Goal: Task Accomplishment & Management: Manage account settings

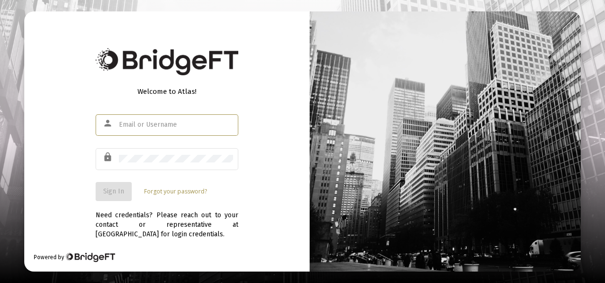
click at [135, 123] on input "text" at bounding box center [176, 125] width 114 height 8
type input "admin@heritage-advisors.com"
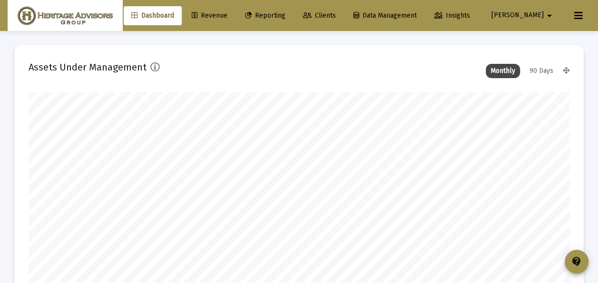
scroll to position [190, 540]
click at [336, 16] on span "Clients" at bounding box center [319, 15] width 33 height 8
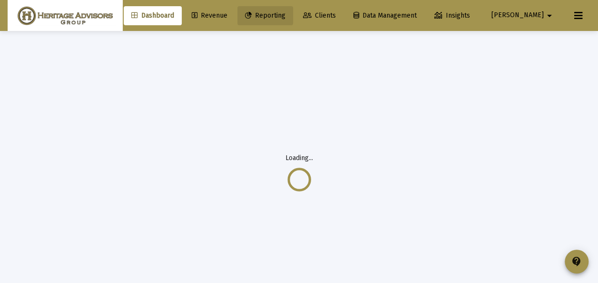
click at [285, 15] on span "Reporting" at bounding box center [265, 15] width 40 height 8
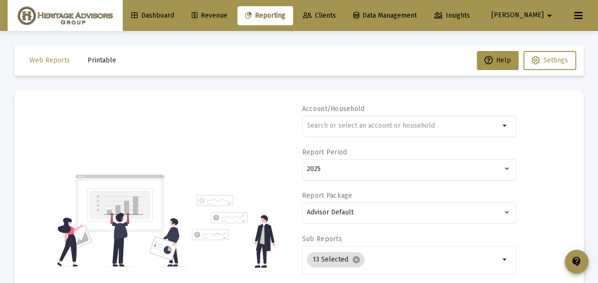
click at [105, 57] on span "Printable" at bounding box center [102, 60] width 29 height 8
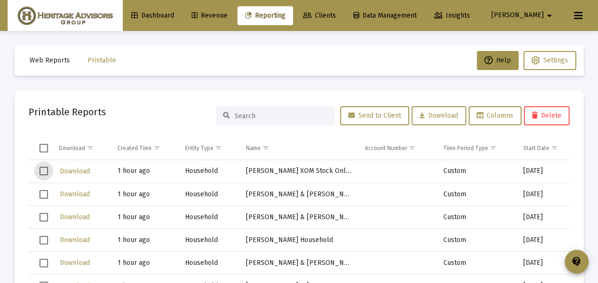
click at [45, 171] on span "Select row" at bounding box center [43, 170] width 9 height 9
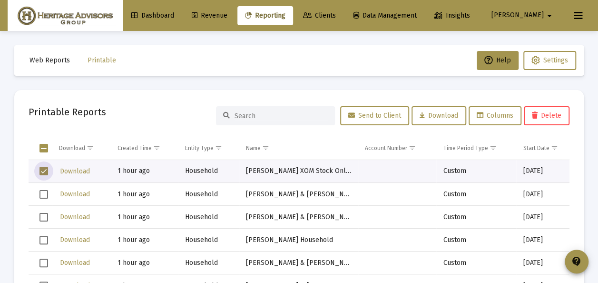
click at [41, 190] on span "Select row" at bounding box center [43, 194] width 9 height 9
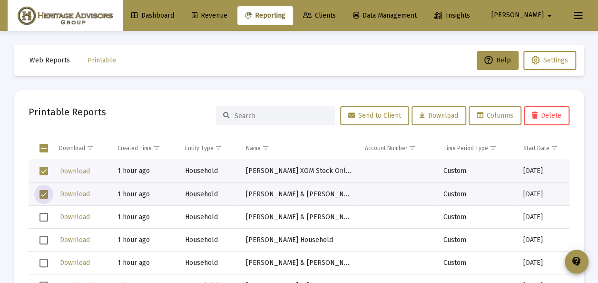
click at [43, 214] on span "Select row" at bounding box center [43, 217] width 9 height 9
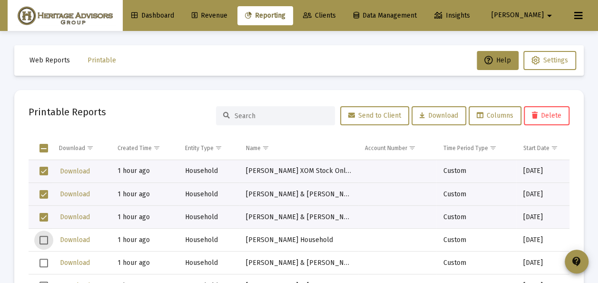
click at [45, 238] on span "Select row" at bounding box center [43, 239] width 9 height 9
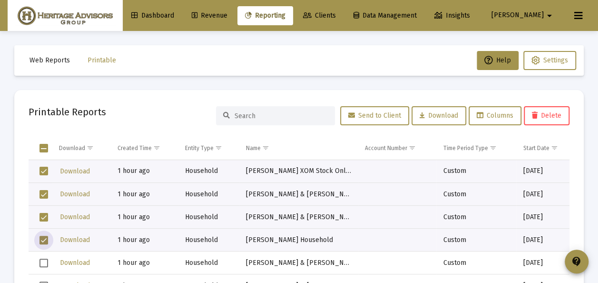
scroll to position [48, 0]
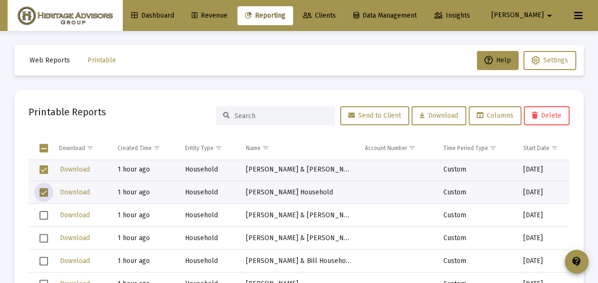
click at [43, 214] on span "Select row" at bounding box center [43, 215] width 9 height 9
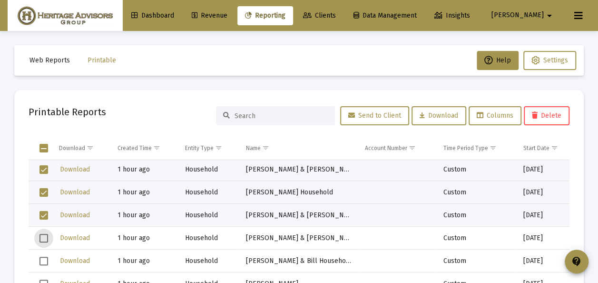
click at [47, 235] on span "Select row" at bounding box center [43, 238] width 9 height 9
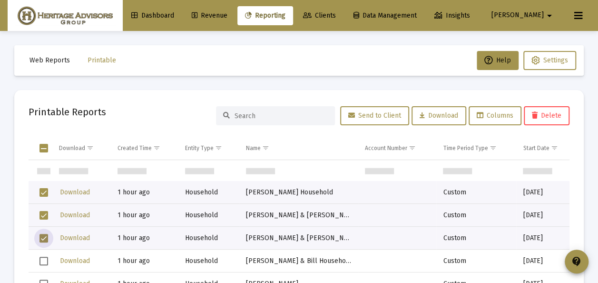
scroll to position [95, 0]
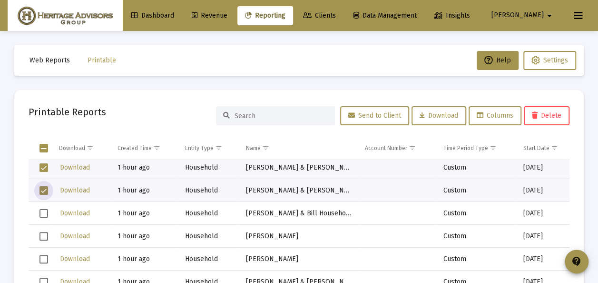
drag, startPoint x: 41, startPoint y: 210, endPoint x: 43, endPoint y: 219, distance: 9.3
click at [42, 210] on span "Select row" at bounding box center [43, 213] width 9 height 9
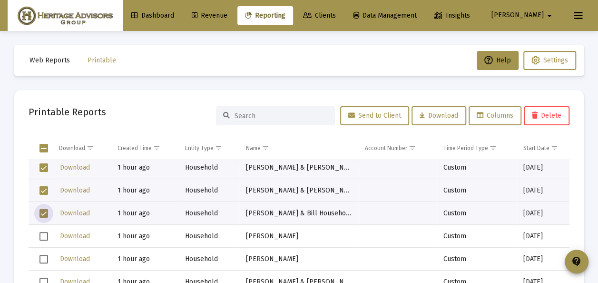
click at [46, 233] on span "Select row" at bounding box center [43, 236] width 9 height 9
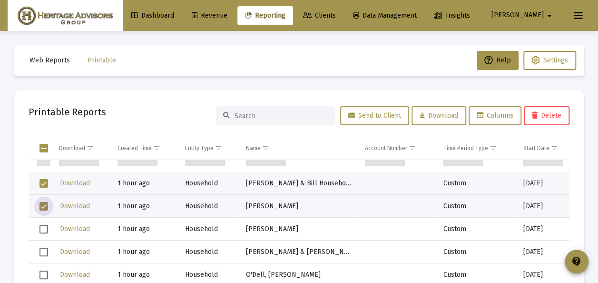
scroll to position [143, 0]
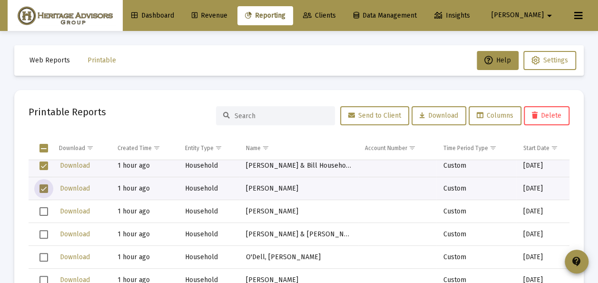
click at [45, 208] on span "Select row" at bounding box center [43, 211] width 9 height 9
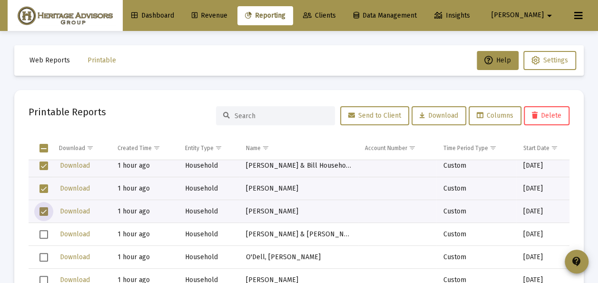
click at [44, 234] on span "Select row" at bounding box center [43, 234] width 9 height 9
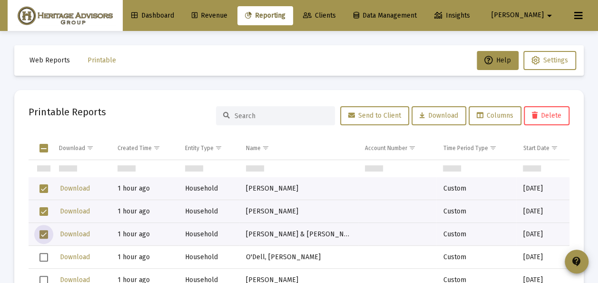
scroll to position [190, 0]
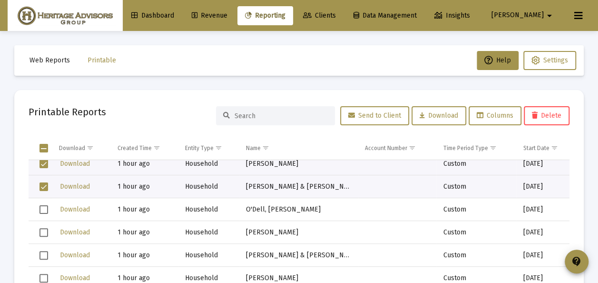
click at [49, 208] on td "Data grid" at bounding box center [41, 209] width 24 height 23
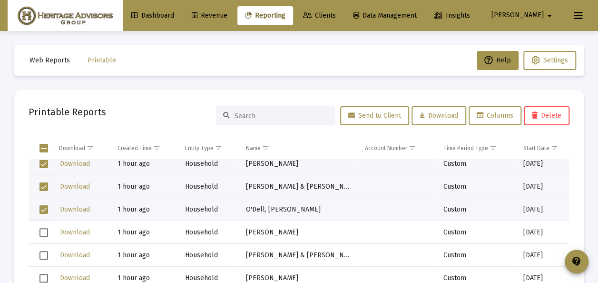
click at [46, 229] on span "Select row" at bounding box center [43, 232] width 9 height 9
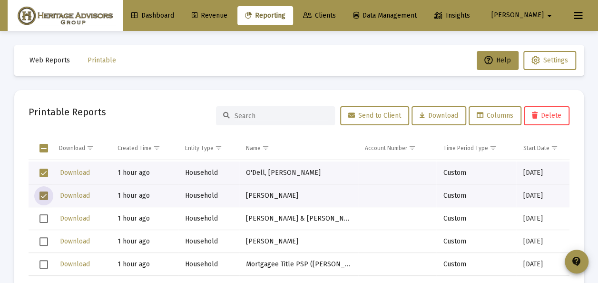
scroll to position [238, 0]
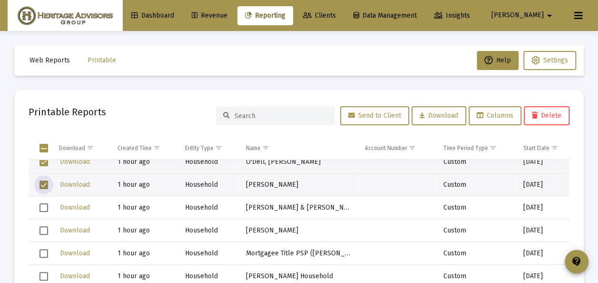
click at [44, 205] on span "Select row" at bounding box center [43, 207] width 9 height 9
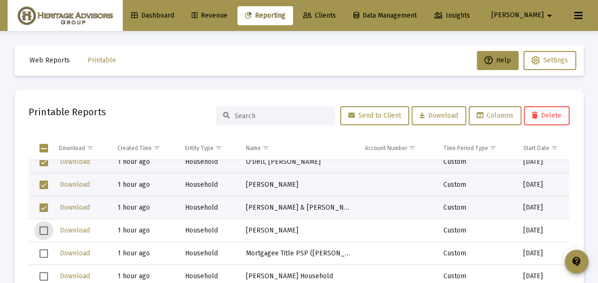
drag, startPoint x: 44, startPoint y: 225, endPoint x: 52, endPoint y: 220, distance: 9.5
click at [44, 226] on span "Select row" at bounding box center [43, 230] width 9 height 9
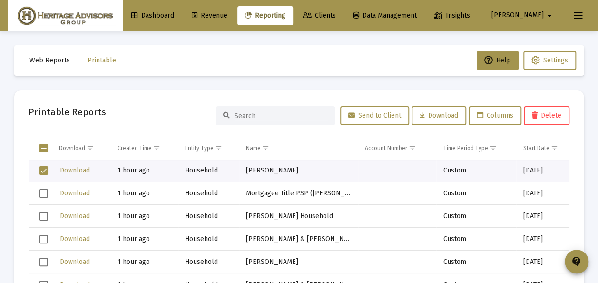
scroll to position [285, 0]
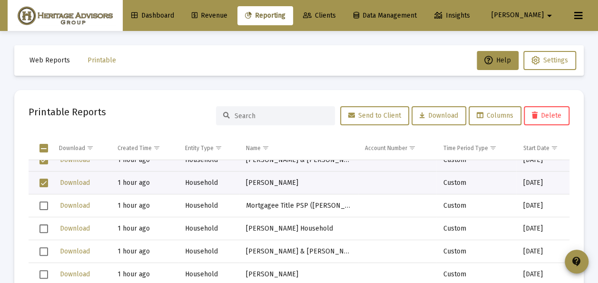
click at [44, 205] on span "Select row" at bounding box center [43, 205] width 9 height 9
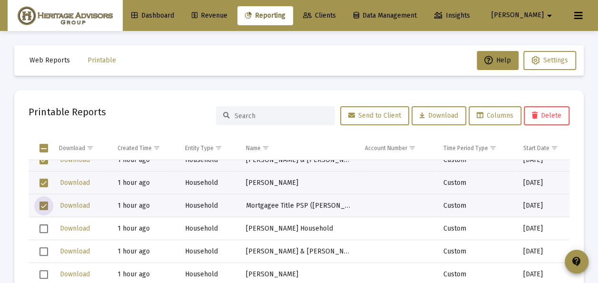
click at [43, 224] on span "Select row" at bounding box center [43, 228] width 9 height 9
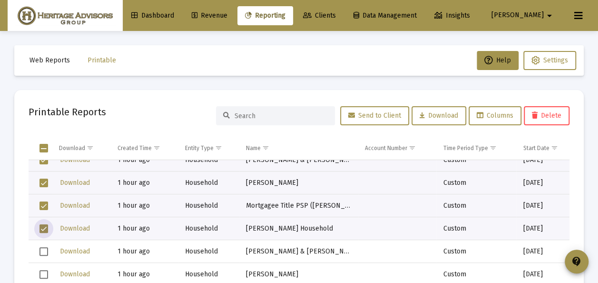
click at [43, 248] on span "Select row" at bounding box center [43, 251] width 9 height 9
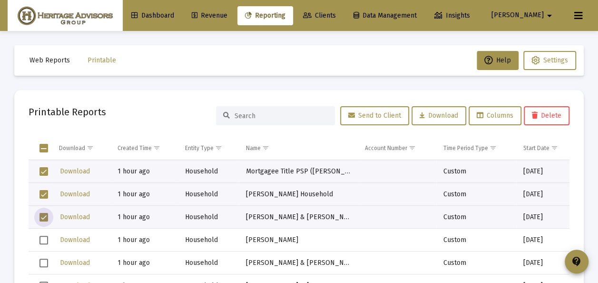
scroll to position [333, 0]
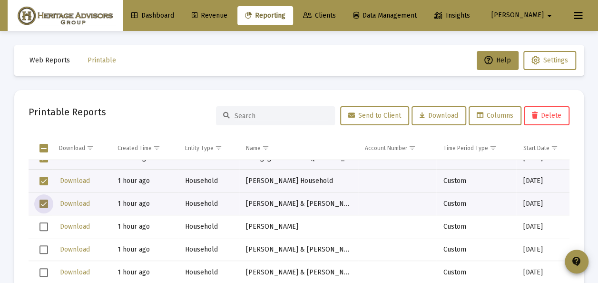
drag, startPoint x: 42, startPoint y: 222, endPoint x: 44, endPoint y: 229, distance: 7.4
click at [42, 223] on span "Select row" at bounding box center [43, 226] width 9 height 9
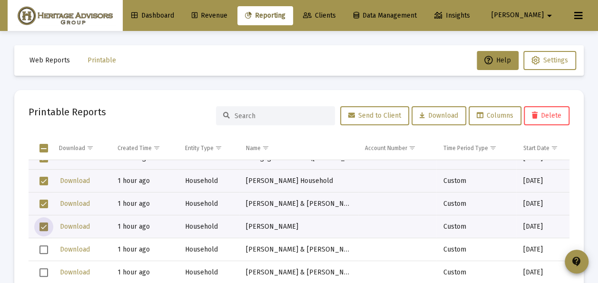
click at [45, 243] on td "Data grid" at bounding box center [41, 249] width 24 height 23
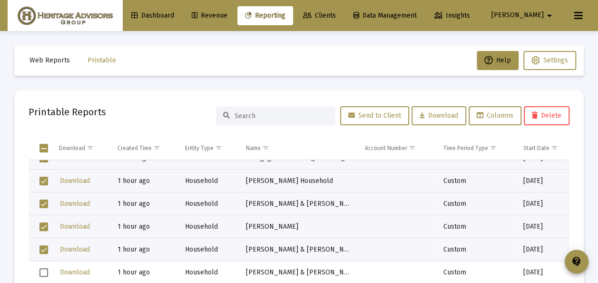
scroll to position [380, 0]
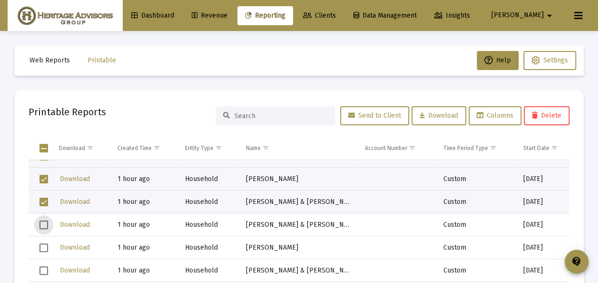
click at [43, 225] on span "Select row" at bounding box center [43, 224] width 9 height 9
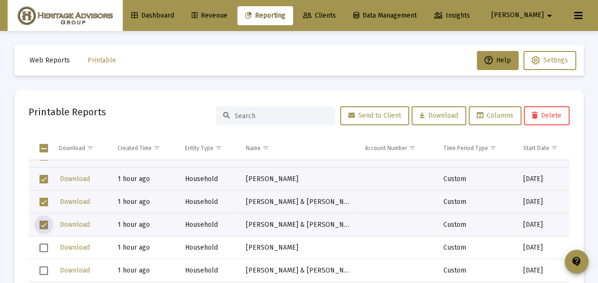
click at [45, 245] on span "Select row" at bounding box center [43, 247] width 9 height 9
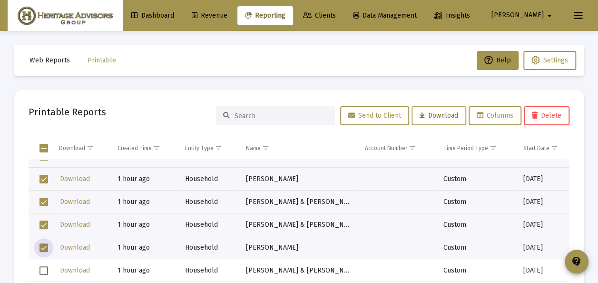
click at [426, 116] on span "Download" at bounding box center [438, 115] width 39 height 8
click at [308, 84] on div "Web Reports Printable Help Settings Printable Reports Send to Client Download C…" at bounding box center [299, 193] width 598 height 324
click at [46, 146] on span "Select all" at bounding box center [43, 148] width 9 height 9
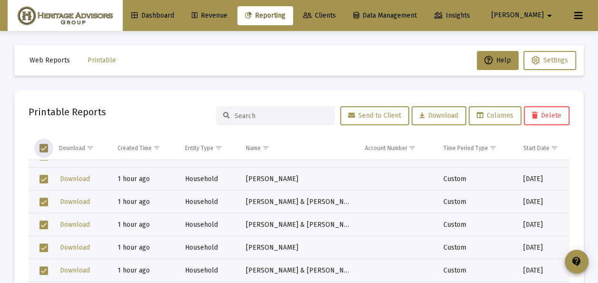
click at [46, 146] on span "Select all" at bounding box center [43, 148] width 9 height 9
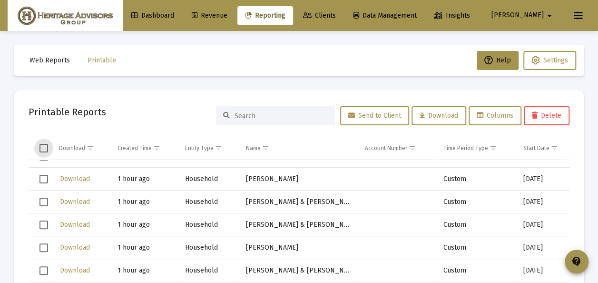
drag, startPoint x: 368, startPoint y: 13, endPoint x: 361, endPoint y: 21, distance: 11.1
click at [336, 13] on span "Clients" at bounding box center [319, 15] width 33 height 8
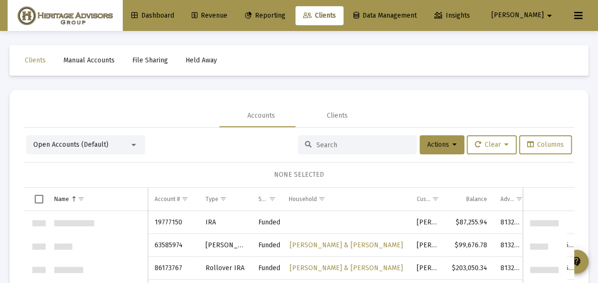
scroll to position [1826, 0]
click at [112, 144] on div "Open Accounts (Default)" at bounding box center [81, 145] width 96 height 10
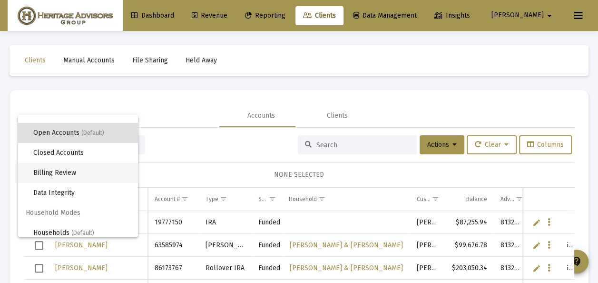
scroll to position [18, 0]
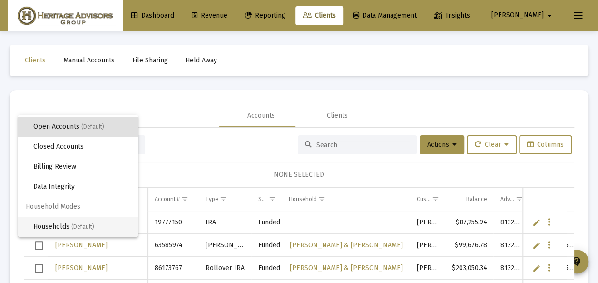
click at [70, 228] on span "Households (Default)" at bounding box center [81, 226] width 97 height 20
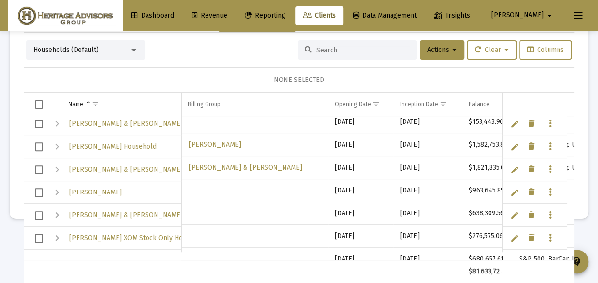
scroll to position [2882, 0]
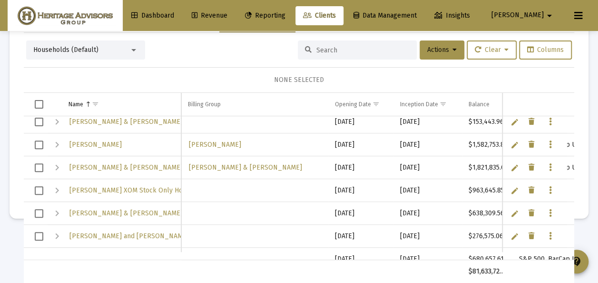
click at [42, 210] on span "Select row" at bounding box center [39, 213] width 9 height 9
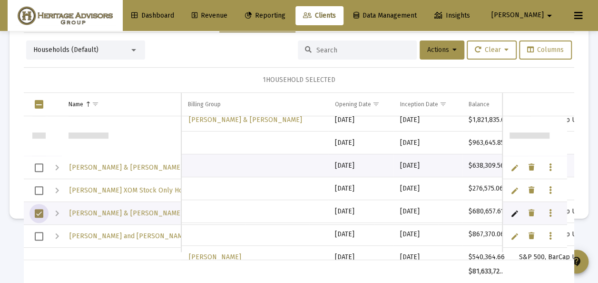
scroll to position [2930, 0]
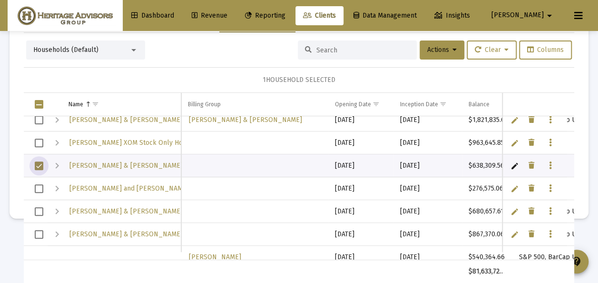
click at [40, 188] on span "Select row" at bounding box center [39, 188] width 9 height 9
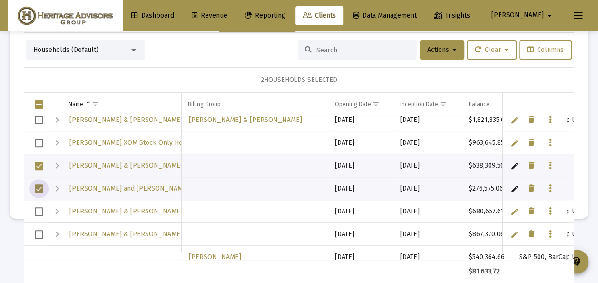
click at [42, 207] on span "Select row" at bounding box center [39, 211] width 9 height 9
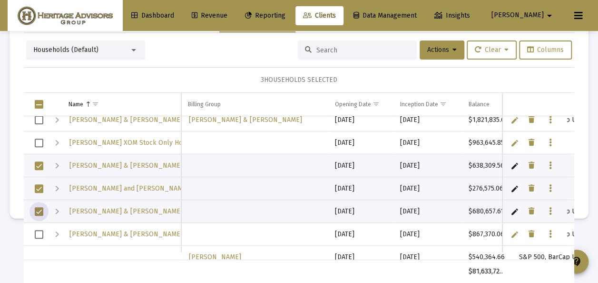
drag, startPoint x: 39, startPoint y: 231, endPoint x: 44, endPoint y: 228, distance: 5.5
click at [39, 231] on span "Select row" at bounding box center [39, 234] width 9 height 9
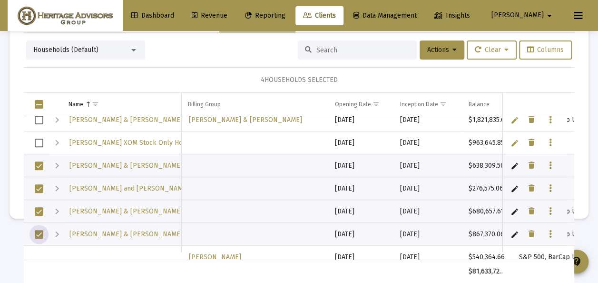
scroll to position [2977, 0]
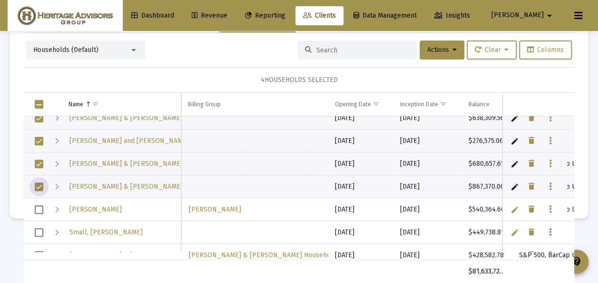
click at [38, 207] on span "Select row" at bounding box center [39, 209] width 9 height 9
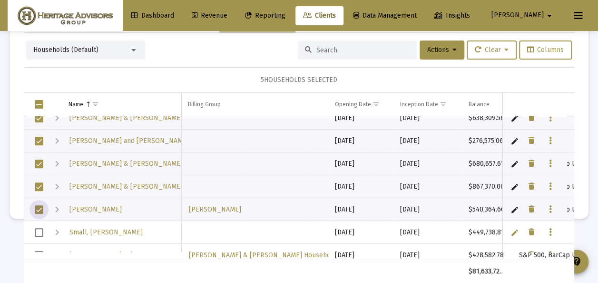
click at [40, 229] on span "Select row" at bounding box center [39, 232] width 9 height 9
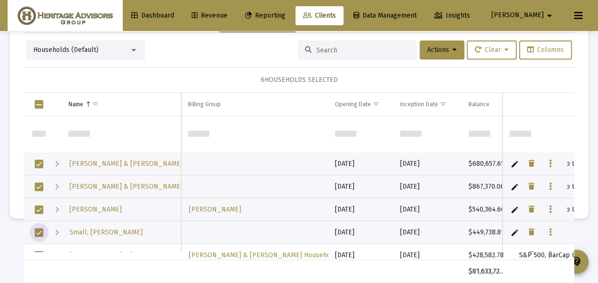
scroll to position [3072, 0]
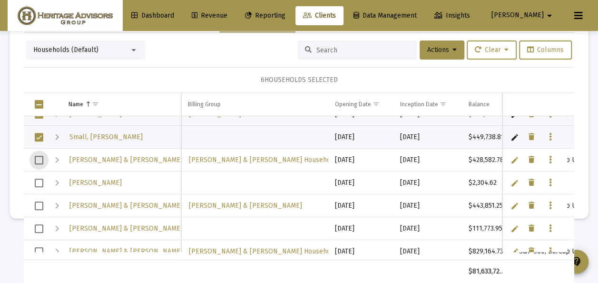
click at [41, 157] on span "Select row" at bounding box center [39, 160] width 9 height 9
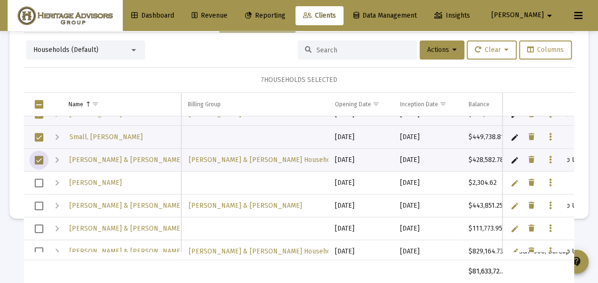
click at [38, 181] on span "Select row" at bounding box center [39, 182] width 9 height 9
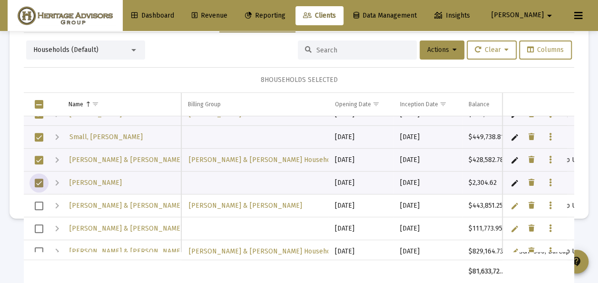
click at [38, 181] on span "Select row" at bounding box center [39, 182] width 9 height 9
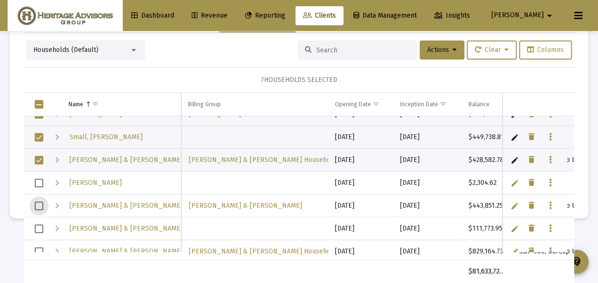
click at [41, 201] on span "Select row" at bounding box center [39, 205] width 9 height 9
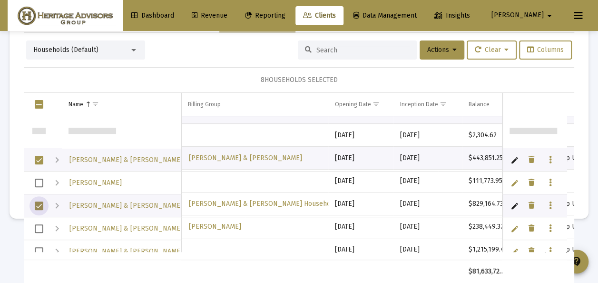
scroll to position [3120, 0]
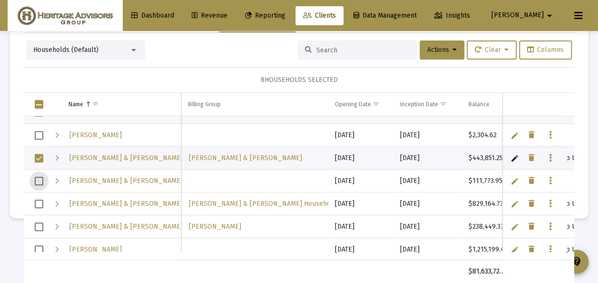
click at [42, 179] on span "Select row" at bounding box center [39, 180] width 9 height 9
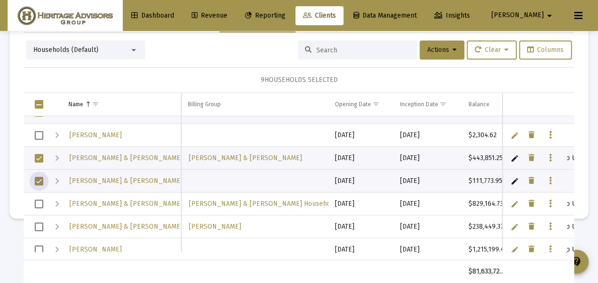
click at [41, 201] on span "Select row" at bounding box center [39, 203] width 9 height 9
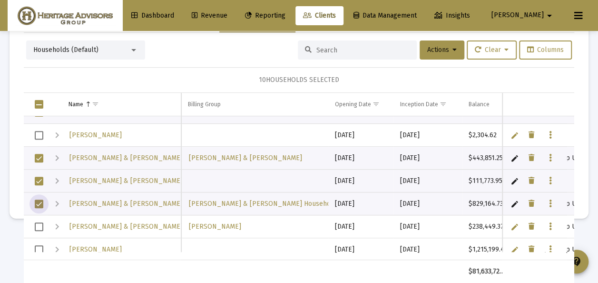
click at [40, 223] on span "Select row" at bounding box center [39, 226] width 9 height 9
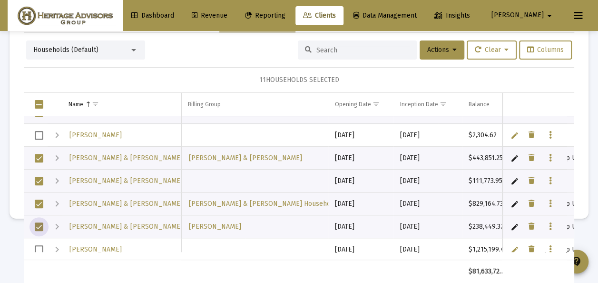
scroll to position [3215, 0]
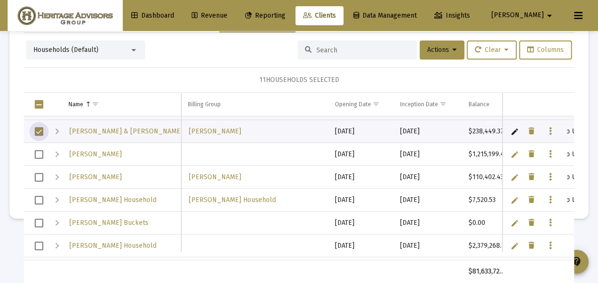
click at [37, 151] on span "Select row" at bounding box center [39, 154] width 9 height 9
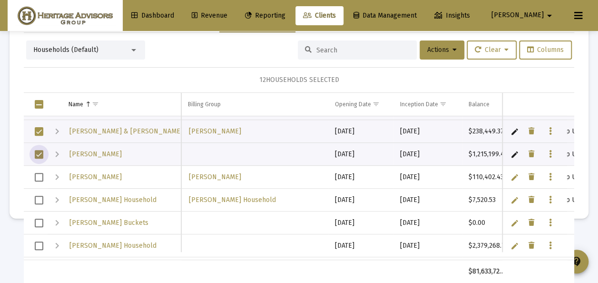
click at [40, 174] on span "Select row" at bounding box center [39, 177] width 9 height 9
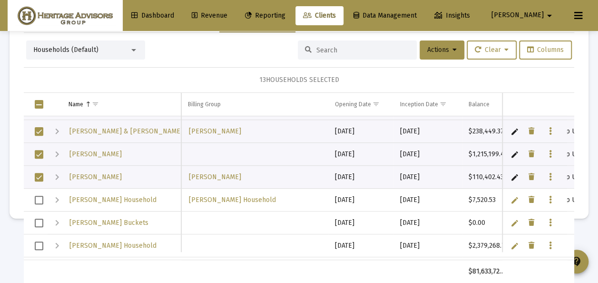
click at [41, 216] on td "Data grid" at bounding box center [36, 222] width 24 height 23
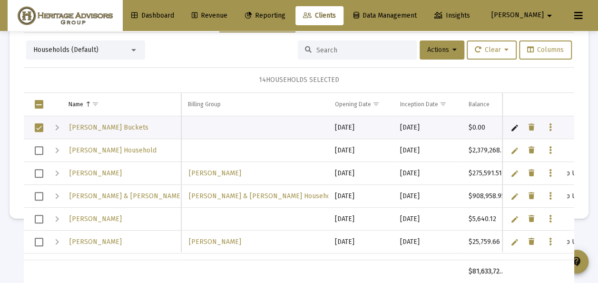
scroll to position [3263, 0]
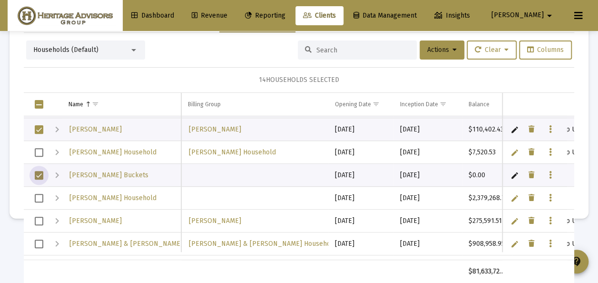
click at [38, 174] on span "Select row" at bounding box center [39, 175] width 9 height 9
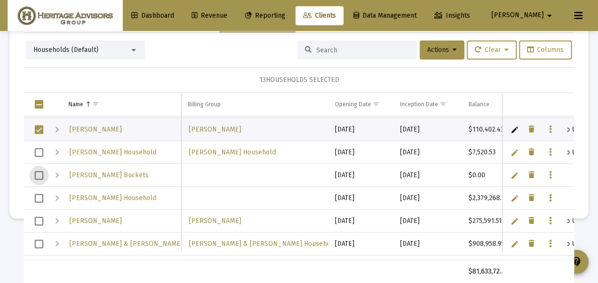
click at [43, 194] on span "Select row" at bounding box center [39, 198] width 9 height 9
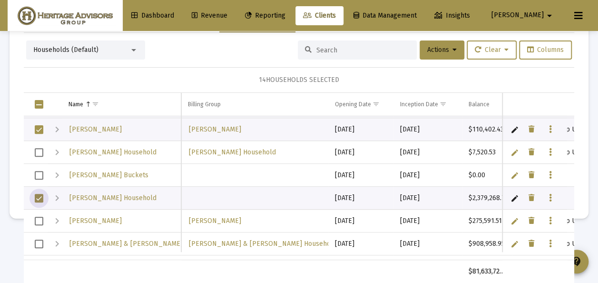
scroll to position [3310, 0]
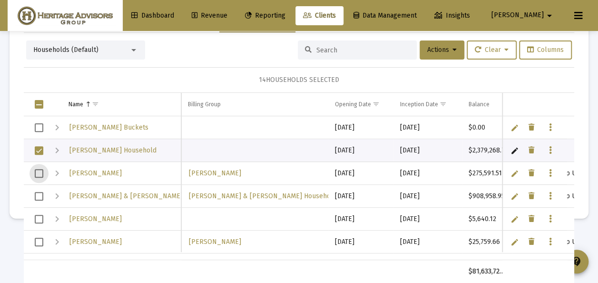
click at [39, 171] on span "Select row" at bounding box center [39, 173] width 9 height 9
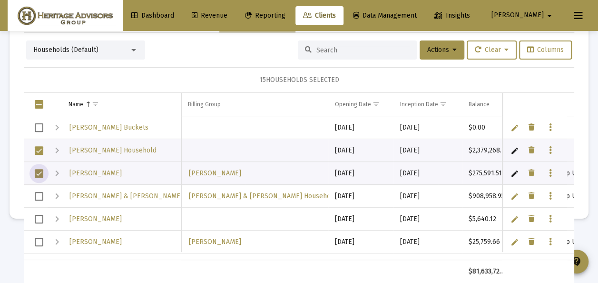
click at [40, 192] on span "Select row" at bounding box center [39, 196] width 9 height 9
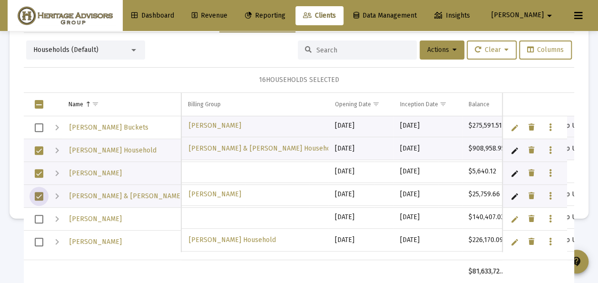
scroll to position [0, 0]
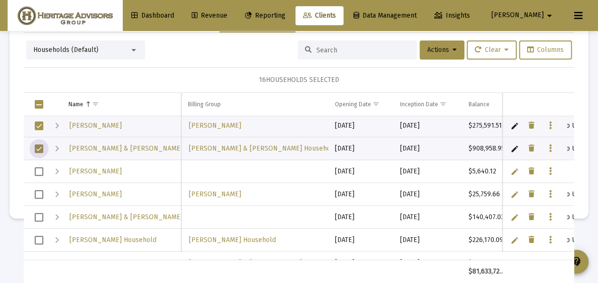
click at [40, 215] on span "Select row" at bounding box center [39, 217] width 9 height 9
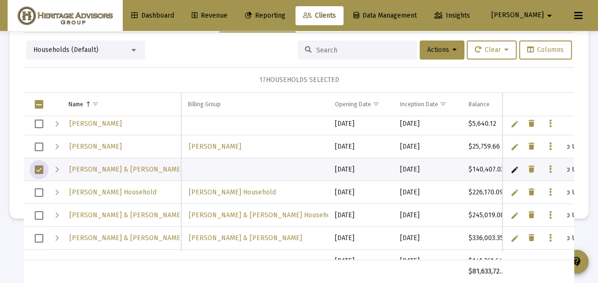
click at [38, 188] on span "Select row" at bounding box center [39, 192] width 9 height 9
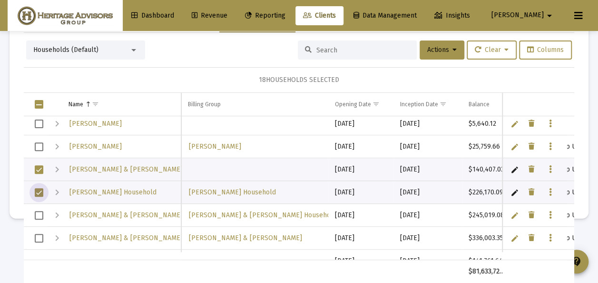
click at [39, 211] on span "Select row" at bounding box center [39, 215] width 9 height 9
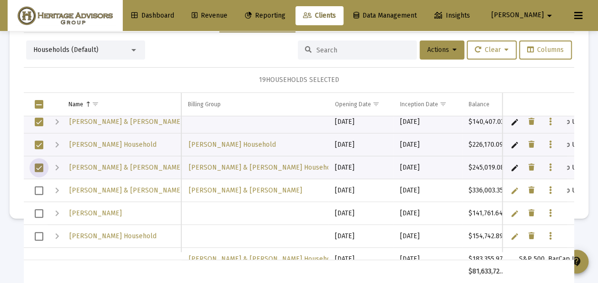
click at [39, 186] on span "Select row" at bounding box center [39, 190] width 9 height 9
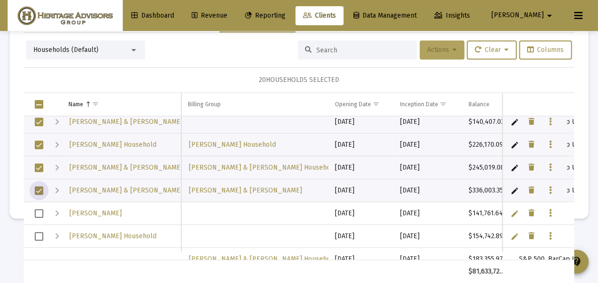
click at [427, 49] on span "Actions" at bounding box center [441, 50] width 29 height 8
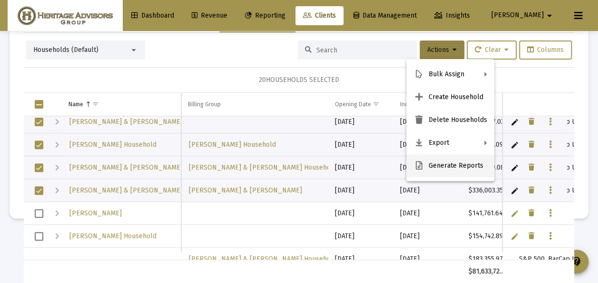
click at [427, 165] on button "Generate Reports" at bounding box center [450, 165] width 88 height 23
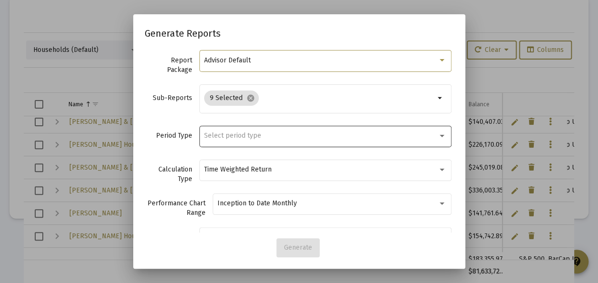
click at [228, 134] on span "Select period type" at bounding box center [232, 135] width 57 height 8
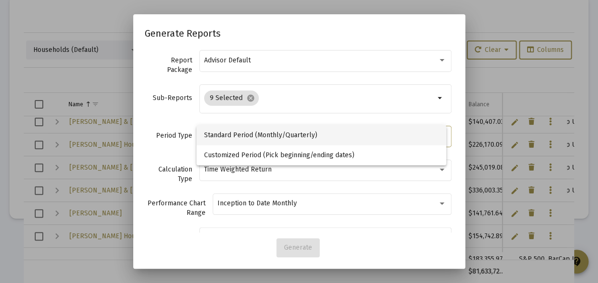
click at [226, 136] on span "Standard Period (Monthly/Quarterly)" at bounding box center [321, 135] width 235 height 20
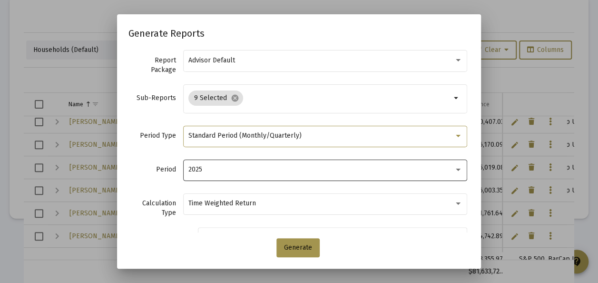
click at [238, 171] on div "2025" at bounding box center [320, 170] width 265 height 8
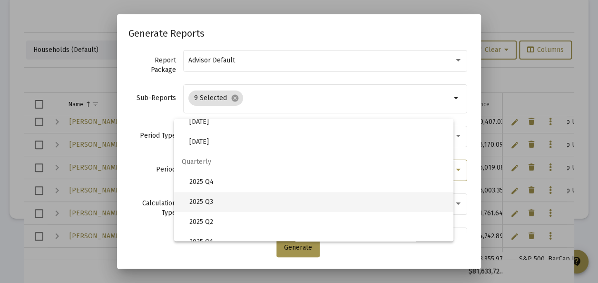
scroll to position [318, 0]
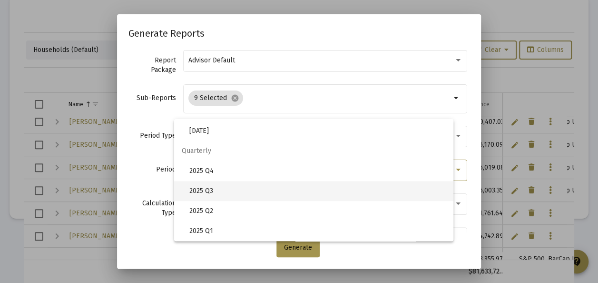
click at [200, 192] on span "2025 Q3" at bounding box center [317, 191] width 256 height 20
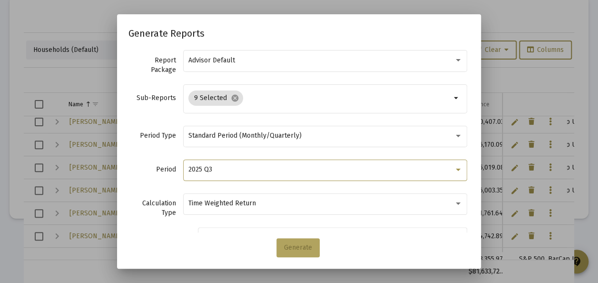
click at [299, 251] on span "Generate" at bounding box center [298, 247] width 28 height 8
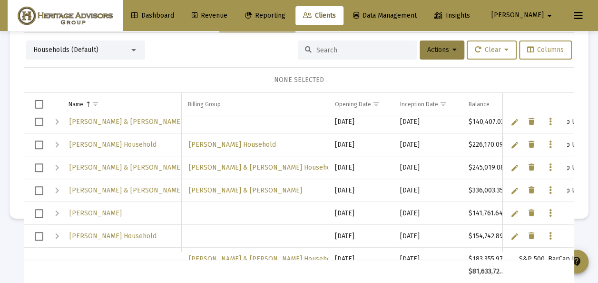
click at [285, 12] on span "Reporting" at bounding box center [265, 15] width 40 height 8
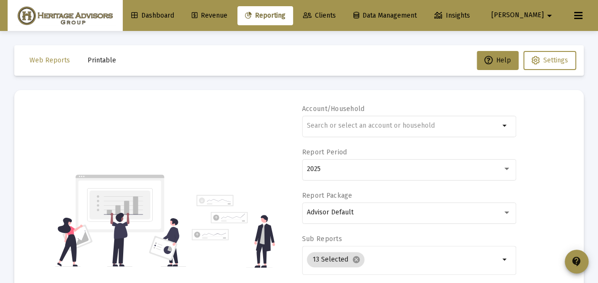
drag, startPoint x: 93, startPoint y: 59, endPoint x: 123, endPoint y: 94, distance: 46.2
click at [94, 59] on span "Printable" at bounding box center [102, 60] width 29 height 8
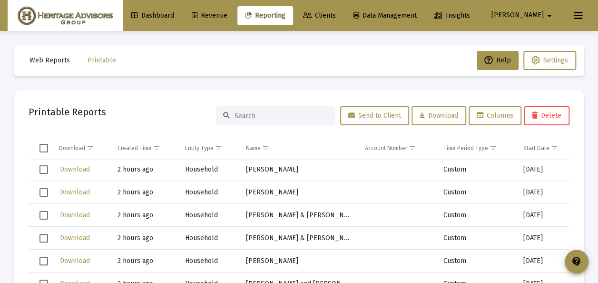
scroll to position [1427, 0]
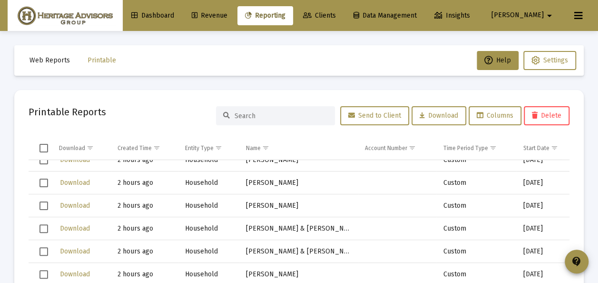
click at [261, 185] on td "[PERSON_NAME]" at bounding box center [298, 182] width 119 height 23
click at [63, 182] on span "Download" at bounding box center [75, 182] width 30 height 8
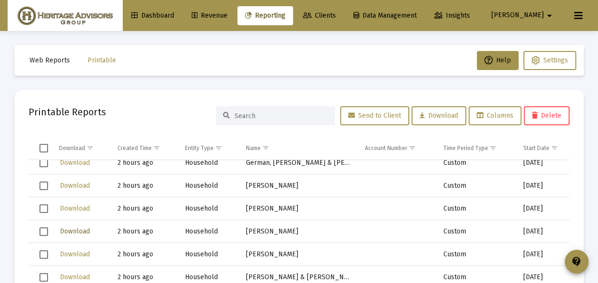
scroll to position [1332, 0]
click at [64, 163] on span "Download" at bounding box center [75, 163] width 30 height 8
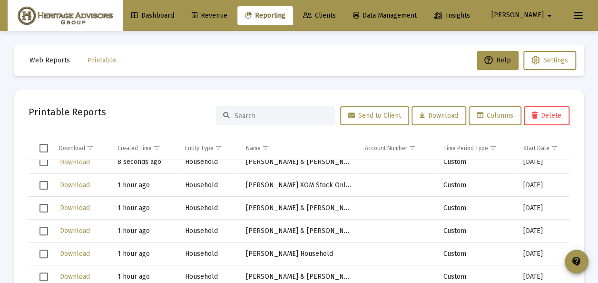
scroll to position [0, 0]
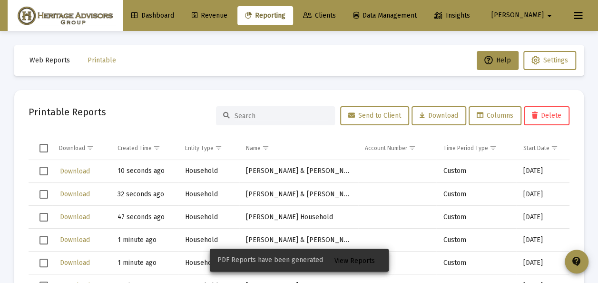
click at [336, 12] on span "Clients" at bounding box center [319, 15] width 33 height 8
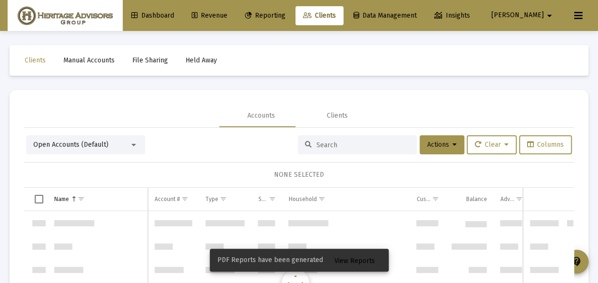
scroll to position [1826, 0]
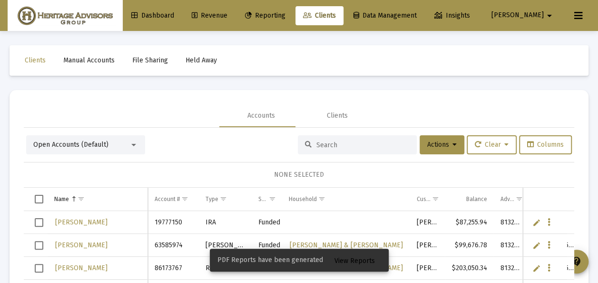
click at [356, 260] on span "View Reports" at bounding box center [354, 260] width 40 height 8
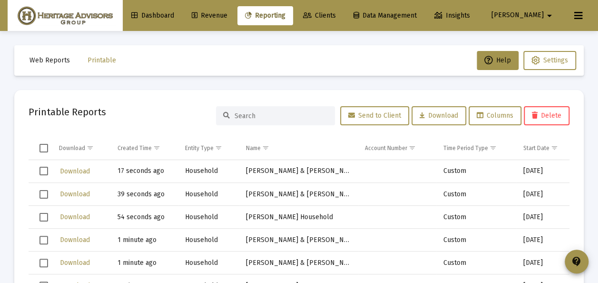
click at [44, 170] on span "Select row" at bounding box center [43, 170] width 9 height 9
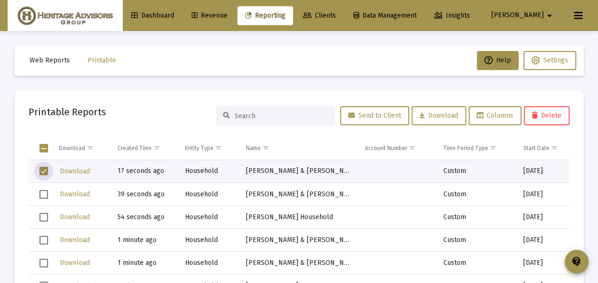
click at [49, 196] on td "Data grid" at bounding box center [41, 194] width 24 height 23
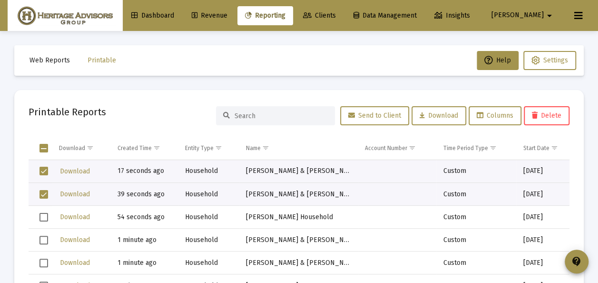
click at [48, 215] on span "Select row" at bounding box center [43, 217] width 9 height 9
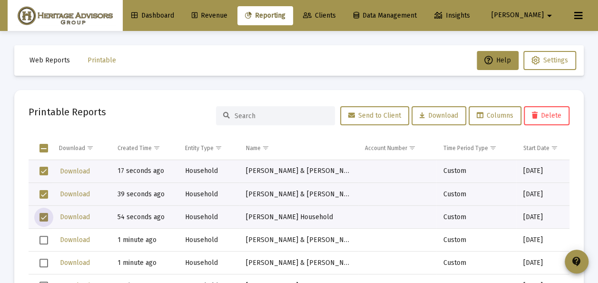
click at [47, 236] on span "Select row" at bounding box center [43, 239] width 9 height 9
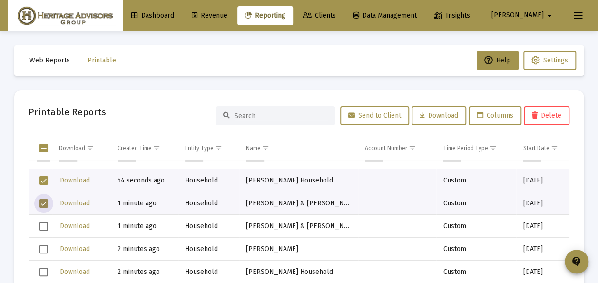
scroll to position [48, 0]
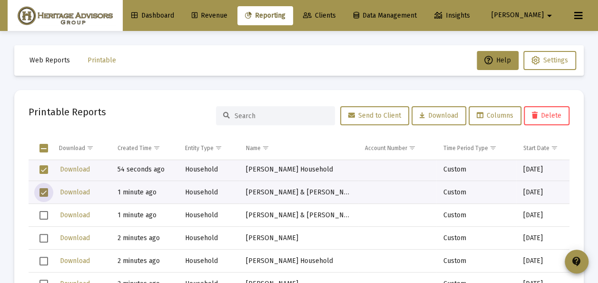
click at [43, 211] on span "Select row" at bounding box center [43, 215] width 9 height 9
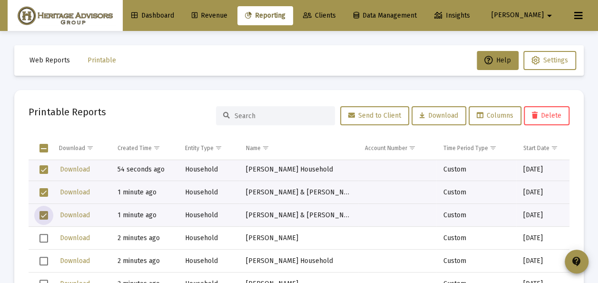
click at [41, 234] on span "Select row" at bounding box center [43, 238] width 9 height 9
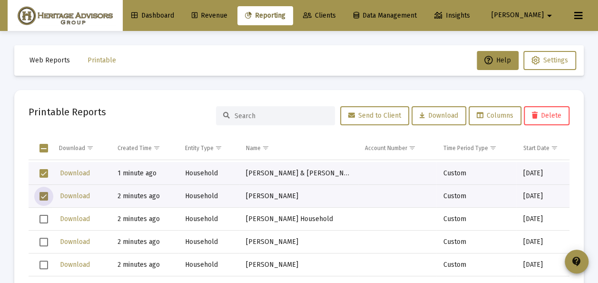
scroll to position [95, 0]
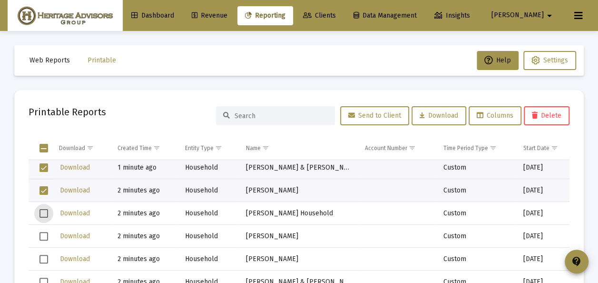
click at [44, 213] on span "Select row" at bounding box center [43, 213] width 9 height 9
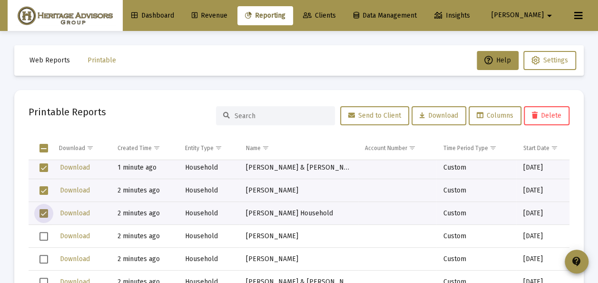
click at [45, 233] on span "Select row" at bounding box center [43, 236] width 9 height 9
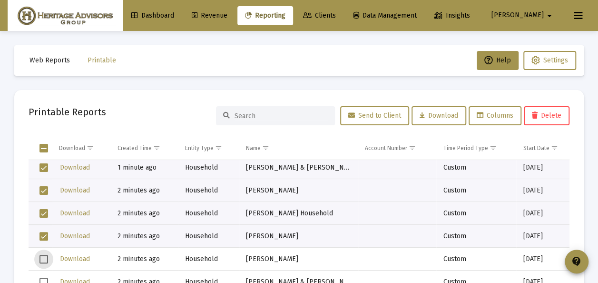
click at [45, 257] on span "Select row" at bounding box center [43, 258] width 9 height 9
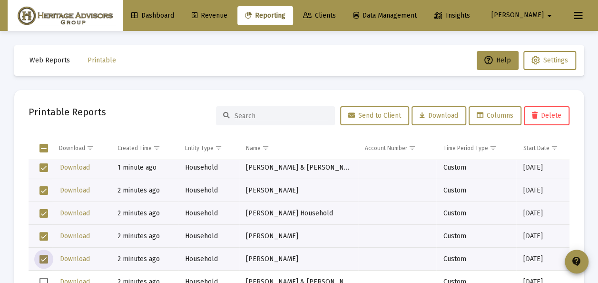
scroll to position [143, 0]
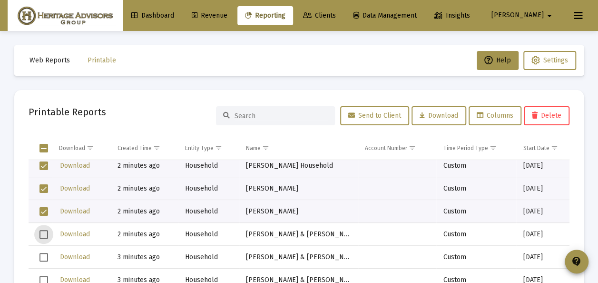
click at [46, 233] on span "Select row" at bounding box center [43, 234] width 9 height 9
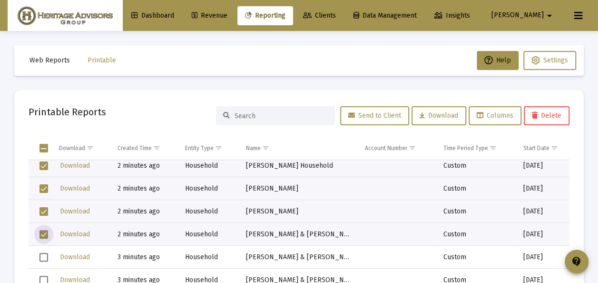
click at [47, 253] on span "Select row" at bounding box center [43, 257] width 9 height 9
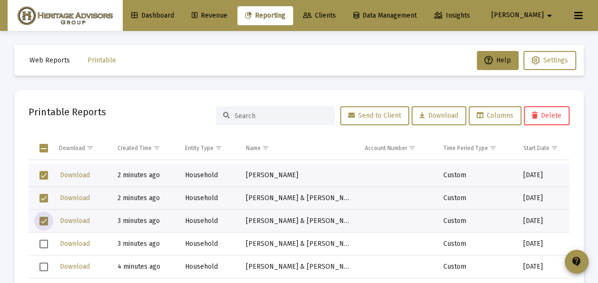
scroll to position [190, 0]
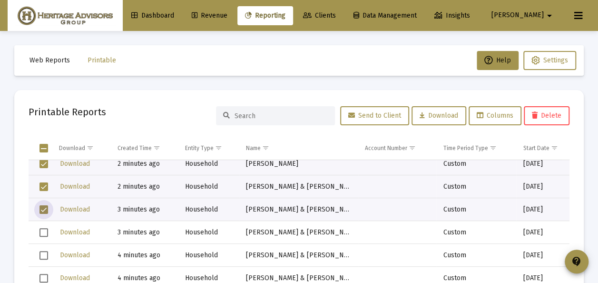
click at [41, 232] on span "Select row" at bounding box center [43, 232] width 9 height 9
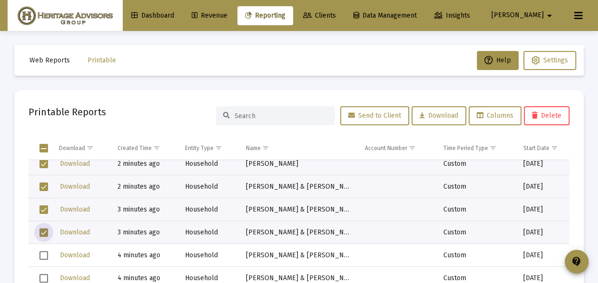
drag, startPoint x: 43, startPoint y: 252, endPoint x: 57, endPoint y: 246, distance: 15.4
click at [43, 252] on span "Select row" at bounding box center [43, 255] width 9 height 9
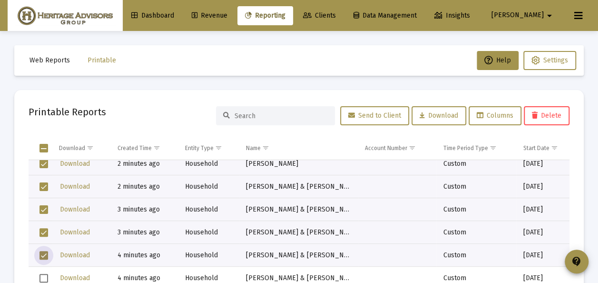
scroll to position [238, 0]
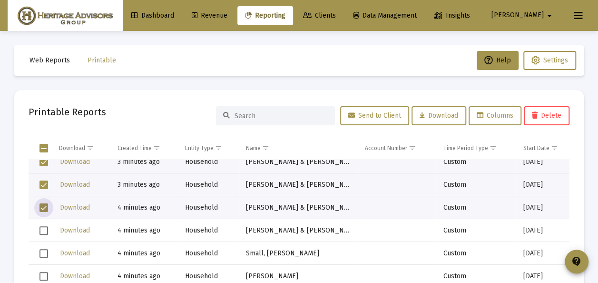
click at [43, 228] on span "Select row" at bounding box center [43, 230] width 9 height 9
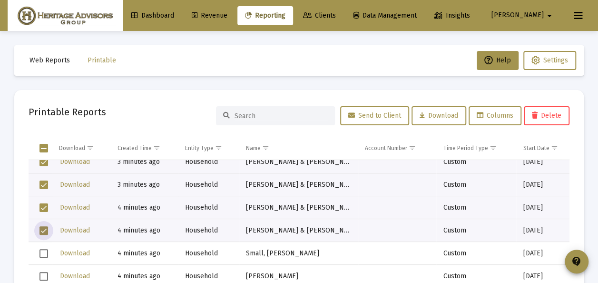
click at [46, 251] on span "Select row" at bounding box center [43, 253] width 9 height 9
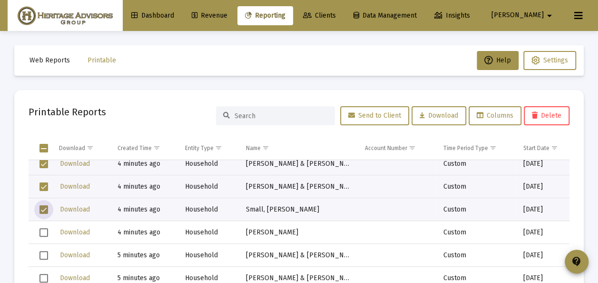
scroll to position [285, 0]
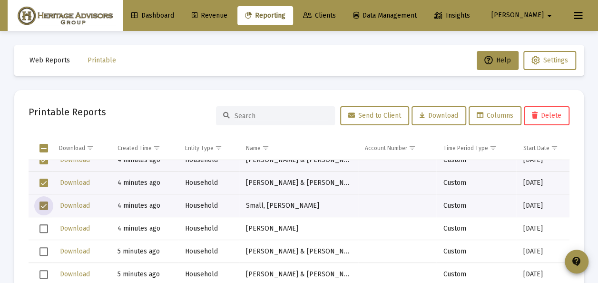
click at [43, 229] on span "Select row" at bounding box center [43, 228] width 9 height 9
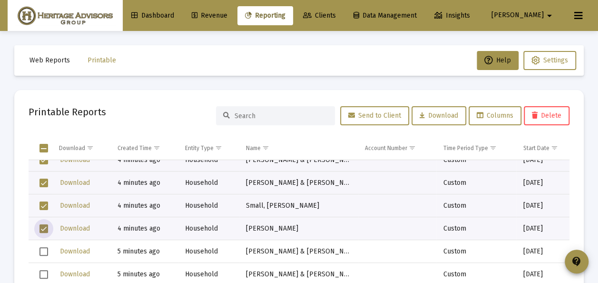
click at [45, 251] on span "Select row" at bounding box center [43, 251] width 9 height 9
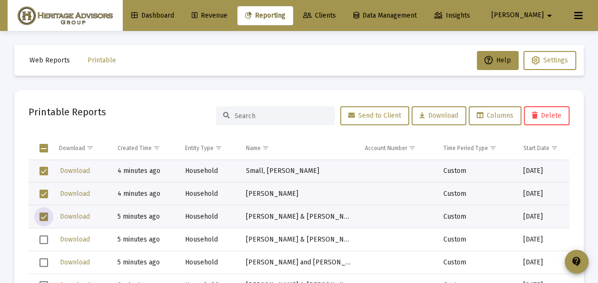
scroll to position [333, 0]
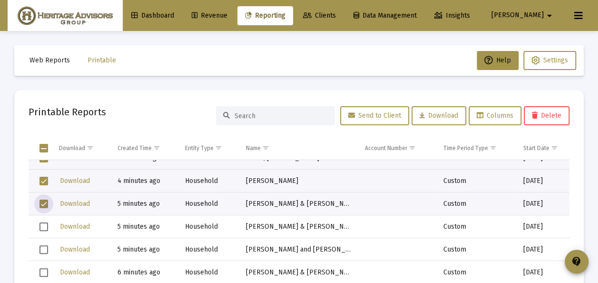
click at [42, 224] on span "Select row" at bounding box center [43, 226] width 9 height 9
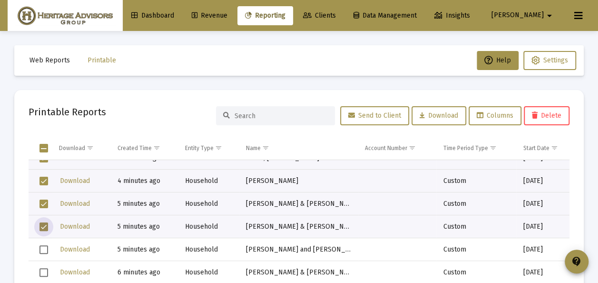
click at [46, 247] on span "Select row" at bounding box center [43, 249] width 9 height 9
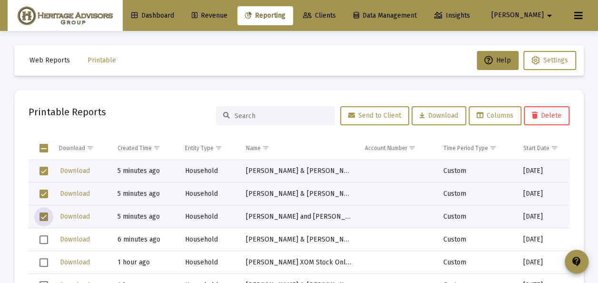
scroll to position [380, 0]
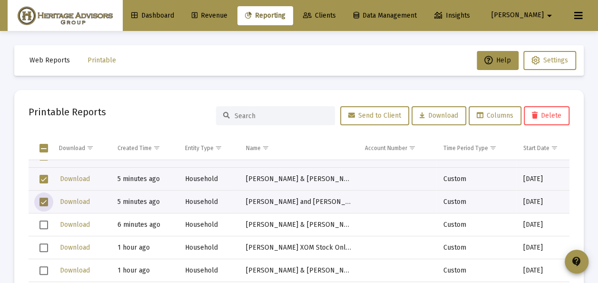
drag, startPoint x: 42, startPoint y: 224, endPoint x: 51, endPoint y: 224, distance: 9.5
click at [43, 224] on span "Select row" at bounding box center [43, 224] width 9 height 9
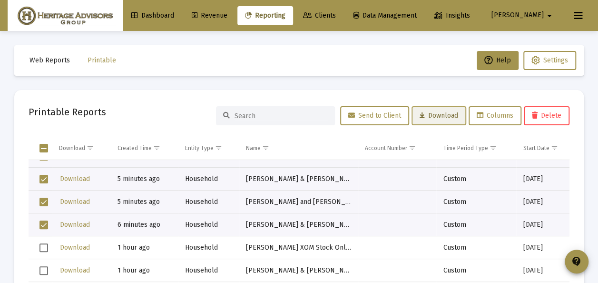
click at [420, 118] on span "Download" at bounding box center [438, 115] width 39 height 8
click at [264, 96] on mat-card "Printable Reports Send to Client Download Columns Delete Download Created Time …" at bounding box center [298, 215] width 569 height 251
click at [45, 147] on span "Select all" at bounding box center [43, 148] width 9 height 9
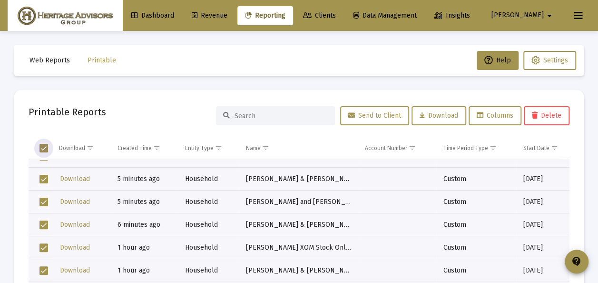
click at [44, 147] on span "Select all" at bounding box center [43, 148] width 9 height 9
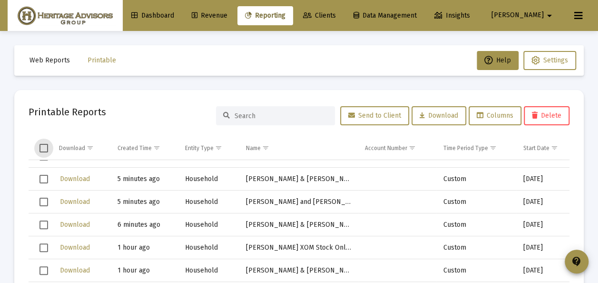
click at [336, 16] on span "Clients" at bounding box center [319, 15] width 33 height 8
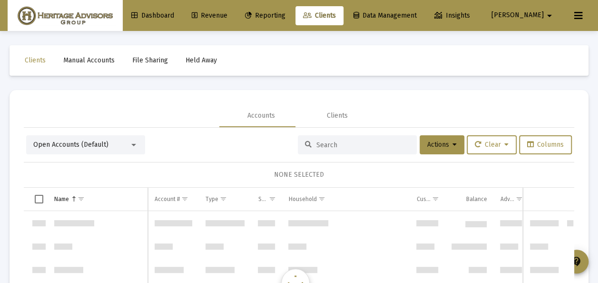
scroll to position [1826, 0]
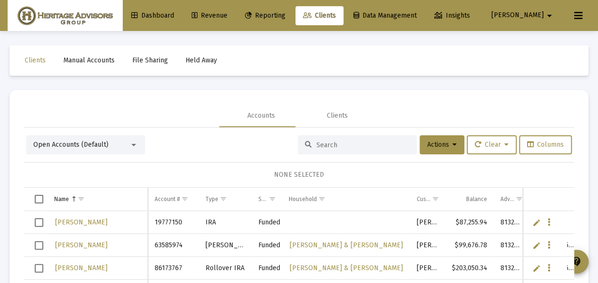
click at [136, 141] on div at bounding box center [133, 145] width 9 height 8
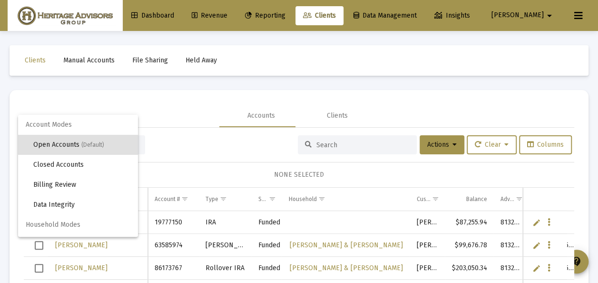
scroll to position [18, 0]
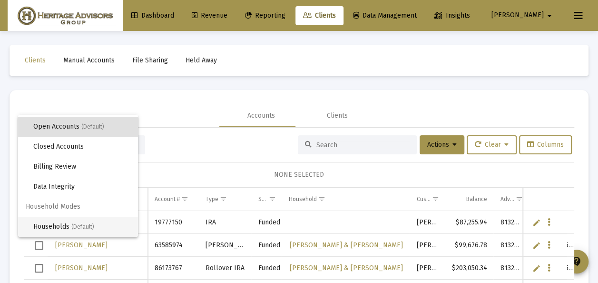
click at [43, 226] on span "Households (Default)" at bounding box center [81, 226] width 97 height 20
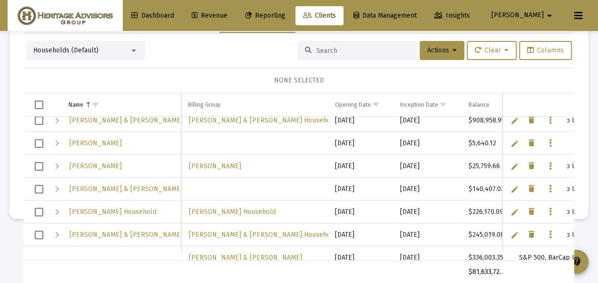
scroll to position [3434, 0]
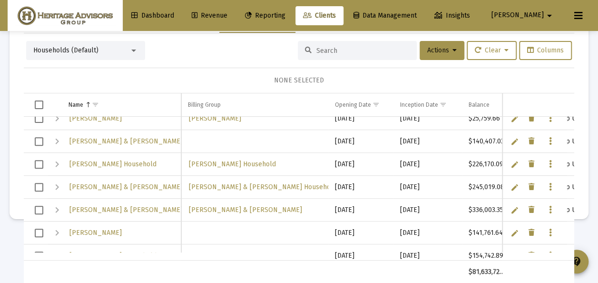
drag, startPoint x: 40, startPoint y: 231, endPoint x: 52, endPoint y: 219, distance: 16.8
click at [40, 231] on span "Select row" at bounding box center [39, 232] width 9 height 9
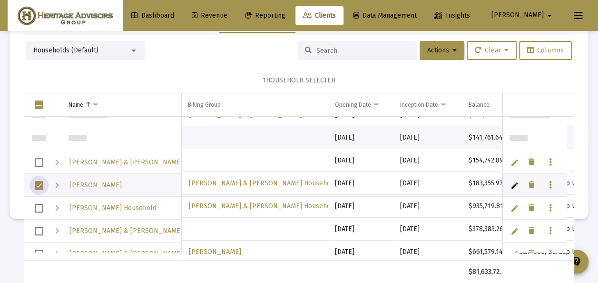
scroll to position [3529, 0]
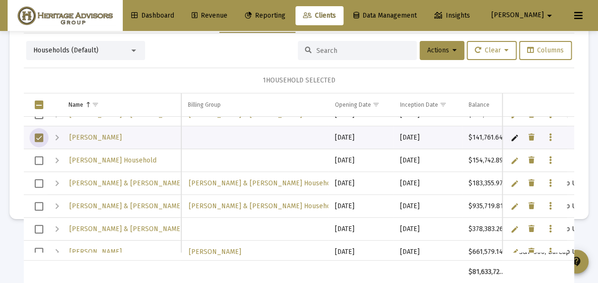
click at [40, 180] on span "Select row" at bounding box center [39, 183] width 9 height 9
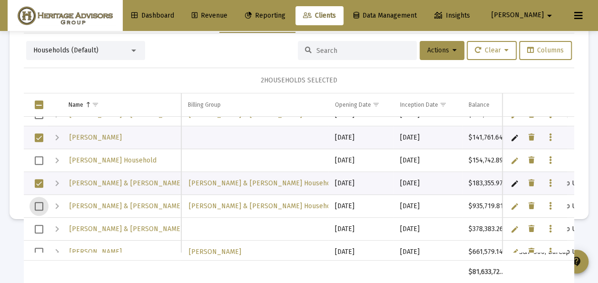
click at [41, 202] on span "Select row" at bounding box center [39, 206] width 9 height 9
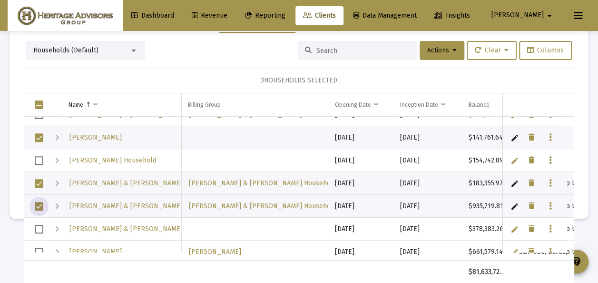
click at [40, 228] on span "Select row" at bounding box center [39, 228] width 9 height 9
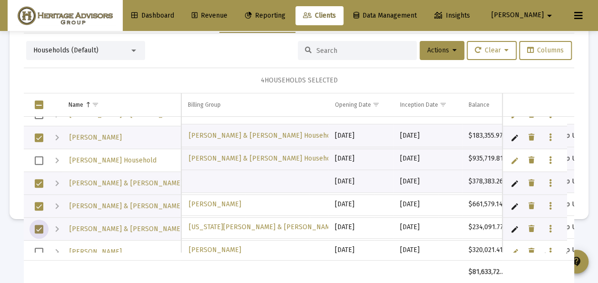
scroll to position [3577, 0]
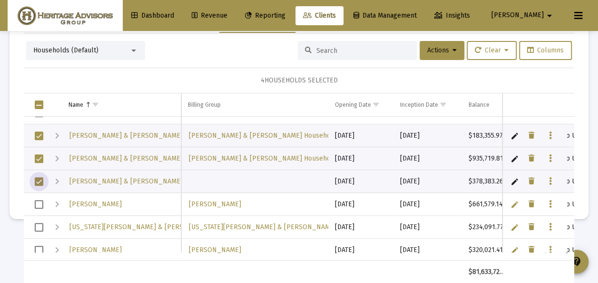
click at [41, 200] on span "Select row" at bounding box center [39, 204] width 9 height 9
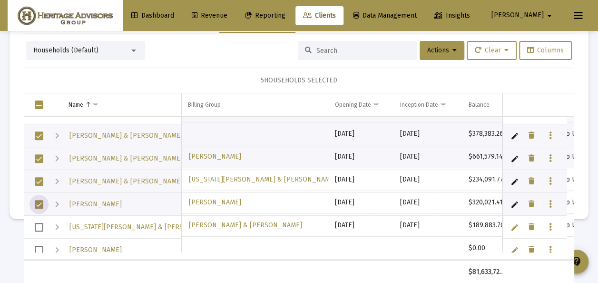
scroll to position [3624, 0]
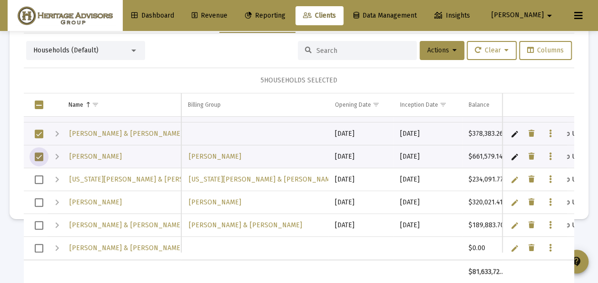
click at [39, 199] on span "Select row" at bounding box center [39, 202] width 9 height 9
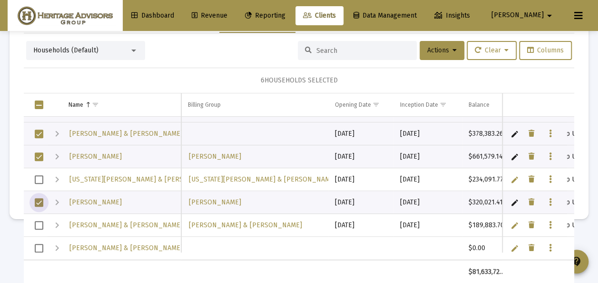
scroll to position [3672, 0]
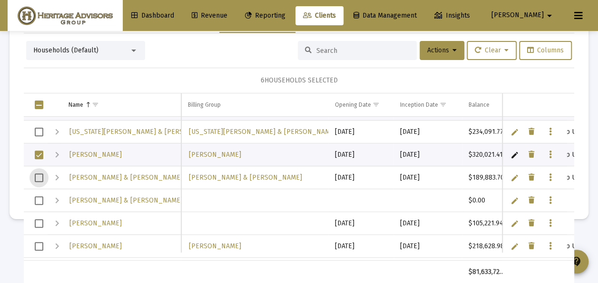
click at [41, 176] on span "Select row" at bounding box center [39, 177] width 9 height 9
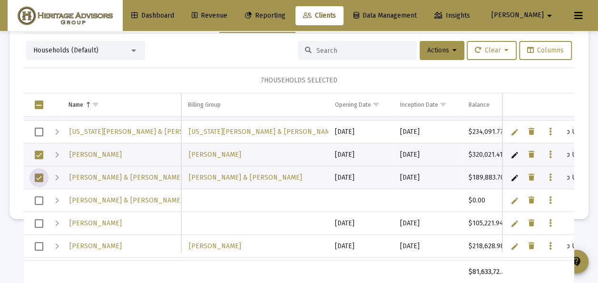
click at [42, 174] on span "Select row" at bounding box center [39, 177] width 9 height 9
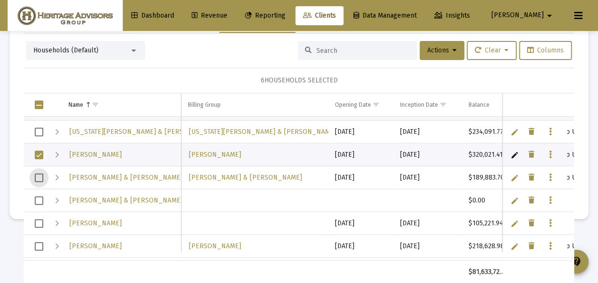
click at [43, 220] on span "Select row" at bounding box center [39, 223] width 9 height 9
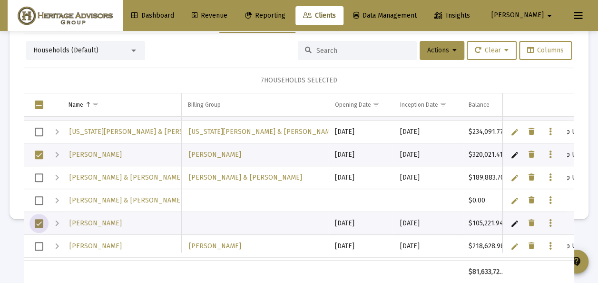
scroll to position [3719, 0]
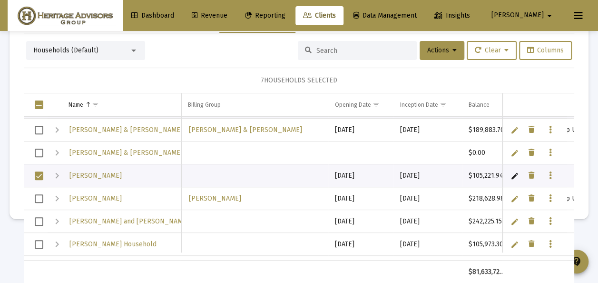
click at [44, 196] on td "Data grid" at bounding box center [36, 198] width 24 height 23
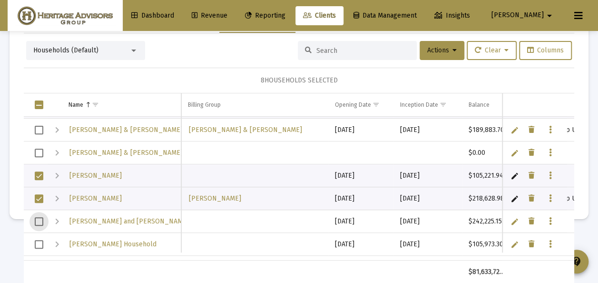
click at [42, 219] on span "Select row" at bounding box center [39, 221] width 9 height 9
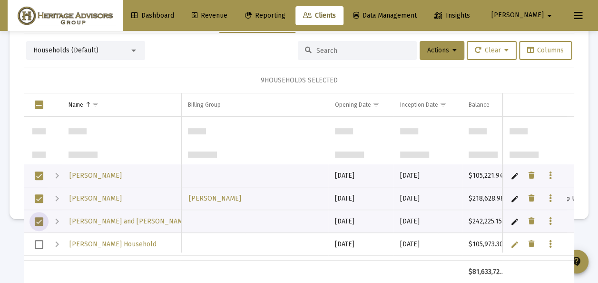
scroll to position [3767, 0]
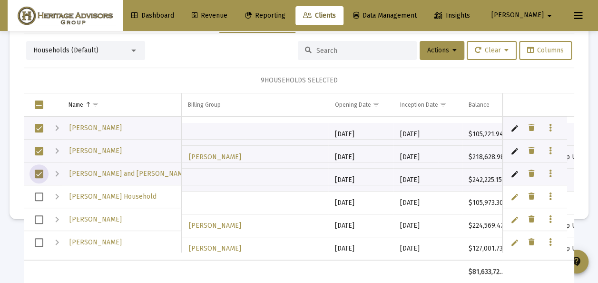
click at [42, 192] on span "Select row" at bounding box center [39, 196] width 9 height 9
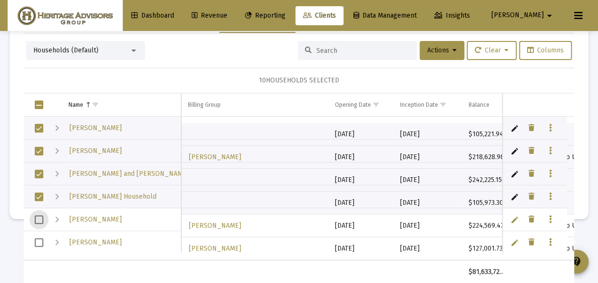
click at [38, 219] on span "Select row" at bounding box center [39, 219] width 9 height 9
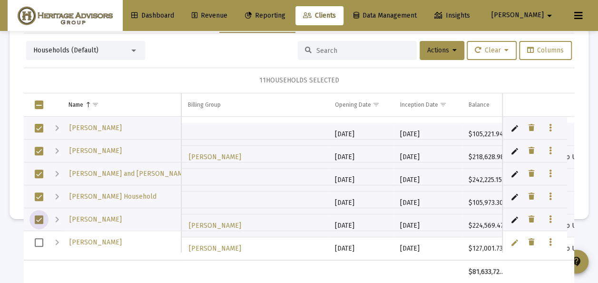
click at [40, 241] on span "Select row" at bounding box center [39, 242] width 9 height 9
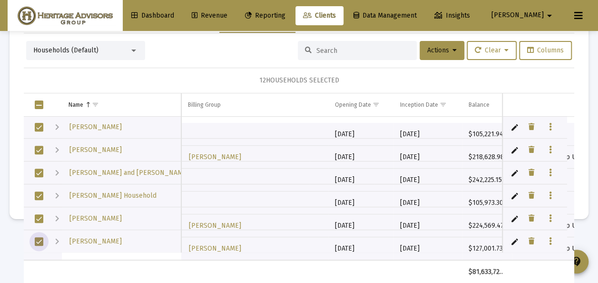
scroll to position [50, 0]
click at [452, 47] on icon at bounding box center [454, 50] width 4 height 7
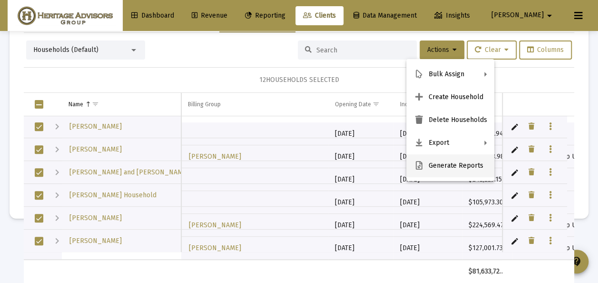
click at [428, 166] on button "Generate Reports" at bounding box center [450, 165] width 88 height 23
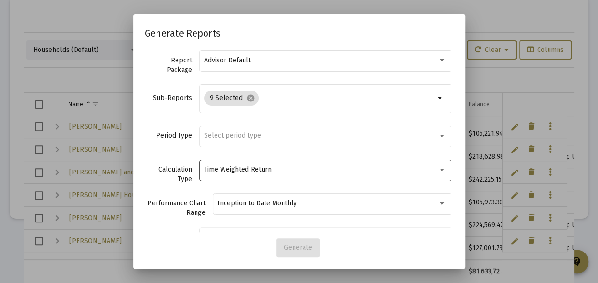
scroll to position [0, 0]
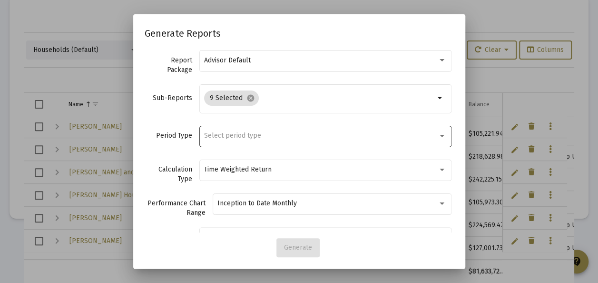
click at [229, 139] on div "Select period type" at bounding box center [325, 135] width 242 height 23
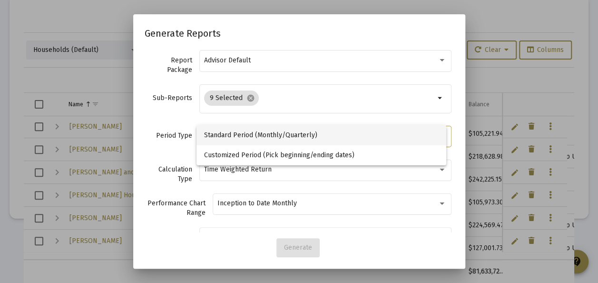
click at [228, 139] on span "Standard Period (Monthly/Quarterly)" at bounding box center [321, 135] width 235 height 20
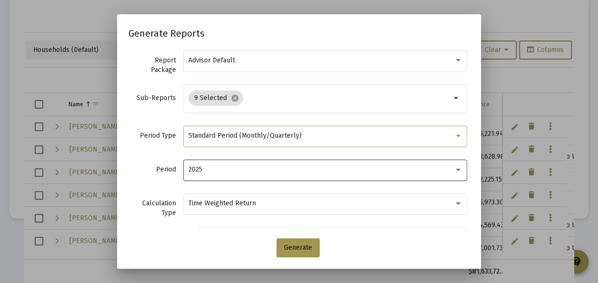
click at [215, 170] on div "2025" at bounding box center [320, 170] width 265 height 8
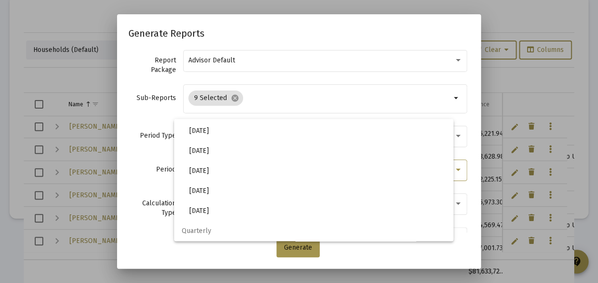
scroll to position [318, 0]
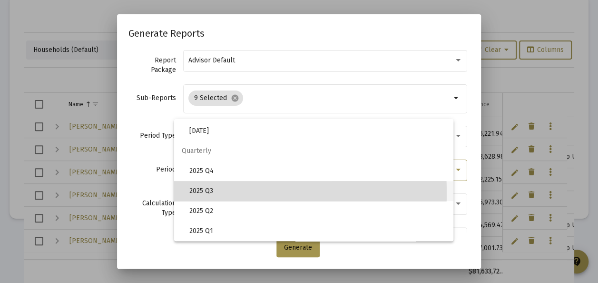
click at [207, 192] on span "2025 Q3" at bounding box center [317, 191] width 256 height 20
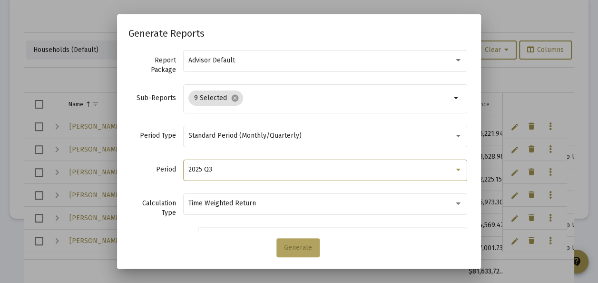
click at [306, 248] on span "Generate" at bounding box center [298, 247] width 28 height 8
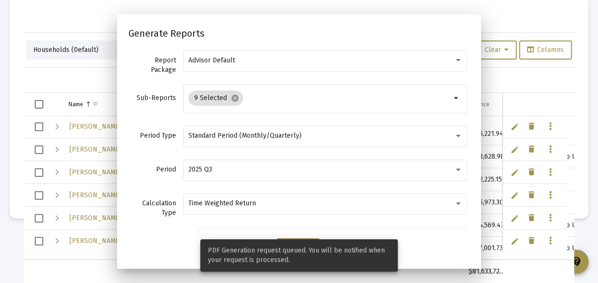
scroll to position [45, 0]
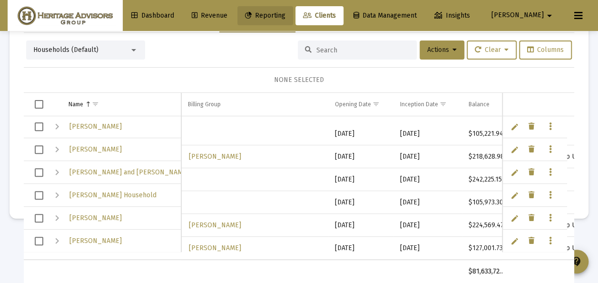
click at [285, 16] on span "Reporting" at bounding box center [265, 15] width 40 height 8
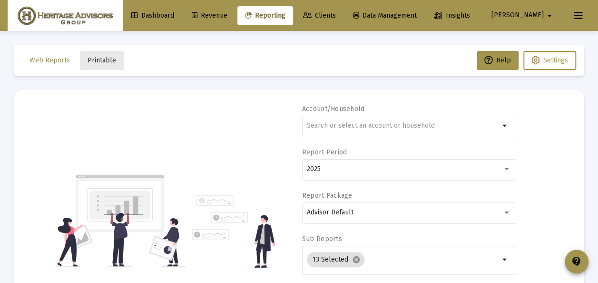
click at [103, 61] on span "Printable" at bounding box center [102, 60] width 29 height 8
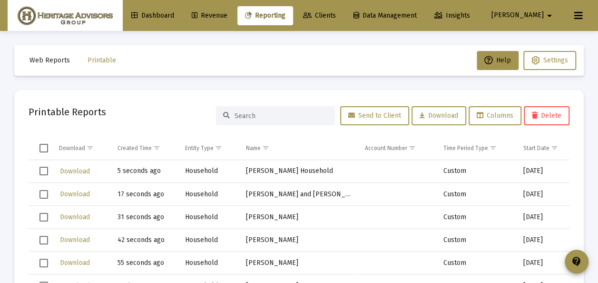
click at [336, 14] on span "Clients" at bounding box center [319, 15] width 33 height 8
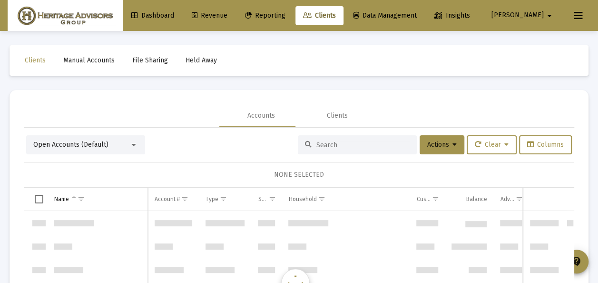
scroll to position [1826, 0]
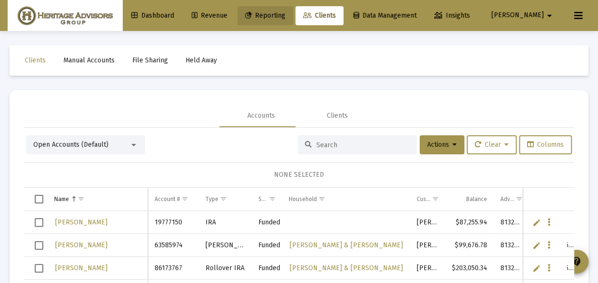
click at [285, 13] on span "Reporting" at bounding box center [265, 15] width 40 height 8
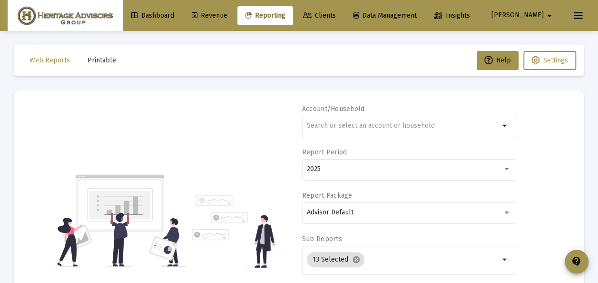
click at [102, 60] on span "Printable" at bounding box center [102, 60] width 29 height 8
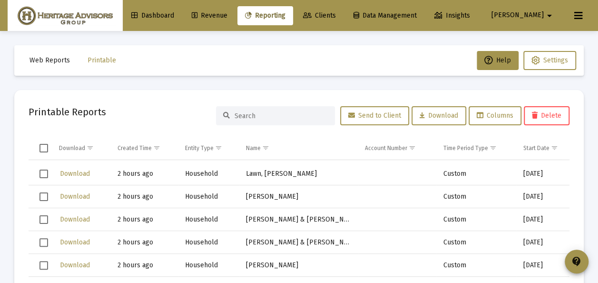
scroll to position [1427, 0]
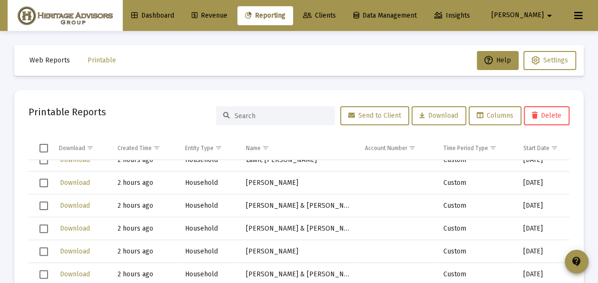
click at [336, 17] on span "Clients" at bounding box center [319, 15] width 33 height 8
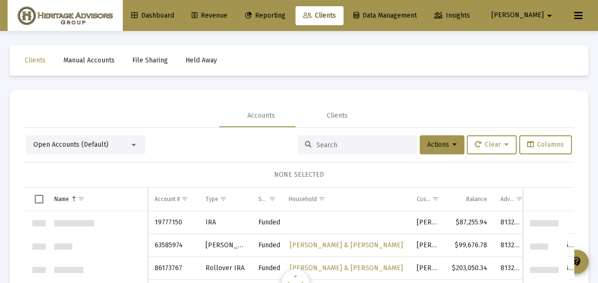
scroll to position [1826, 0]
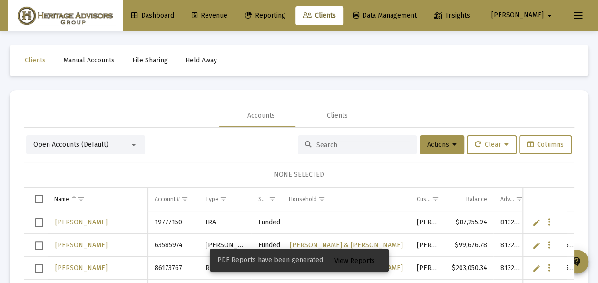
click at [349, 262] on span "View Reports" at bounding box center [354, 260] width 40 height 8
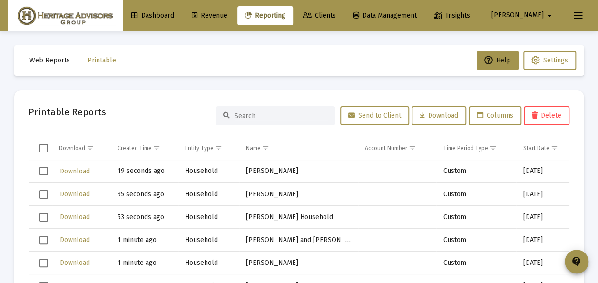
click at [46, 169] on span "Select row" at bounding box center [43, 170] width 9 height 9
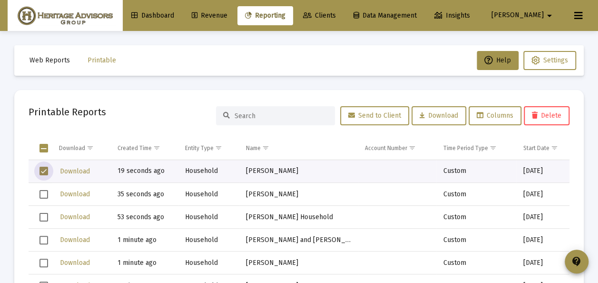
click at [44, 195] on span "Select row" at bounding box center [43, 194] width 9 height 9
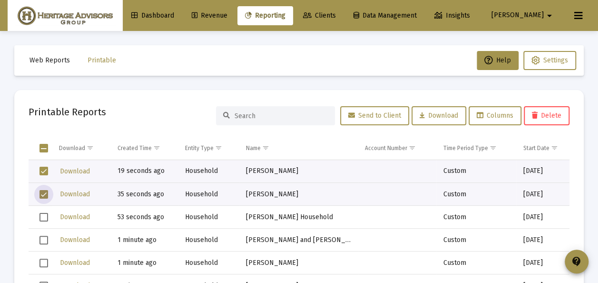
click at [45, 216] on span "Select row" at bounding box center [43, 217] width 9 height 9
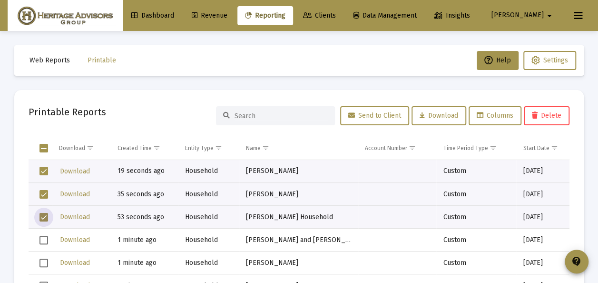
click at [45, 235] on span "Select row" at bounding box center [43, 239] width 9 height 9
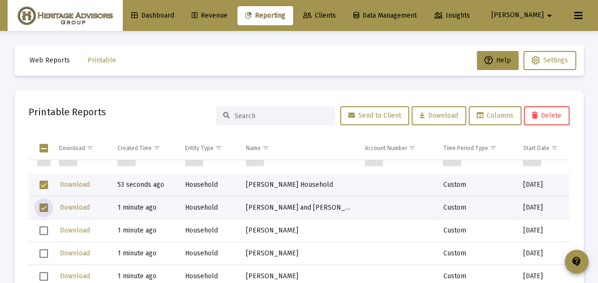
scroll to position [48, 0]
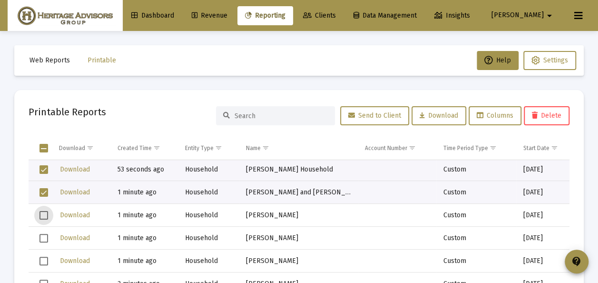
click at [46, 214] on span "Select row" at bounding box center [43, 215] width 9 height 9
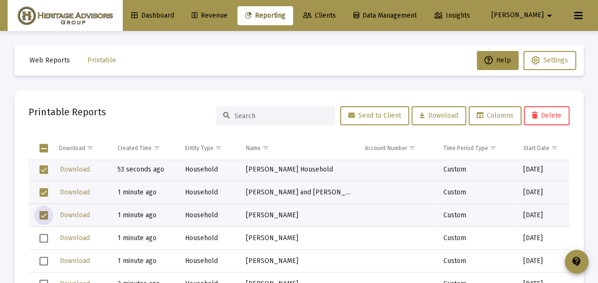
click at [42, 236] on span "Select row" at bounding box center [43, 238] width 9 height 9
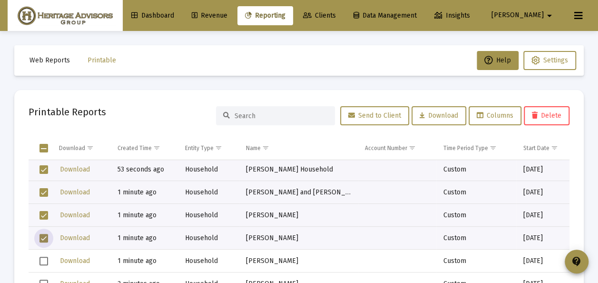
scroll to position [95, 0]
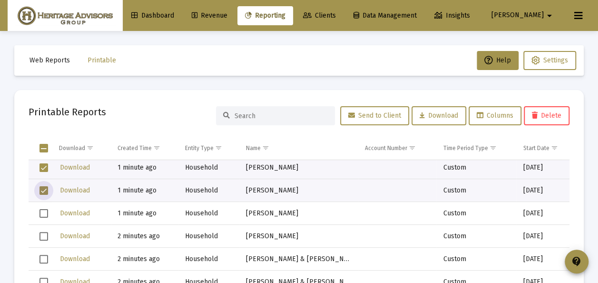
click at [40, 216] on span "Select row" at bounding box center [43, 213] width 9 height 9
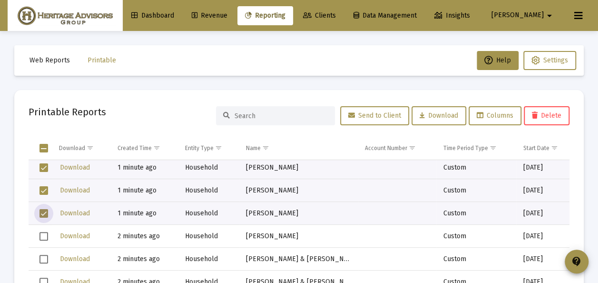
click at [44, 235] on span "Select row" at bounding box center [43, 236] width 9 height 9
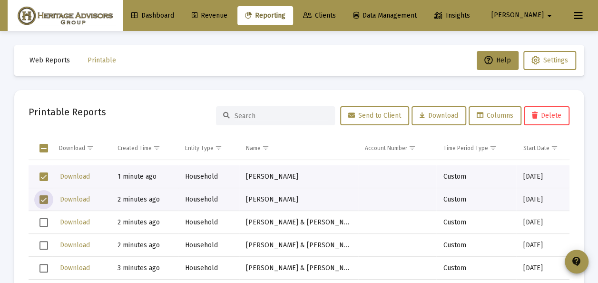
scroll to position [143, 0]
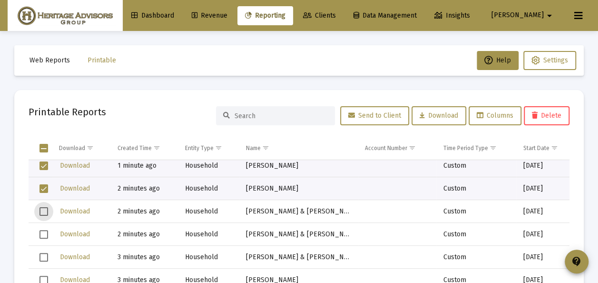
click at [44, 210] on span "Select row" at bounding box center [43, 211] width 9 height 9
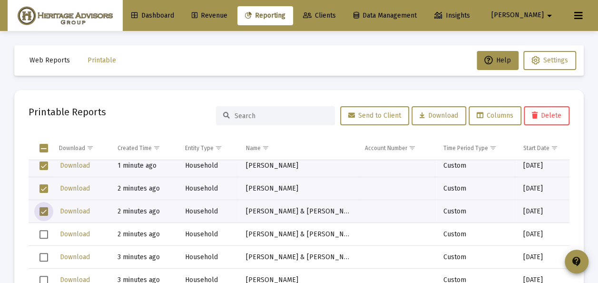
click at [44, 233] on span "Select row" at bounding box center [43, 234] width 9 height 9
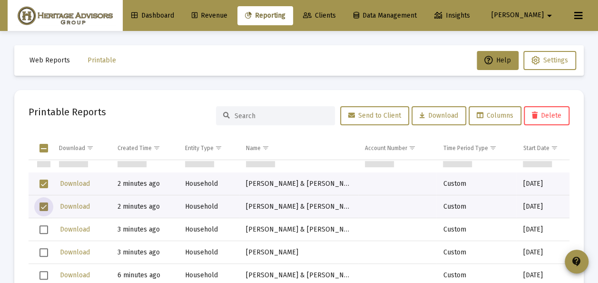
scroll to position [190, 0]
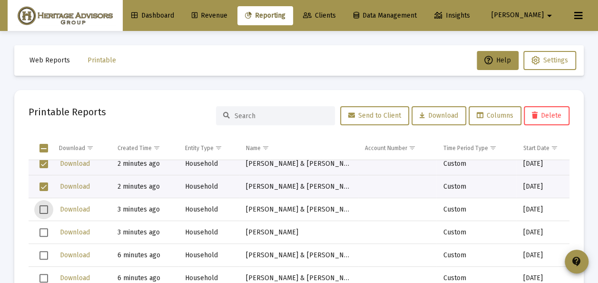
click at [41, 209] on span "Select row" at bounding box center [43, 209] width 9 height 9
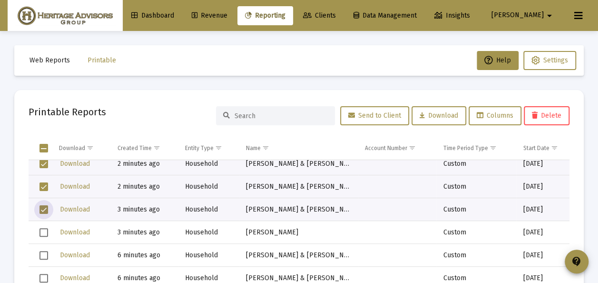
click at [45, 231] on span "Select row" at bounding box center [43, 232] width 9 height 9
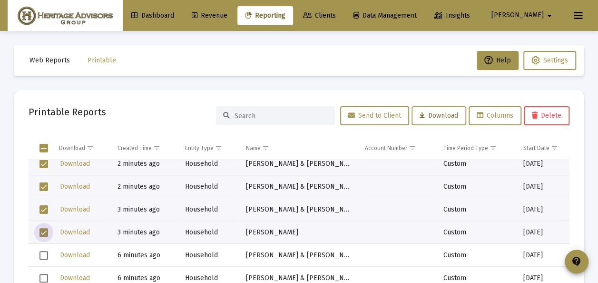
click at [441, 113] on span "Download" at bounding box center [438, 115] width 39 height 8
click at [136, 107] on div "Printable Reports Send to Client Download Columns Delete" at bounding box center [299, 115] width 541 height 23
click at [43, 147] on span "Select all" at bounding box center [43, 148] width 9 height 9
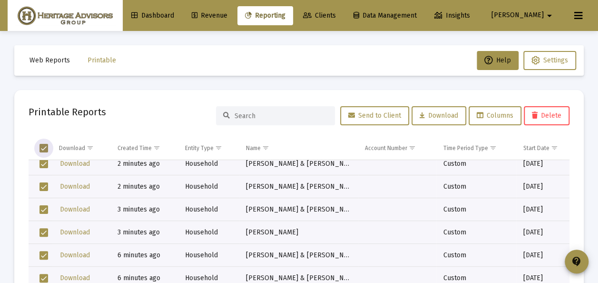
click at [44, 147] on span "Select all" at bounding box center [43, 148] width 9 height 9
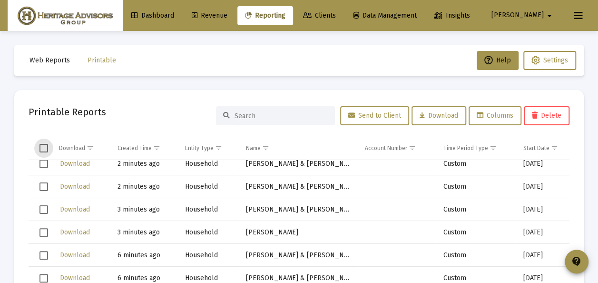
click at [44, 147] on span "Select all" at bounding box center [43, 148] width 9 height 9
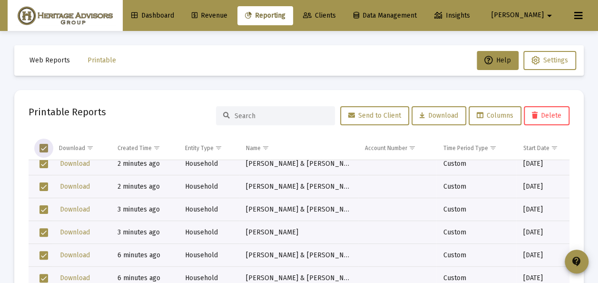
click at [543, 114] on span "Delete" at bounding box center [546, 115] width 29 height 8
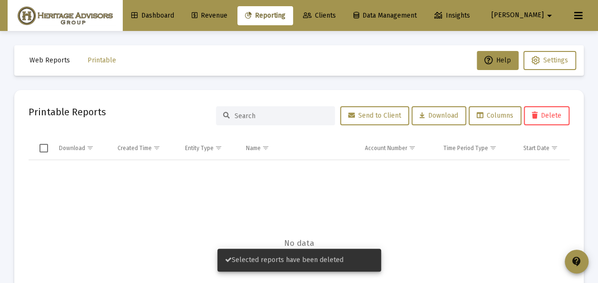
click at [336, 14] on span "Clients" at bounding box center [319, 15] width 33 height 8
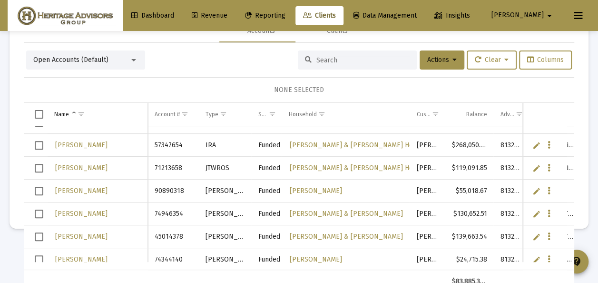
click at [37, 188] on span "Select row" at bounding box center [39, 190] width 9 height 9
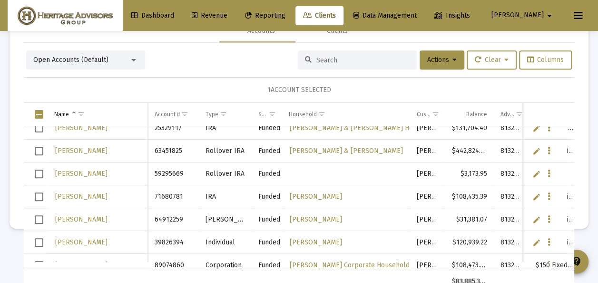
click at [38, 171] on span "Select row" at bounding box center [39, 173] width 9 height 9
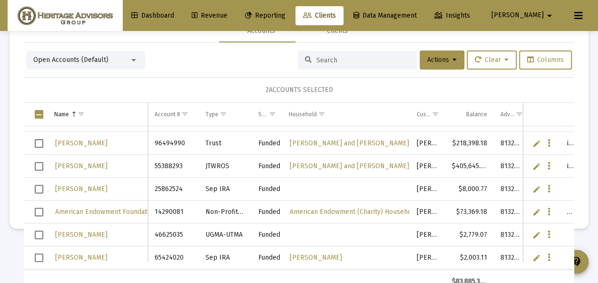
click at [39, 209] on span "Select row" at bounding box center [39, 211] width 9 height 9
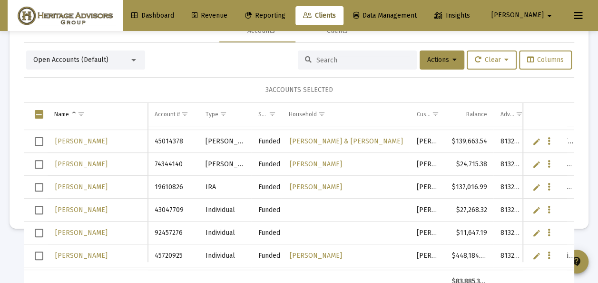
click at [39, 208] on span "Select row" at bounding box center [39, 209] width 9 height 9
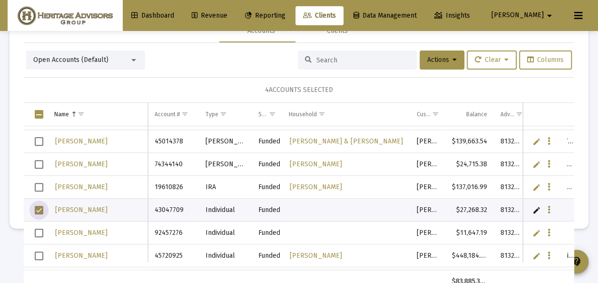
click at [39, 231] on span "Select row" at bounding box center [39, 232] width 9 height 9
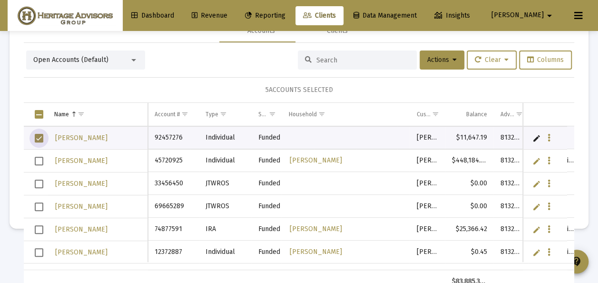
scroll to position [1141, 0]
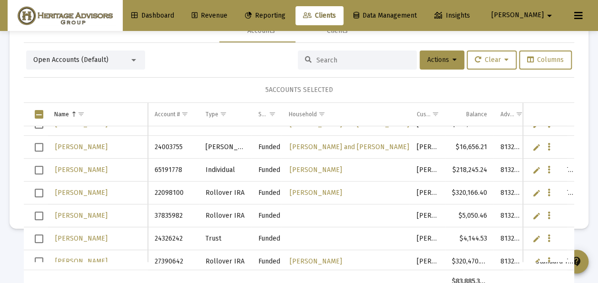
click at [43, 213] on span "Select row" at bounding box center [39, 215] width 9 height 9
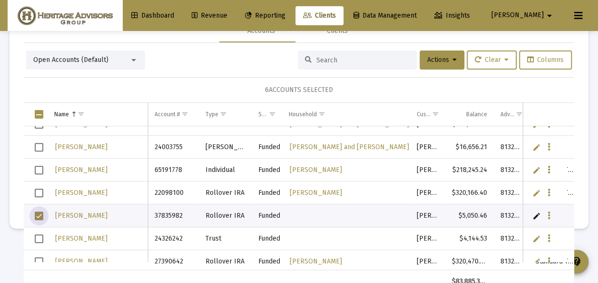
click at [40, 235] on span "Select row" at bounding box center [39, 238] width 9 height 9
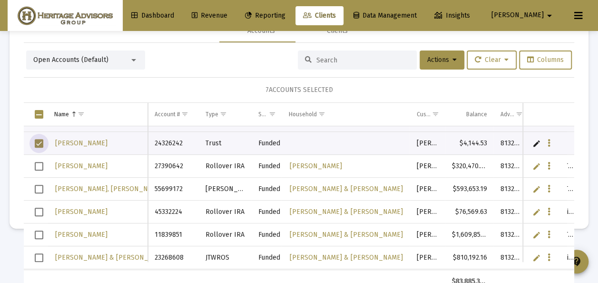
click at [40, 185] on span "Select row" at bounding box center [39, 189] width 9 height 9
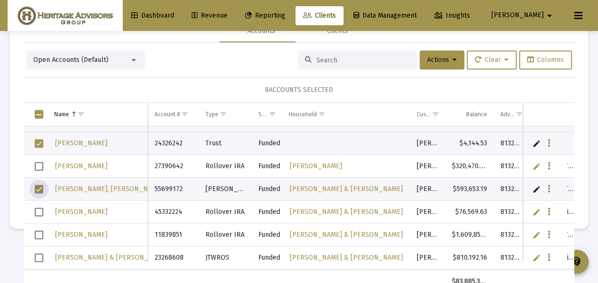
click at [39, 210] on span "Select row" at bounding box center [39, 211] width 9 height 9
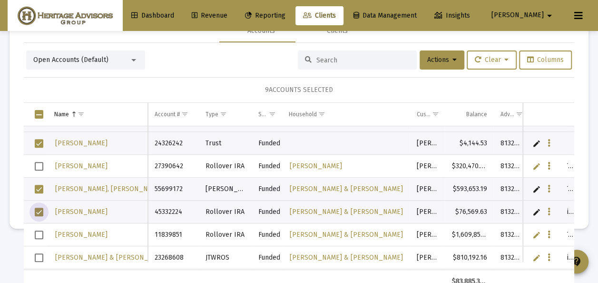
click at [39, 209] on span "Select row" at bounding box center [39, 211] width 9 height 9
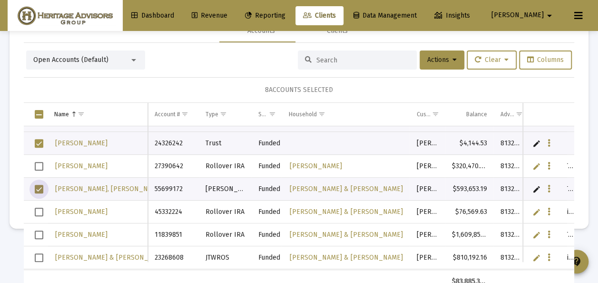
click at [37, 187] on span "Select row" at bounding box center [39, 189] width 9 height 9
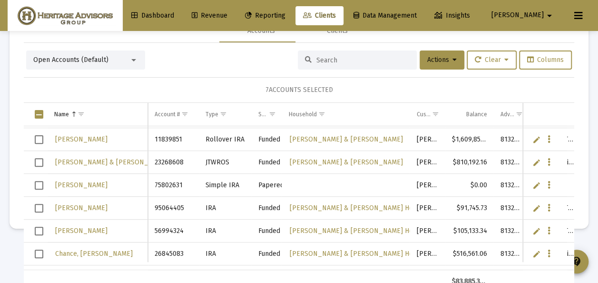
click at [38, 205] on span "Select row" at bounding box center [39, 208] width 9 height 9
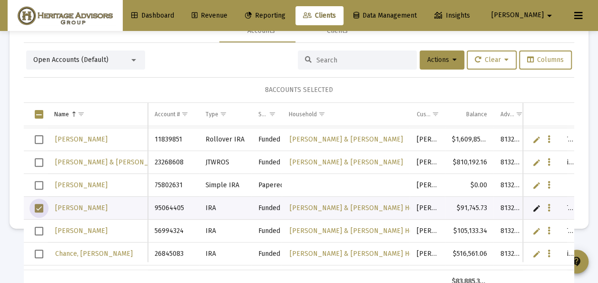
click at [39, 231] on span "Select row" at bounding box center [39, 230] width 9 height 9
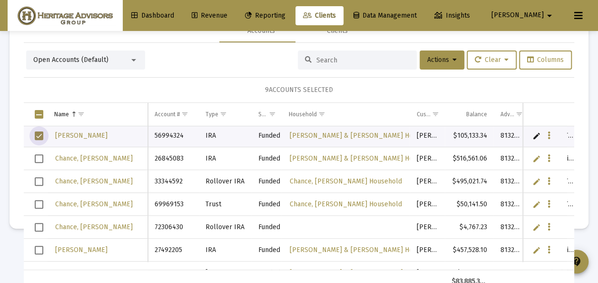
click at [41, 224] on span "Select row" at bounding box center [39, 227] width 9 height 9
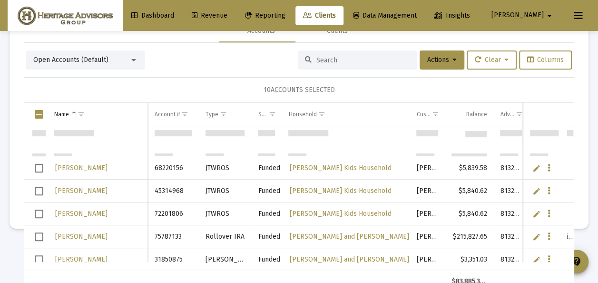
scroll to position [2759, 0]
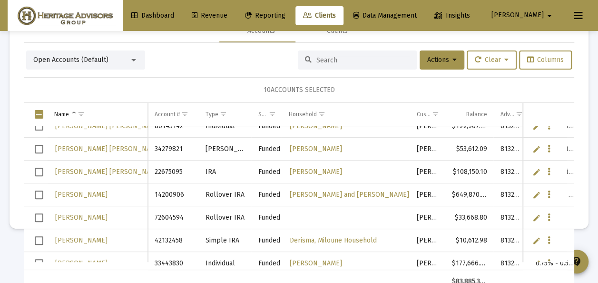
click at [39, 214] on span "Select row" at bounding box center [39, 217] width 9 height 9
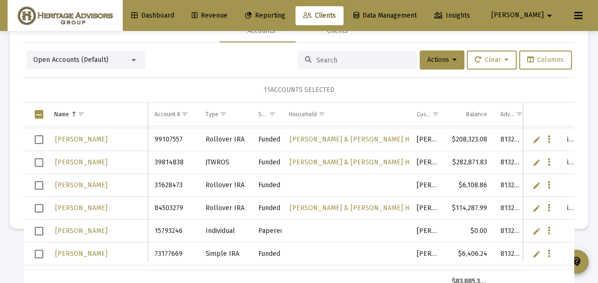
click at [35, 184] on span "Select row" at bounding box center [39, 185] width 9 height 9
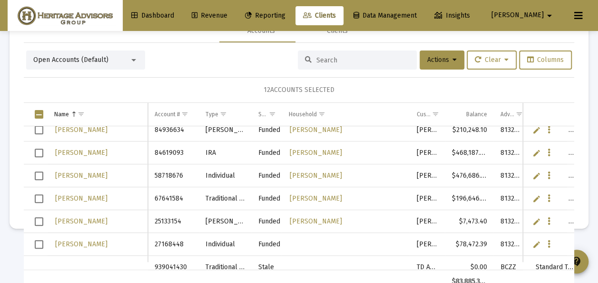
click at [39, 244] on span "Select row" at bounding box center [39, 244] width 9 height 9
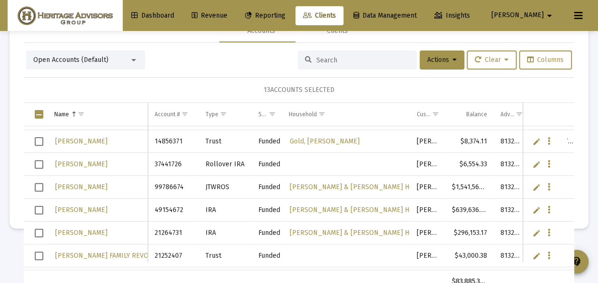
click at [40, 160] on span "Select row" at bounding box center [39, 164] width 9 height 9
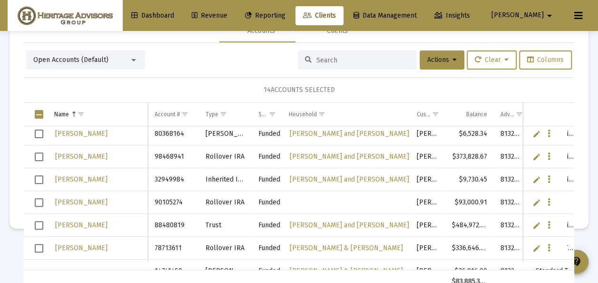
click at [39, 199] on span "Select row" at bounding box center [39, 202] width 9 height 9
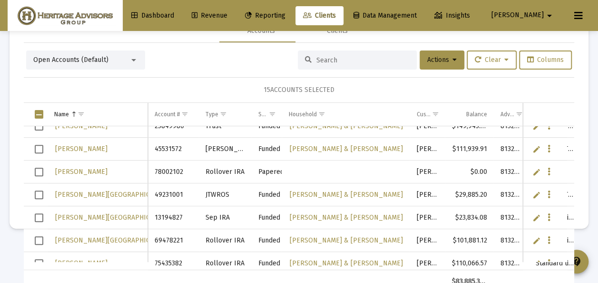
scroll to position [4899, 0]
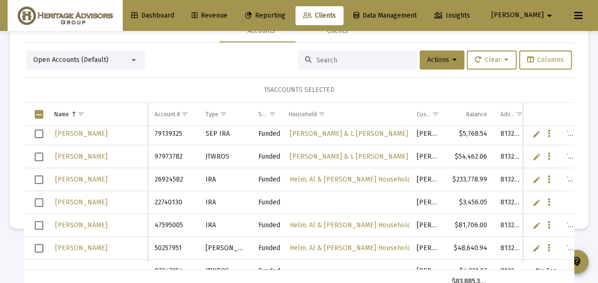
click at [39, 201] on span "Select row" at bounding box center [39, 202] width 9 height 9
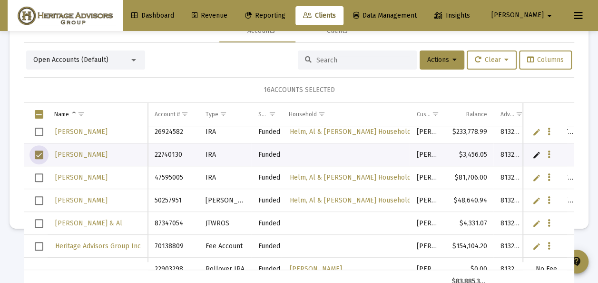
click at [35, 223] on span "Select row" at bounding box center [39, 223] width 9 height 9
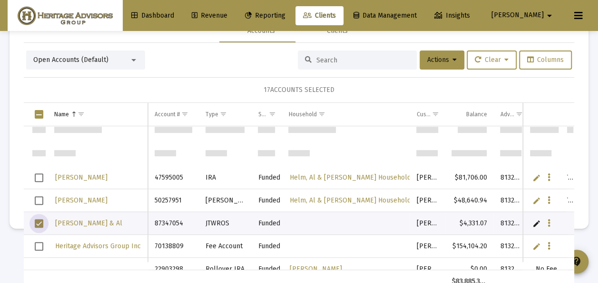
scroll to position [5327, 0]
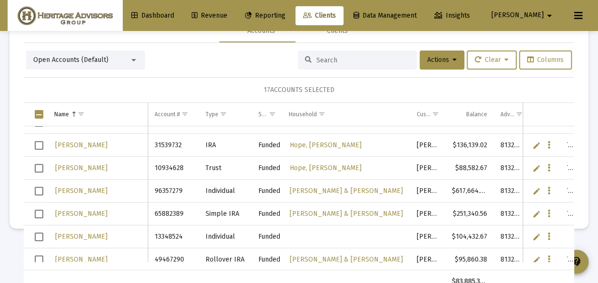
click at [38, 236] on span "Select row" at bounding box center [39, 236] width 9 height 9
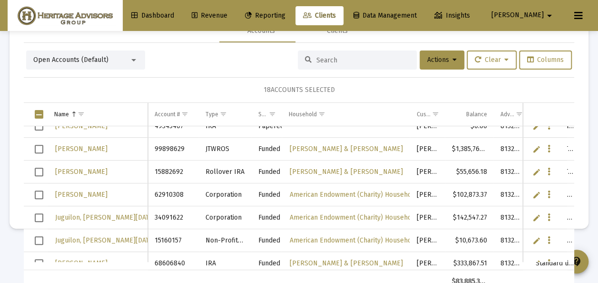
click at [37, 195] on span "Select row" at bounding box center [39, 194] width 9 height 9
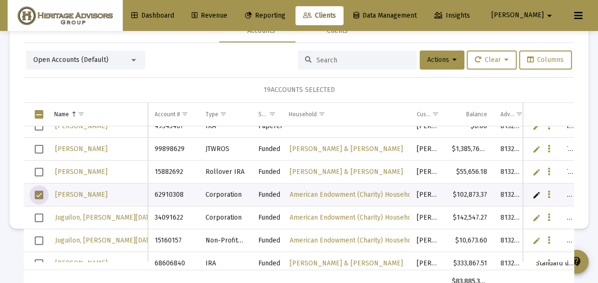
click at [40, 219] on span "Select row" at bounding box center [39, 217] width 9 height 9
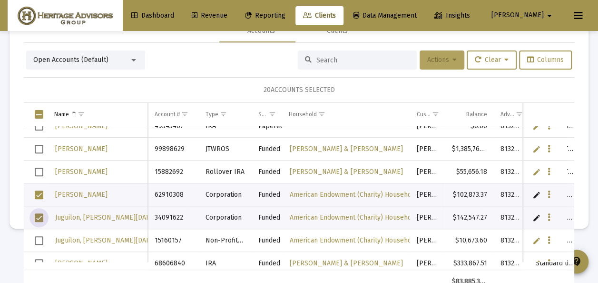
click at [433, 59] on span "Actions" at bounding box center [441, 60] width 29 height 8
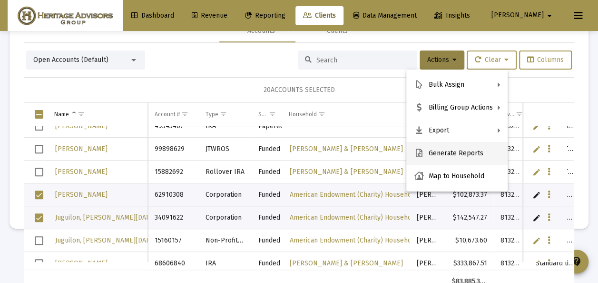
click at [436, 156] on button "Generate Reports" at bounding box center [456, 153] width 101 height 23
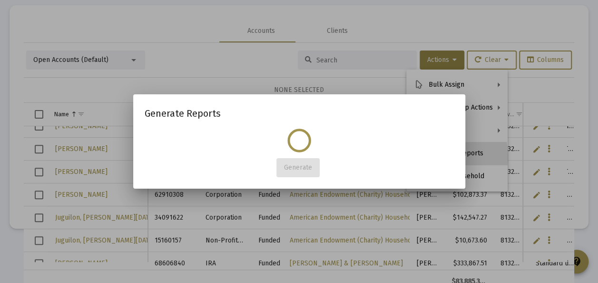
scroll to position [0, 0]
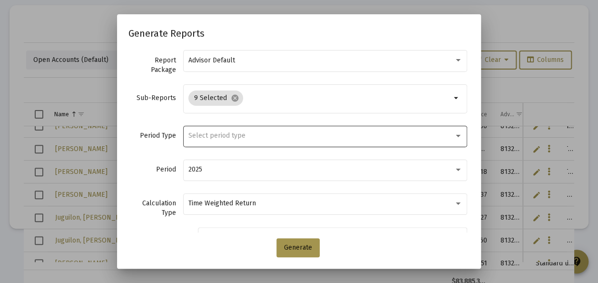
click at [210, 139] on div "Select period type" at bounding box center [325, 135] width 274 height 23
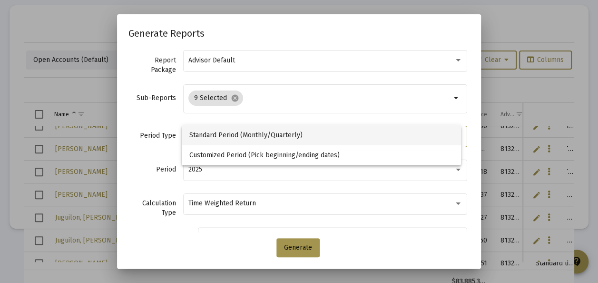
click at [209, 138] on span "Standard Period (Monthly/Quarterly)" at bounding box center [321, 135] width 264 height 20
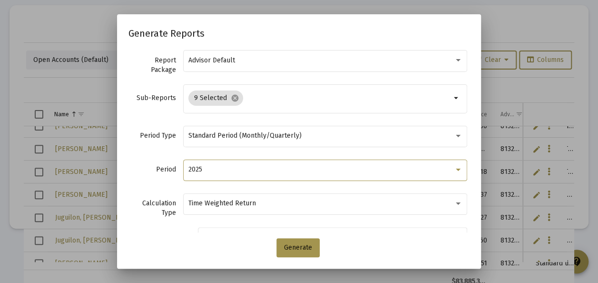
click at [207, 167] on div "2025" at bounding box center [320, 170] width 265 height 8
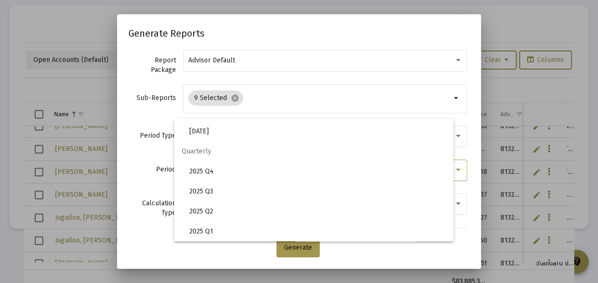
scroll to position [318, 0]
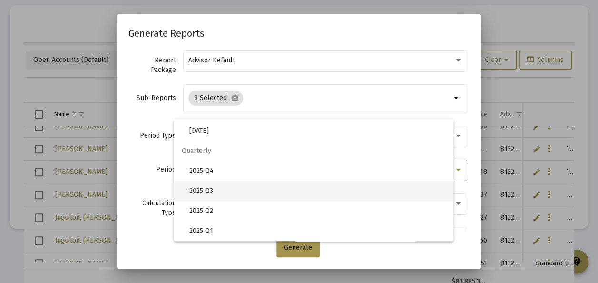
click at [209, 193] on span "2025 Q3" at bounding box center [317, 191] width 256 height 20
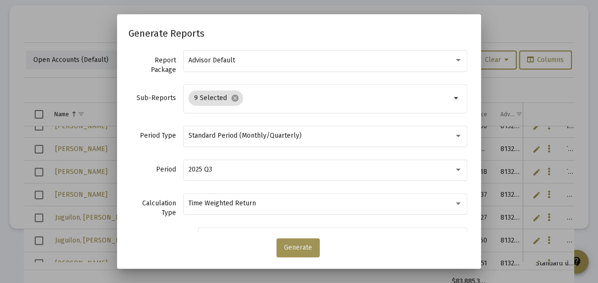
click at [292, 245] on span "Generate" at bounding box center [298, 247] width 28 height 8
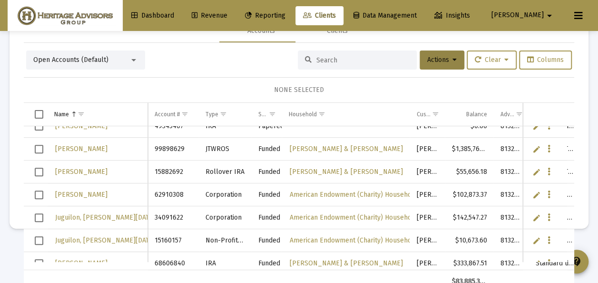
scroll to position [0, 0]
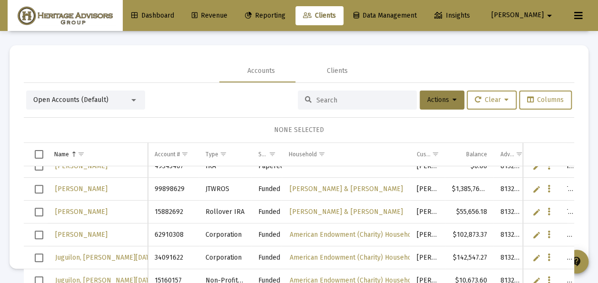
click at [285, 13] on span "Reporting" at bounding box center [265, 15] width 40 height 8
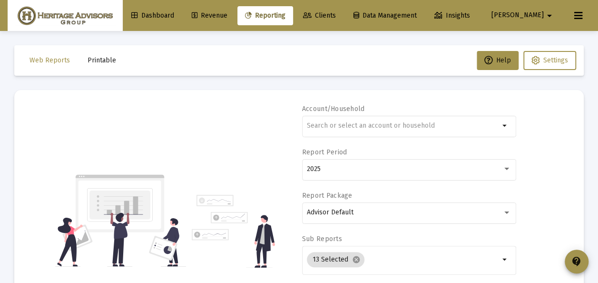
click at [109, 60] on span "Printable" at bounding box center [102, 60] width 29 height 8
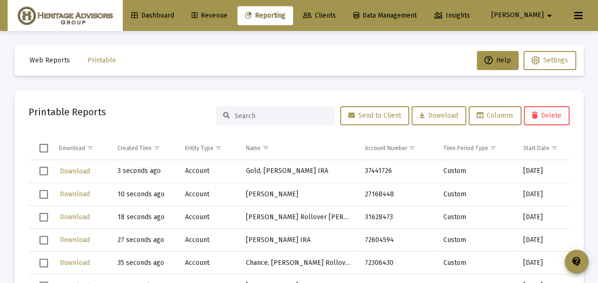
click at [336, 15] on span "Clients" at bounding box center [319, 15] width 33 height 8
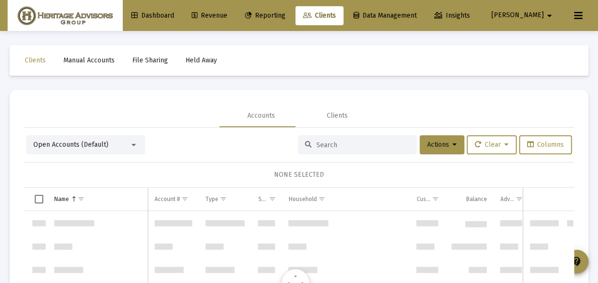
scroll to position [5936, 0]
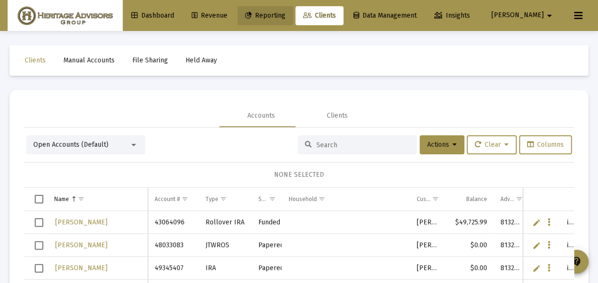
click at [285, 15] on span "Reporting" at bounding box center [265, 15] width 40 height 8
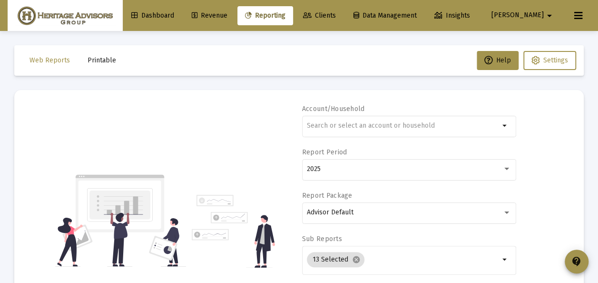
click at [101, 58] on span "Printable" at bounding box center [102, 60] width 29 height 8
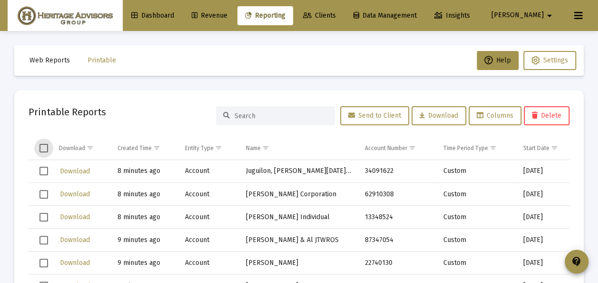
click at [43, 146] on span "Select all" at bounding box center [43, 148] width 9 height 9
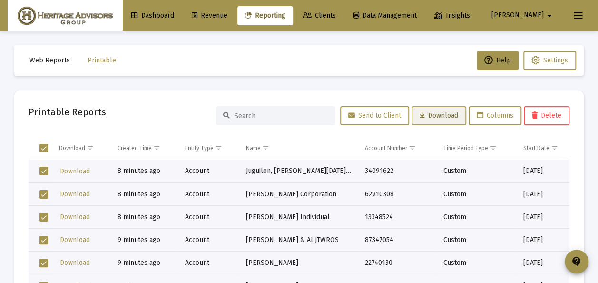
click at [427, 119] on span "Download" at bounding box center [438, 115] width 39 height 8
click at [137, 109] on div "Printable Reports Send to Client Download Columns Delete" at bounding box center [299, 115] width 541 height 23
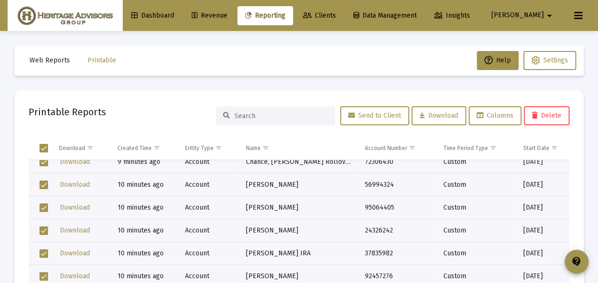
scroll to position [296, 0]
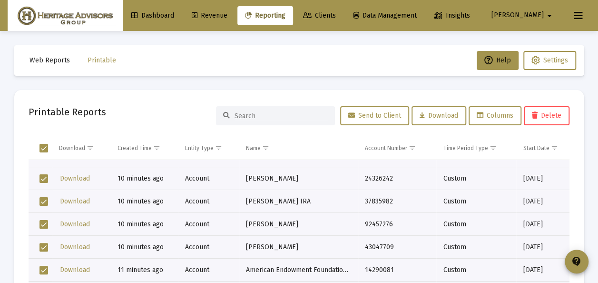
click at [43, 220] on span "Select row" at bounding box center [43, 224] width 9 height 9
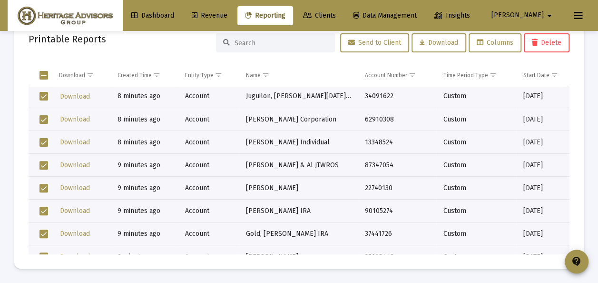
scroll to position [0, 0]
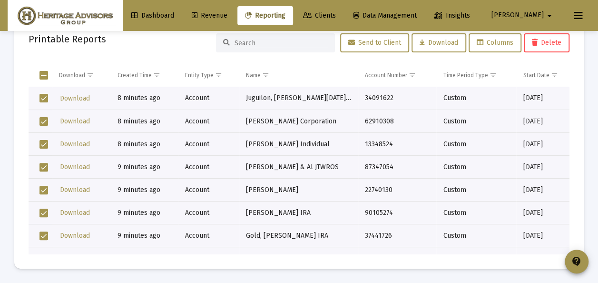
click at [544, 42] on span "Delete" at bounding box center [546, 43] width 29 height 8
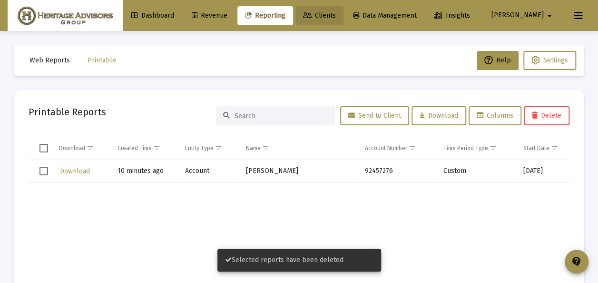
click at [336, 18] on span "Clients" at bounding box center [319, 15] width 33 height 8
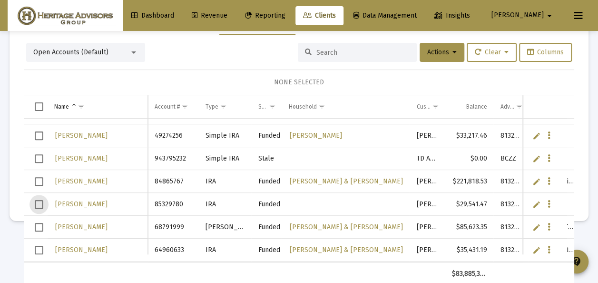
click at [38, 203] on span "Select row" at bounding box center [39, 204] width 9 height 9
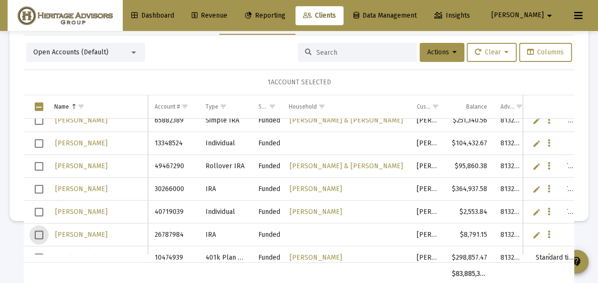
click at [38, 233] on span "Select row" at bounding box center [39, 234] width 9 height 9
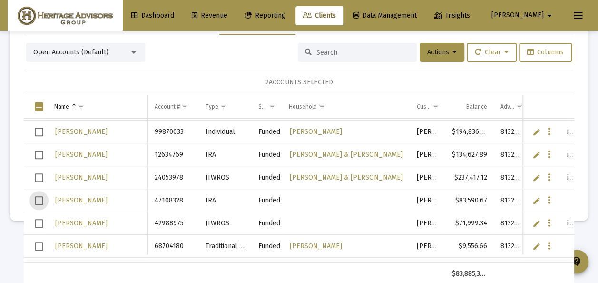
click at [39, 197] on span "Select row" at bounding box center [39, 200] width 9 height 9
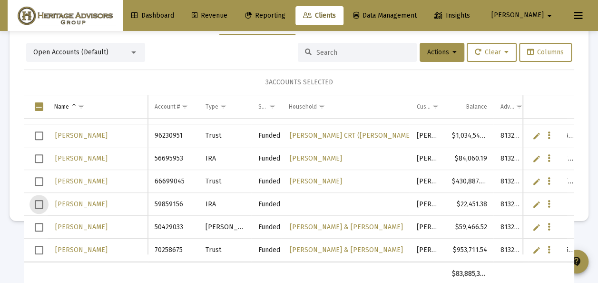
click at [39, 201] on span "Select row" at bounding box center [39, 204] width 9 height 9
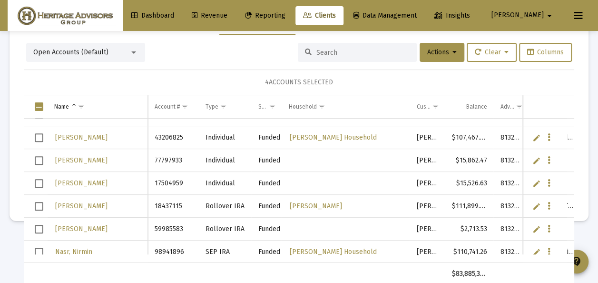
click at [38, 228] on span "Select row" at bounding box center [39, 228] width 9 height 9
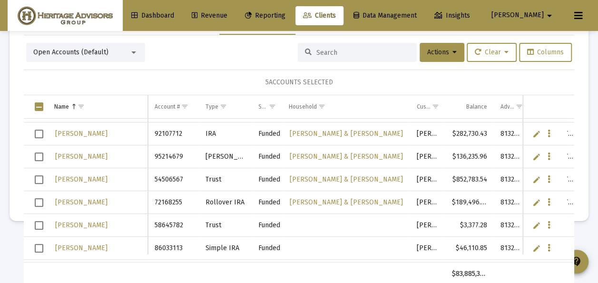
click at [40, 224] on span "Select row" at bounding box center [39, 225] width 9 height 9
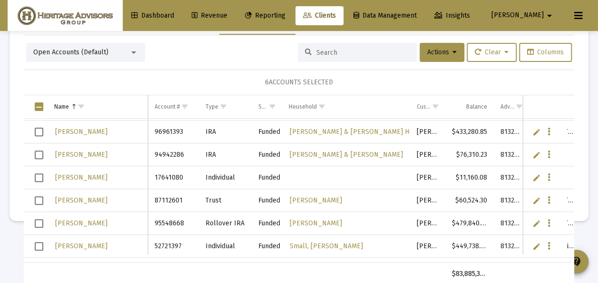
click at [39, 173] on span "Select row" at bounding box center [39, 177] width 9 height 9
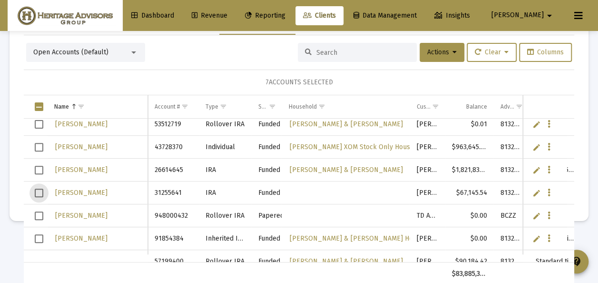
click at [38, 189] on span "Select row" at bounding box center [39, 192] width 9 height 9
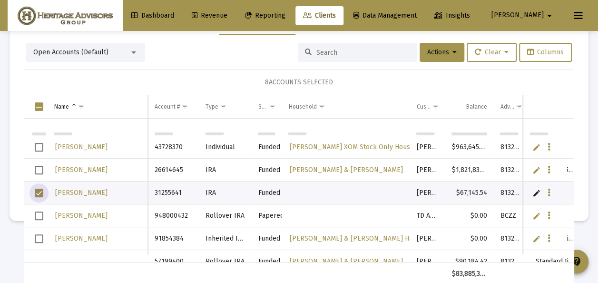
scroll to position [10216, 0]
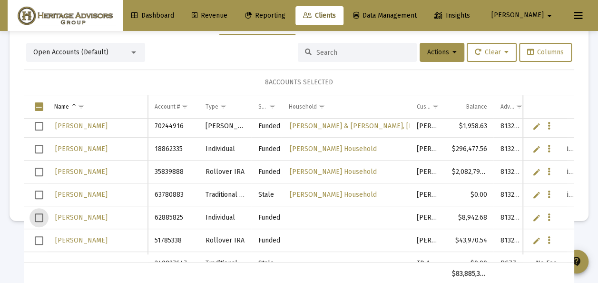
click at [42, 214] on span "Select row" at bounding box center [39, 217] width 9 height 9
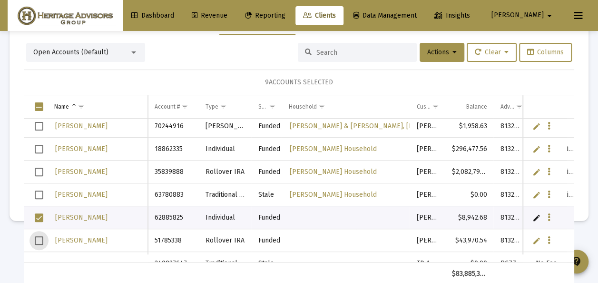
click at [39, 236] on span "Select row" at bounding box center [39, 240] width 9 height 9
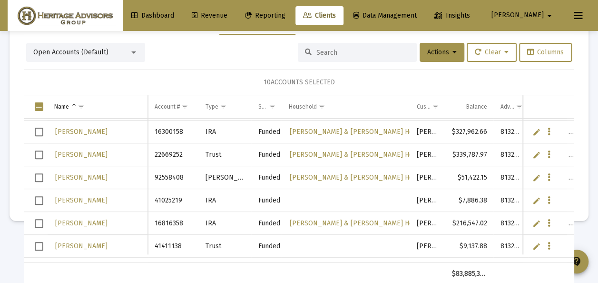
click at [38, 198] on span "Select row" at bounding box center [39, 200] width 9 height 9
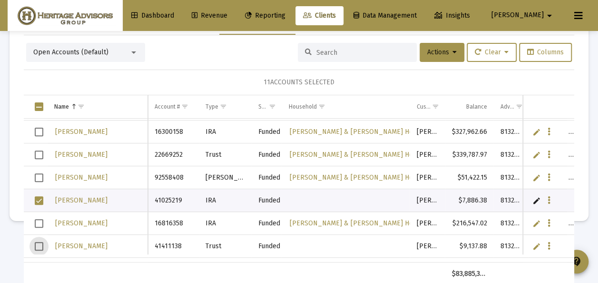
click at [40, 243] on span "Select row" at bounding box center [39, 246] width 9 height 9
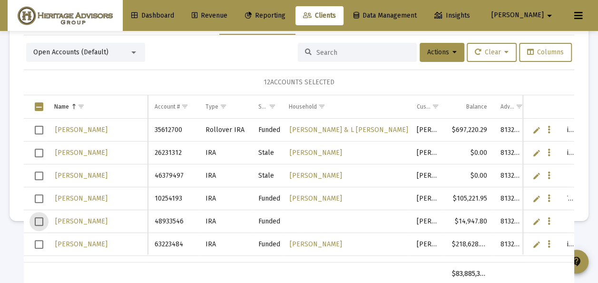
click at [42, 218] on span "Select row" at bounding box center [39, 221] width 9 height 9
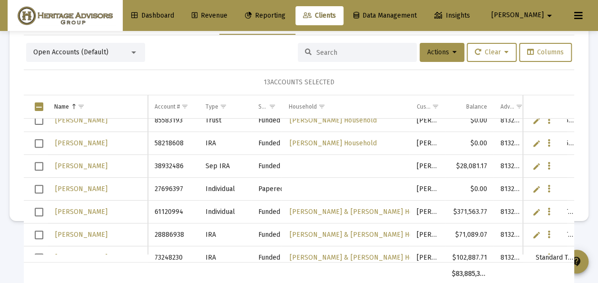
click at [41, 163] on span "Select row" at bounding box center [39, 166] width 9 height 9
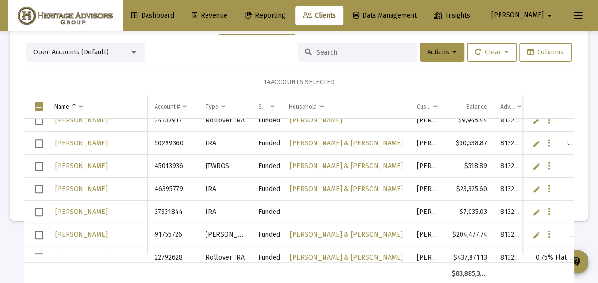
click at [34, 211] on td "Data grid" at bounding box center [36, 211] width 24 height 23
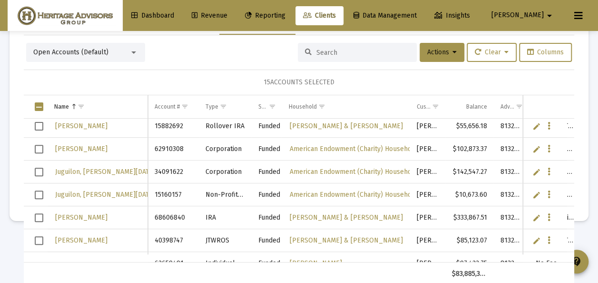
click at [39, 192] on span "Select row" at bounding box center [39, 194] width 9 height 9
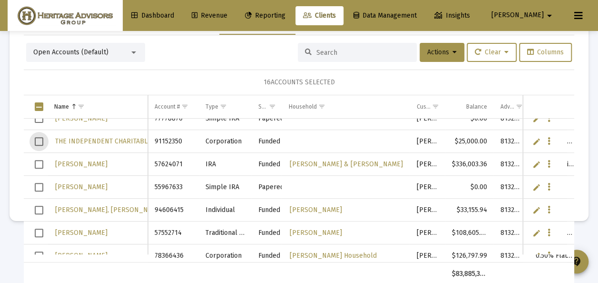
drag, startPoint x: 37, startPoint y: 141, endPoint x: 44, endPoint y: 145, distance: 7.4
click at [38, 141] on span "Select row" at bounding box center [39, 141] width 9 height 9
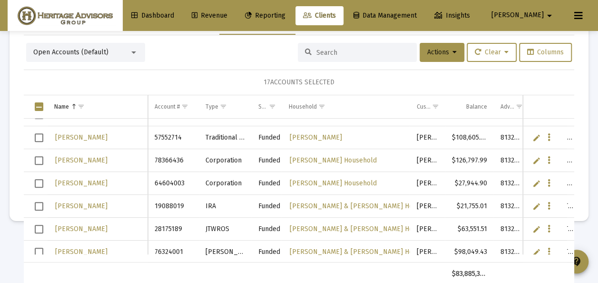
click at [39, 157] on span "Select row" at bounding box center [39, 160] width 9 height 9
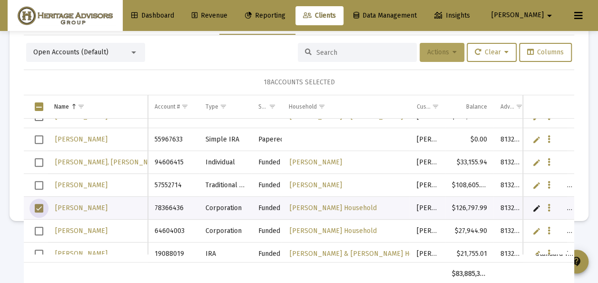
click at [427, 48] on span "Actions" at bounding box center [441, 52] width 29 height 8
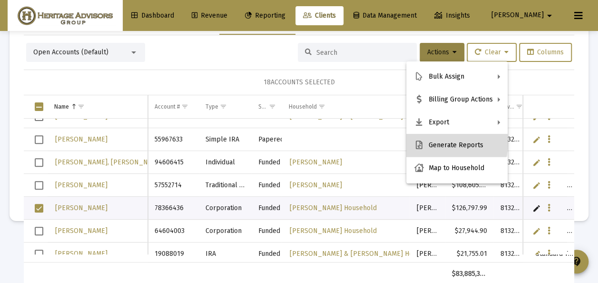
click at [440, 142] on button "Generate Reports" at bounding box center [456, 145] width 101 height 23
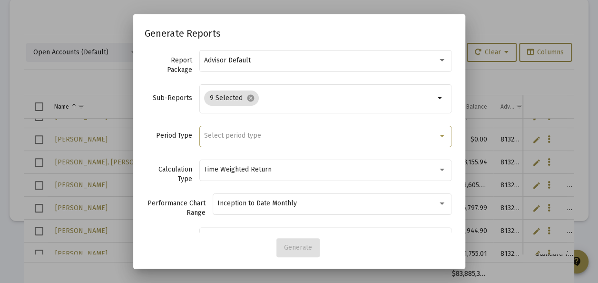
click at [205, 134] on span "Select period type" at bounding box center [232, 135] width 57 height 8
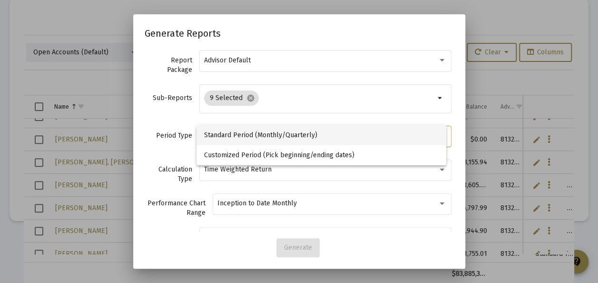
click at [206, 135] on span "Standard Period (Monthly/Quarterly)" at bounding box center [321, 135] width 235 height 20
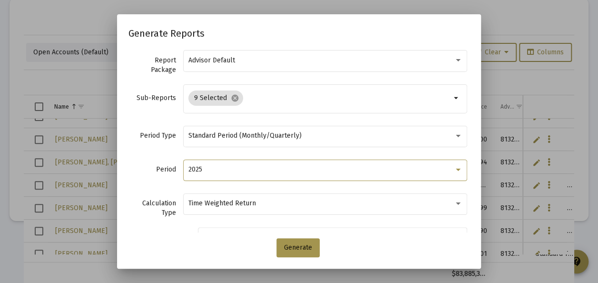
click at [222, 169] on div "2025" at bounding box center [320, 170] width 265 height 8
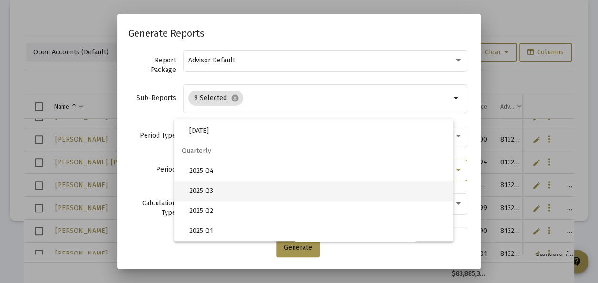
click at [211, 190] on span "2025 Q3" at bounding box center [317, 191] width 256 height 20
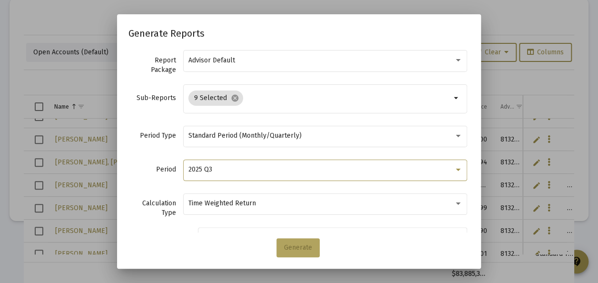
click at [298, 247] on span "Generate" at bounding box center [298, 247] width 28 height 8
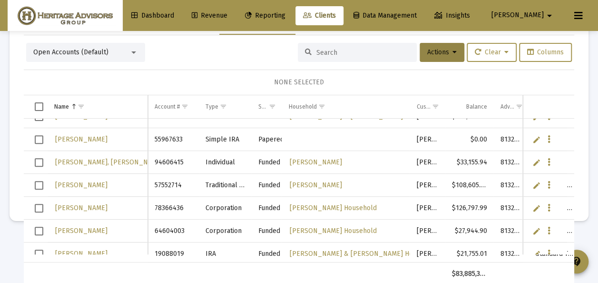
click at [285, 13] on span "Reporting" at bounding box center [265, 15] width 40 height 8
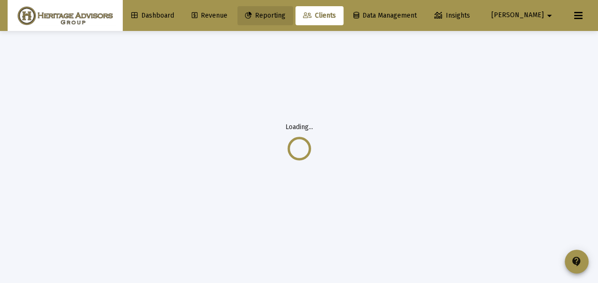
scroll to position [0, 0]
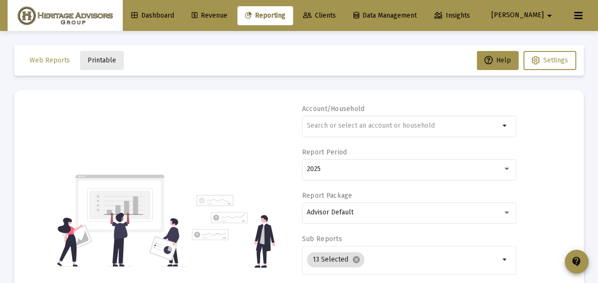
click at [99, 55] on button "Printable" at bounding box center [102, 60] width 44 height 19
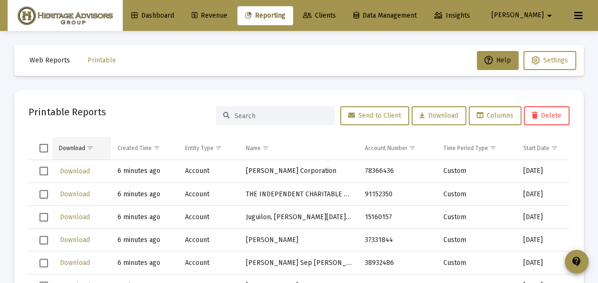
drag, startPoint x: 40, startPoint y: 148, endPoint x: 76, endPoint y: 158, distance: 36.5
click at [41, 148] on span "Select all" at bounding box center [43, 148] width 9 height 9
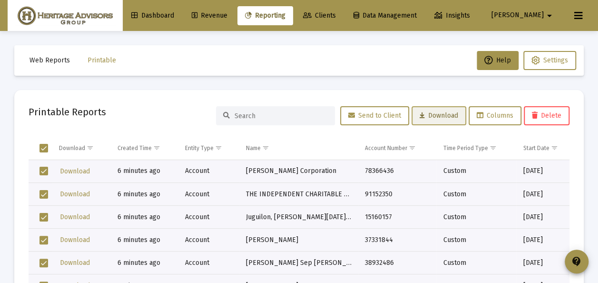
click at [436, 113] on span "Download" at bounding box center [438, 115] width 39 height 8
click at [173, 92] on mat-card "Printable Reports Send to Client Download Columns Delete Download Created Time …" at bounding box center [298, 215] width 569 height 251
click at [547, 113] on span "Delete" at bounding box center [546, 115] width 29 height 8
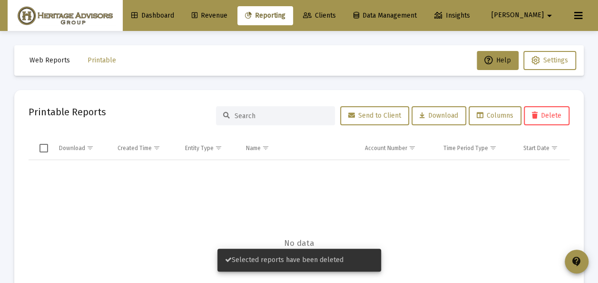
click at [336, 15] on span "Clients" at bounding box center [319, 15] width 33 height 8
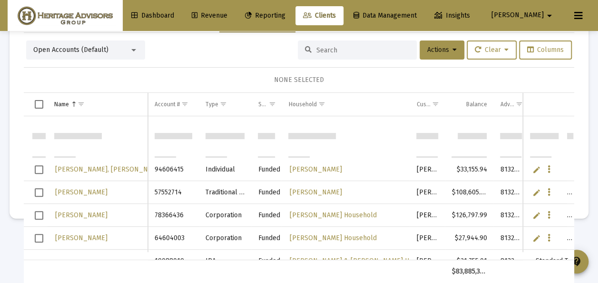
scroll to position [12014, 0]
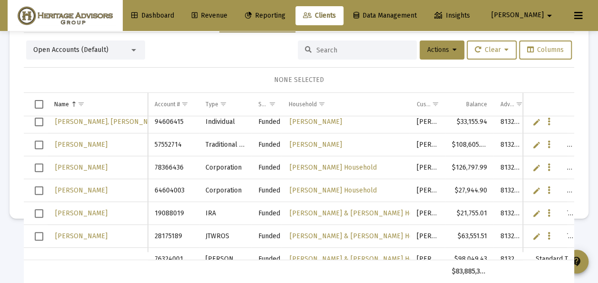
click at [39, 188] on span "Select row" at bounding box center [39, 190] width 9 height 9
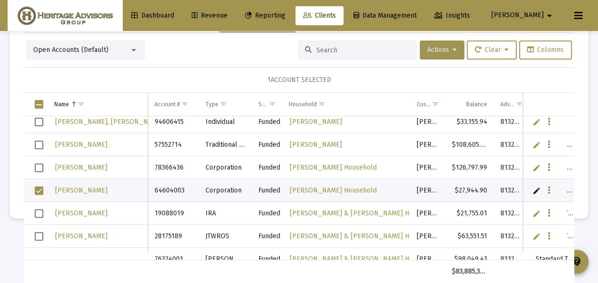
click at [429, 50] on span "Actions" at bounding box center [441, 50] width 29 height 8
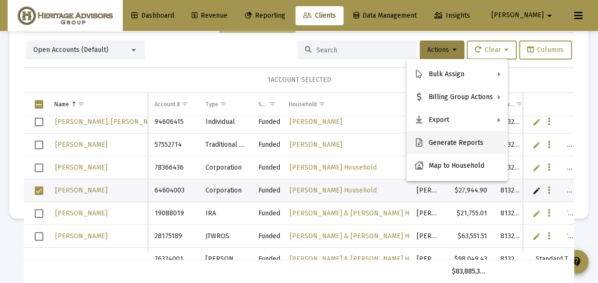
click at [433, 141] on button "Generate Reports" at bounding box center [456, 142] width 101 height 23
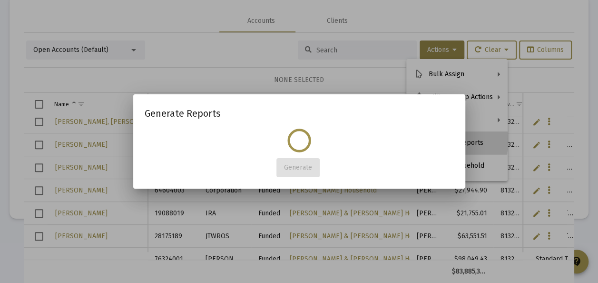
scroll to position [0, 0]
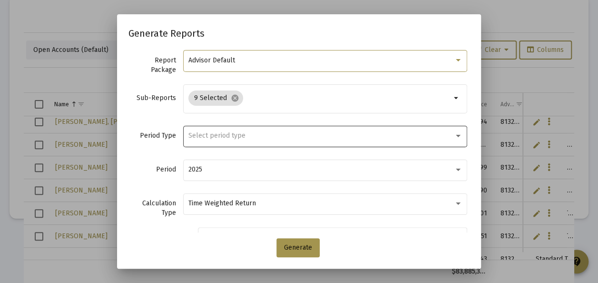
click at [200, 134] on span "Select period type" at bounding box center [216, 135] width 57 height 8
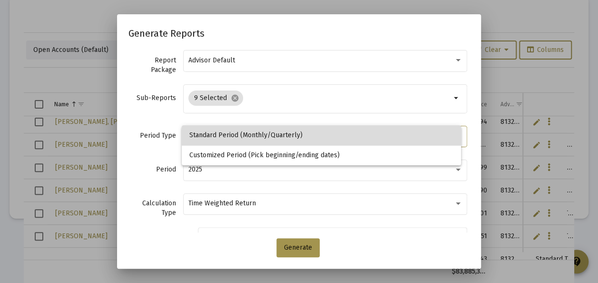
click at [200, 134] on span "Standard Period (Monthly/Quarterly)" at bounding box center [321, 135] width 264 height 20
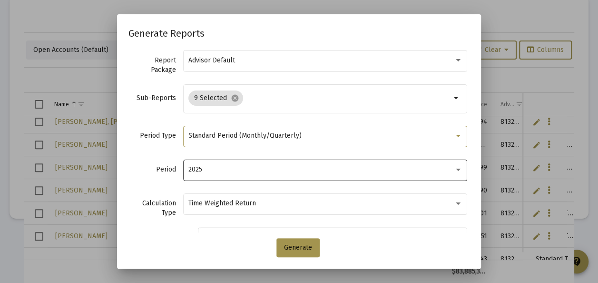
click at [204, 160] on div "2025" at bounding box center [325, 168] width 274 height 23
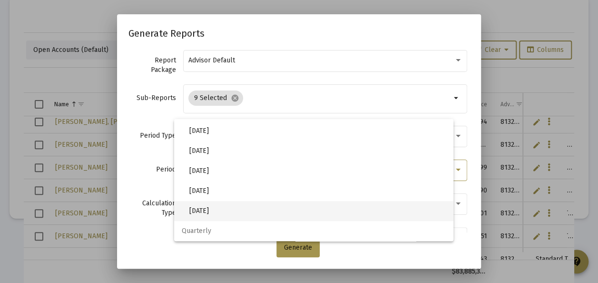
scroll to position [285, 0]
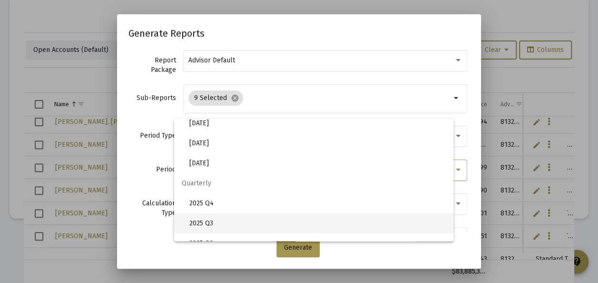
click at [205, 222] on span "2025 Q3" at bounding box center [317, 223] width 256 height 20
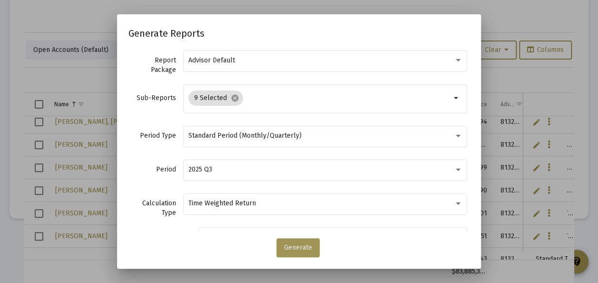
click at [296, 246] on span "Generate" at bounding box center [298, 247] width 28 height 8
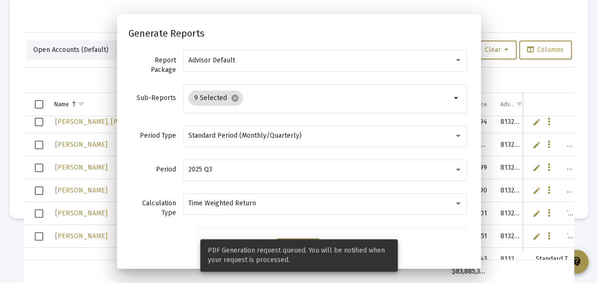
scroll to position [45, 0]
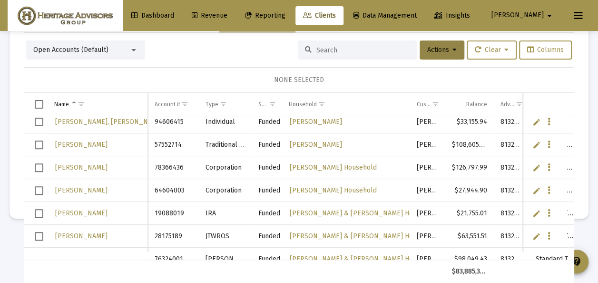
drag, startPoint x: 291, startPoint y: 13, endPoint x: 276, endPoint y: 24, distance: 18.0
click at [285, 13] on span "Reporting" at bounding box center [265, 15] width 40 height 8
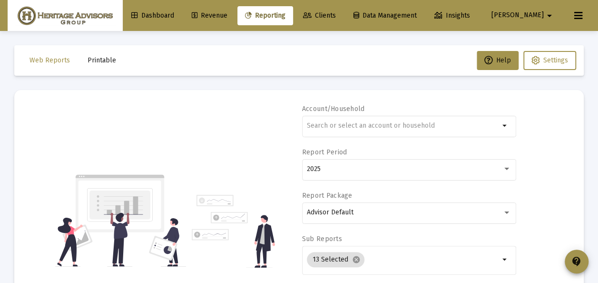
click at [97, 58] on span "Printable" at bounding box center [102, 60] width 29 height 8
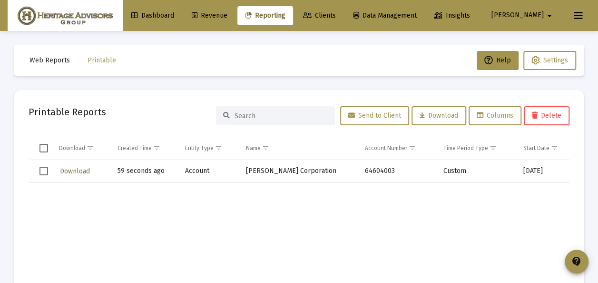
click at [69, 170] on span "Download" at bounding box center [75, 171] width 30 height 8
click at [43, 148] on span "Select all" at bounding box center [43, 148] width 9 height 9
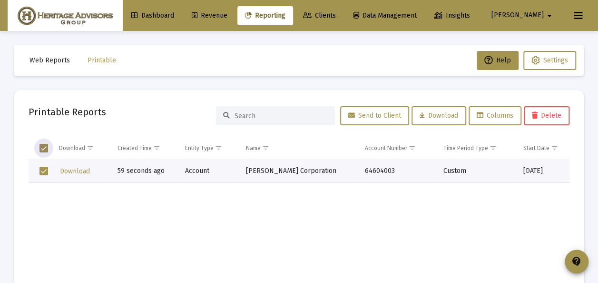
click at [552, 115] on span "Delete" at bounding box center [546, 115] width 29 height 8
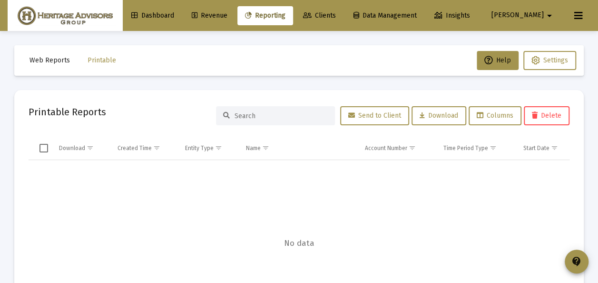
click at [336, 15] on span "Clients" at bounding box center [319, 15] width 33 height 8
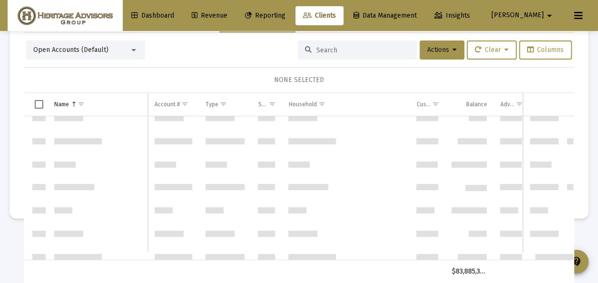
scroll to position [8494, 0]
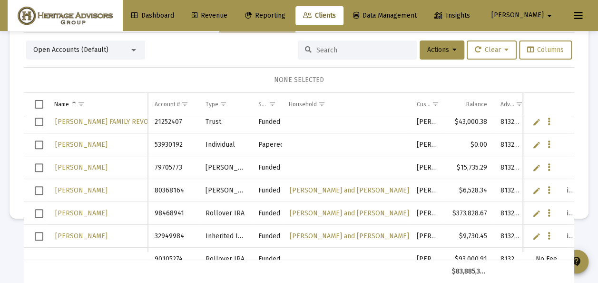
drag, startPoint x: 38, startPoint y: 120, endPoint x: 58, endPoint y: 119, distance: 20.5
click at [38, 120] on span "Select row" at bounding box center [39, 121] width 9 height 9
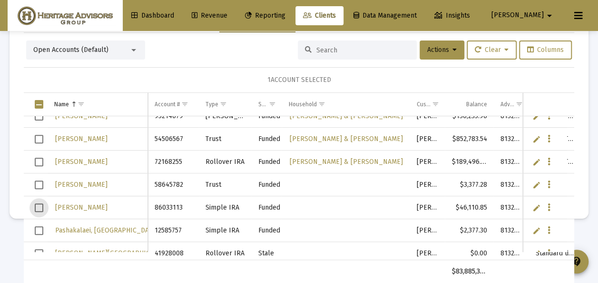
click at [40, 205] on span "Select row" at bounding box center [39, 207] width 9 height 9
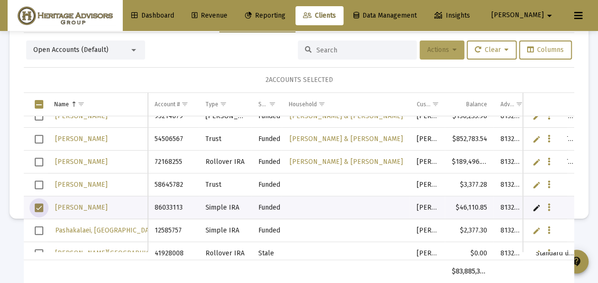
click at [452, 50] on icon at bounding box center [454, 50] width 4 height 7
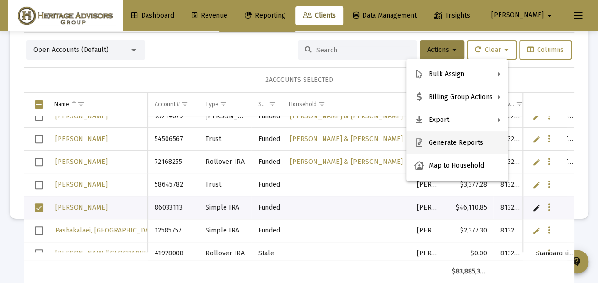
click at [433, 144] on button "Generate Reports" at bounding box center [456, 142] width 101 height 23
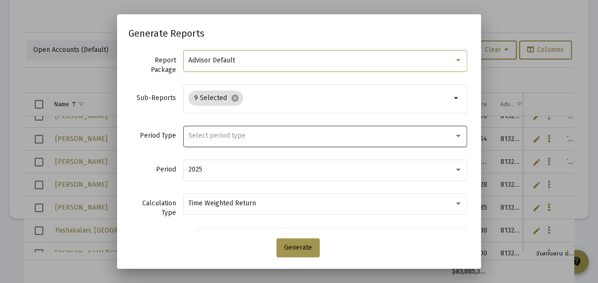
click at [199, 137] on span "Select period type" at bounding box center [216, 135] width 57 height 8
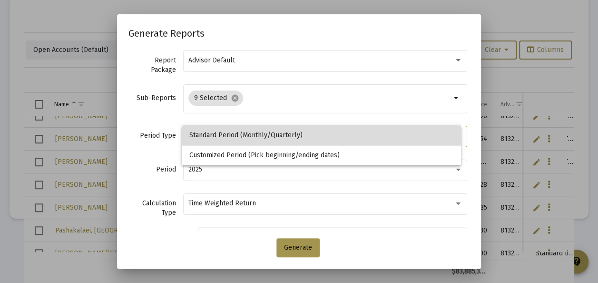
click at [199, 137] on span "Standard Period (Monthly/Quarterly)" at bounding box center [321, 135] width 264 height 20
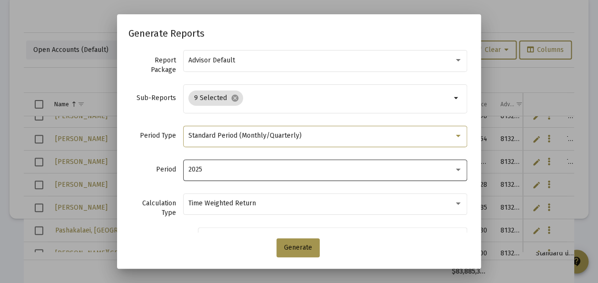
drag, startPoint x: 199, startPoint y: 137, endPoint x: 203, endPoint y: 165, distance: 27.8
click at [203, 165] on div "2025" at bounding box center [325, 168] width 274 height 23
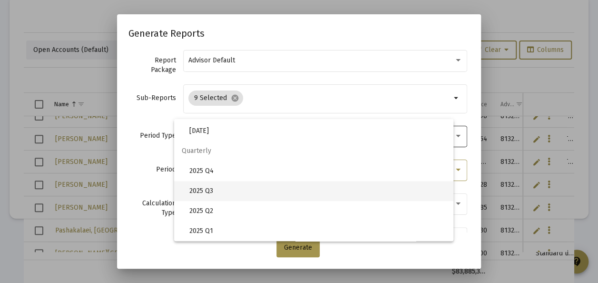
click at [212, 191] on span "2025 Q3" at bounding box center [317, 191] width 256 height 20
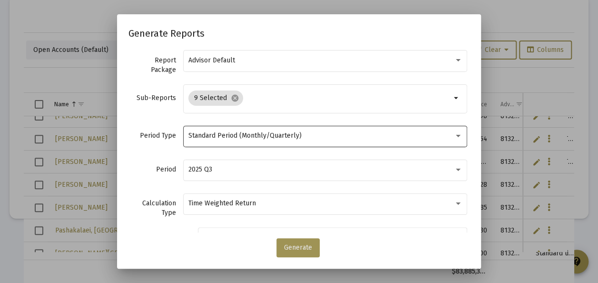
click at [299, 242] on button "Generate" at bounding box center [297, 247] width 43 height 19
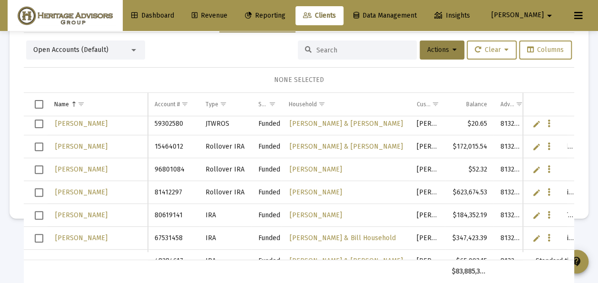
scroll to position [9017, 0]
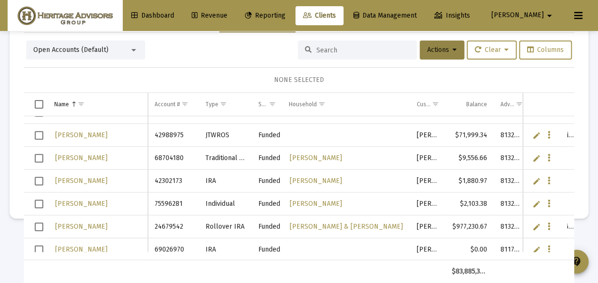
click at [133, 45] on mat-select "Open Accounts (Default)" at bounding box center [85, 50] width 105 height 10
click at [137, 49] on div at bounding box center [133, 50] width 9 height 8
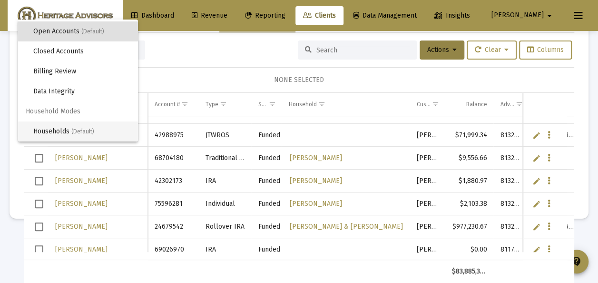
click at [65, 130] on span "Households (Default)" at bounding box center [81, 131] width 97 height 20
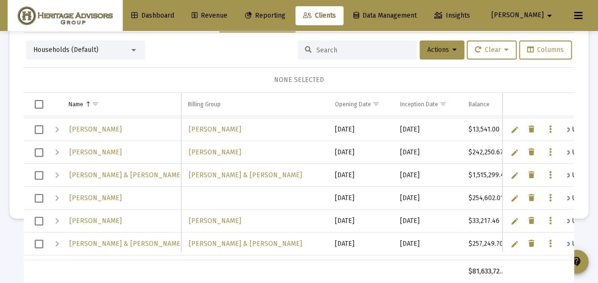
click at [38, 127] on span "Select row" at bounding box center [39, 129] width 9 height 9
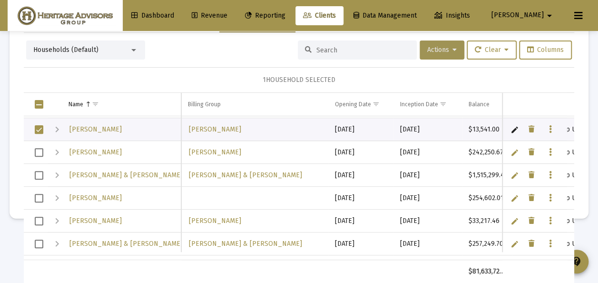
click at [435, 49] on span "Actions" at bounding box center [441, 50] width 29 height 8
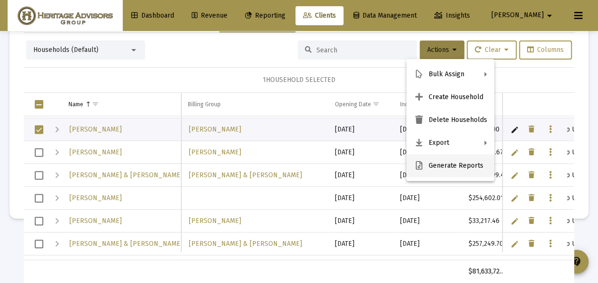
click at [440, 163] on button "Generate Reports" at bounding box center [450, 165] width 88 height 23
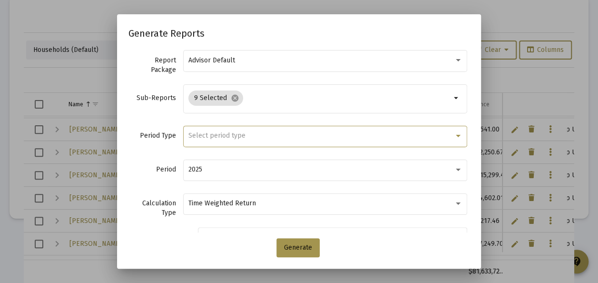
click at [223, 131] on span "Select period type" at bounding box center [216, 135] width 57 height 8
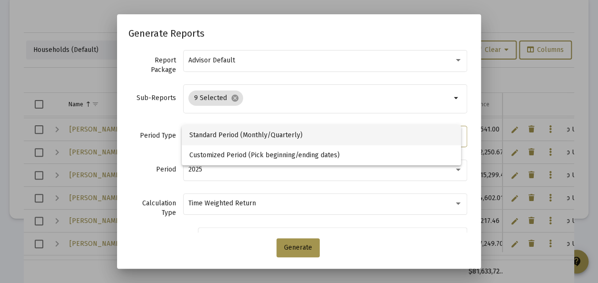
click at [221, 131] on span "Standard Period (Monthly/Quarterly)" at bounding box center [321, 135] width 264 height 20
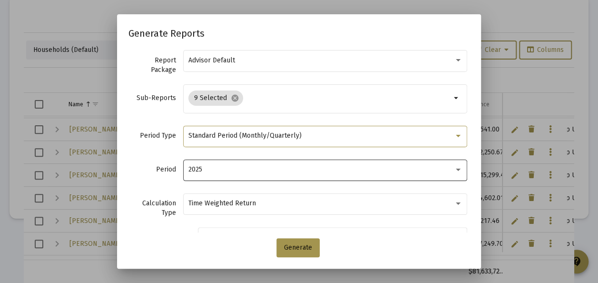
click at [219, 166] on div "2025" at bounding box center [320, 170] width 265 height 8
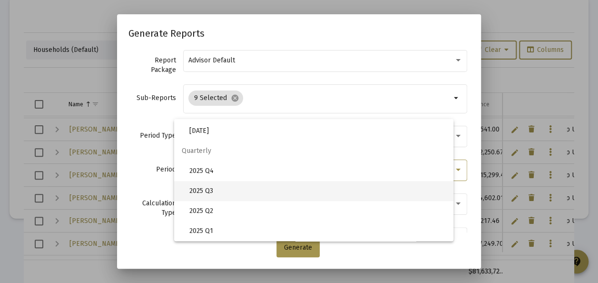
click at [203, 189] on span "2025 Q3" at bounding box center [317, 191] width 256 height 20
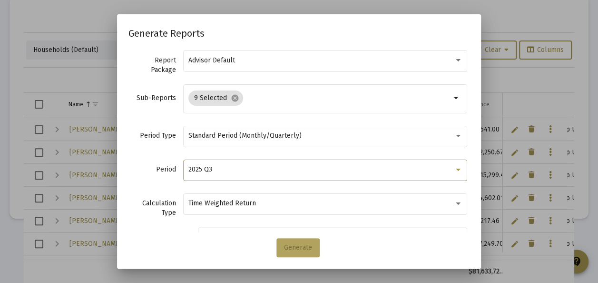
click at [294, 244] on span "Generate" at bounding box center [298, 247] width 28 height 8
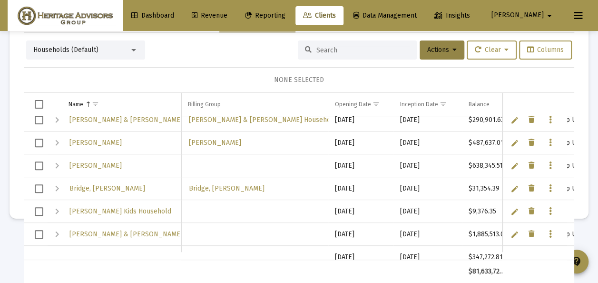
click at [39, 186] on span "Select row" at bounding box center [39, 188] width 9 height 9
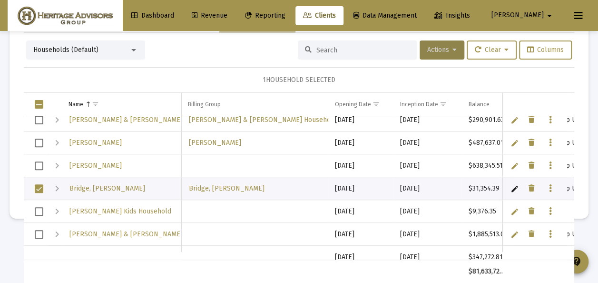
click at [432, 50] on span "Actions" at bounding box center [441, 50] width 29 height 8
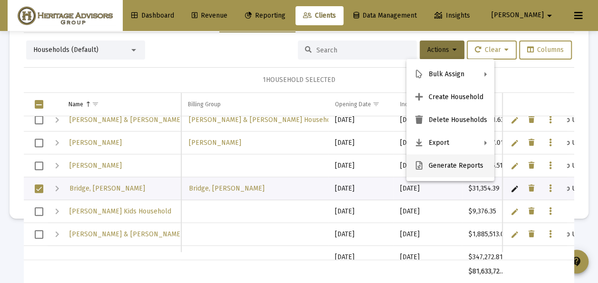
click at [433, 168] on button "Generate Reports" at bounding box center [450, 165] width 88 height 23
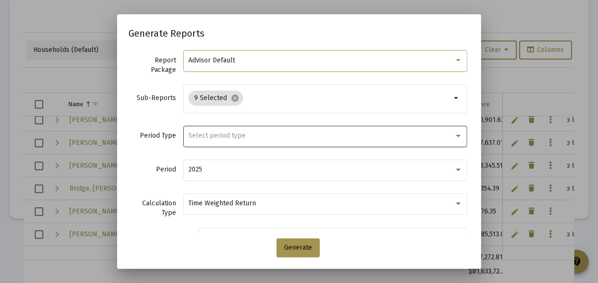
click at [215, 136] on span "Select period type" at bounding box center [216, 135] width 57 height 8
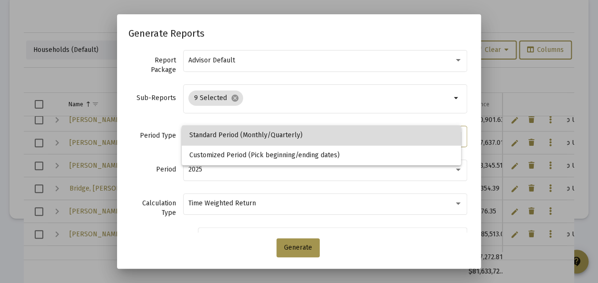
click at [215, 136] on span "Standard Period (Monthly/Quarterly)" at bounding box center [321, 135] width 264 height 20
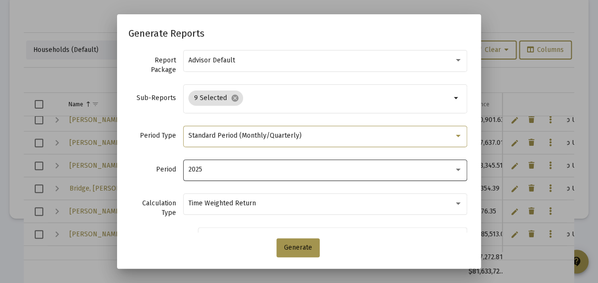
click at [212, 171] on div "2025" at bounding box center [320, 170] width 265 height 8
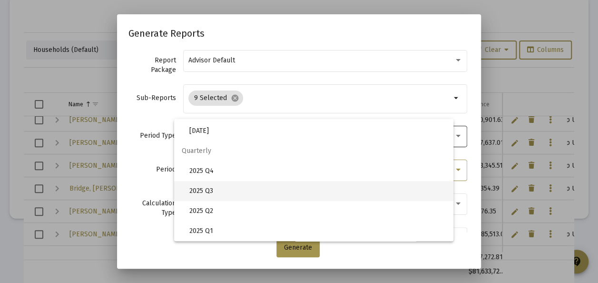
click at [210, 189] on span "2025 Q3" at bounding box center [317, 191] width 256 height 20
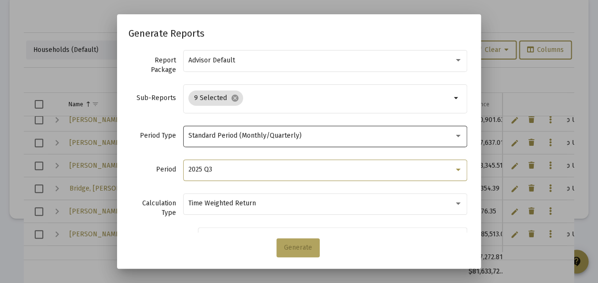
drag, startPoint x: 287, startPoint y: 245, endPoint x: 284, endPoint y: 241, distance: 5.4
click at [288, 246] on span "Generate" at bounding box center [298, 247] width 28 height 8
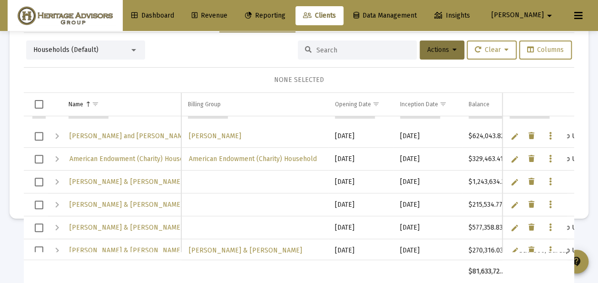
scroll to position [143, 0]
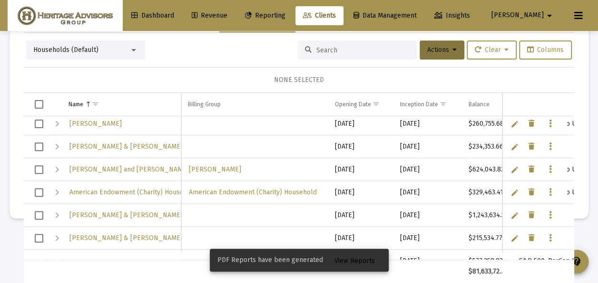
click at [350, 257] on span "View Reports" at bounding box center [354, 260] width 40 height 8
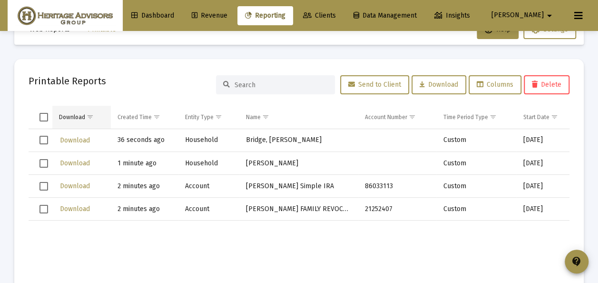
drag, startPoint x: 41, startPoint y: 115, endPoint x: 66, endPoint y: 120, distance: 25.7
click at [41, 115] on span "Select all" at bounding box center [43, 117] width 9 height 9
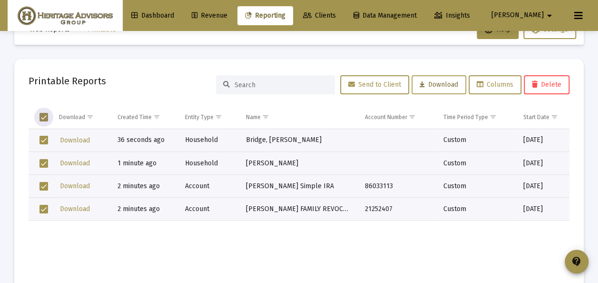
click at [445, 86] on span "Download" at bounding box center [438, 84] width 39 height 8
click at [195, 92] on div "Printable Reports Send to Client Download Columns Delete" at bounding box center [299, 84] width 541 height 23
click at [548, 82] on span "Delete" at bounding box center [546, 84] width 29 height 8
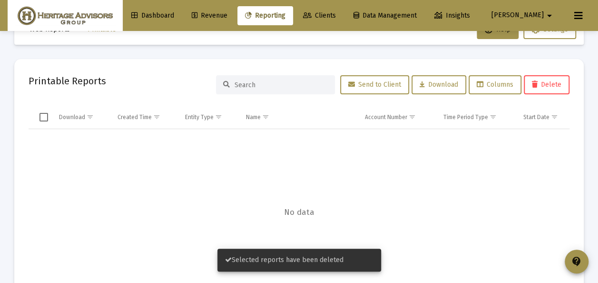
drag, startPoint x: 240, startPoint y: 15, endPoint x: 238, endPoint y: 20, distance: 5.9
click at [227, 15] on span "Revenue" at bounding box center [210, 15] width 36 height 8
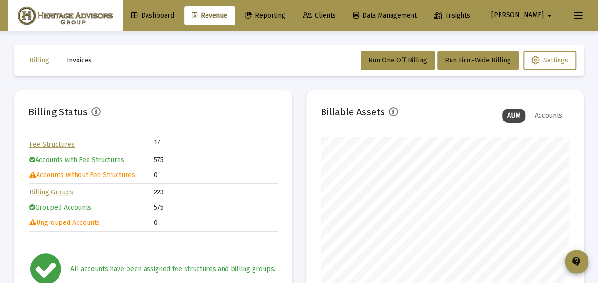
click at [71, 59] on span "Invoices" at bounding box center [79, 60] width 25 height 8
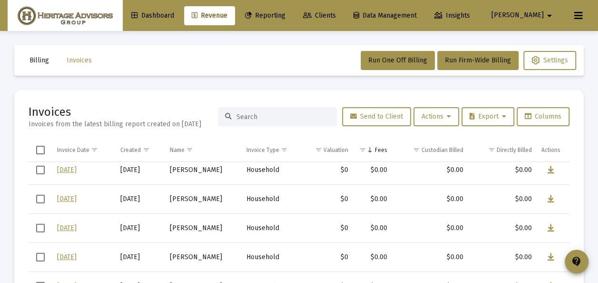
scroll to position [4075, 0]
click at [40, 148] on span "Select all" at bounding box center [40, 150] width 9 height 9
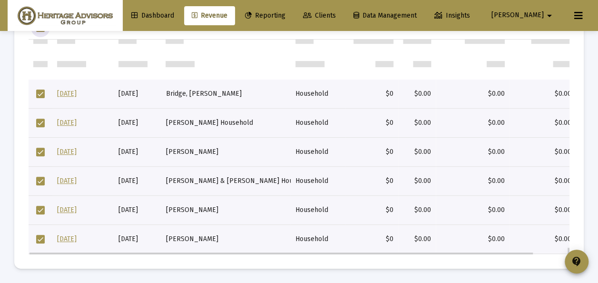
scroll to position [5411, 0]
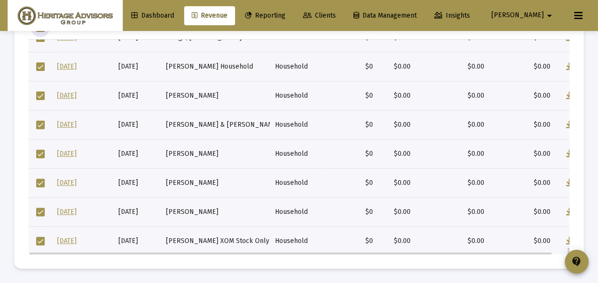
drag, startPoint x: 40, startPoint y: 237, endPoint x: 40, endPoint y: 231, distance: 5.7
click at [40, 237] on span "Select row" at bounding box center [40, 240] width 9 height 9
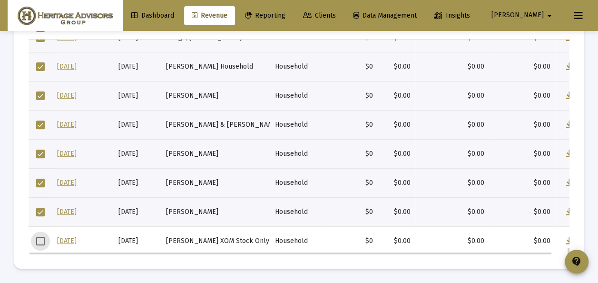
click at [40, 211] on span "Select row" at bounding box center [40, 211] width 9 height 9
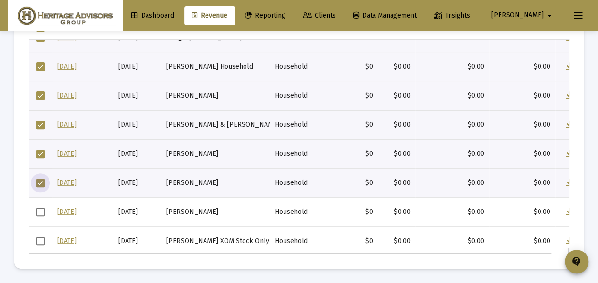
click at [39, 179] on span "Select row" at bounding box center [40, 182] width 9 height 9
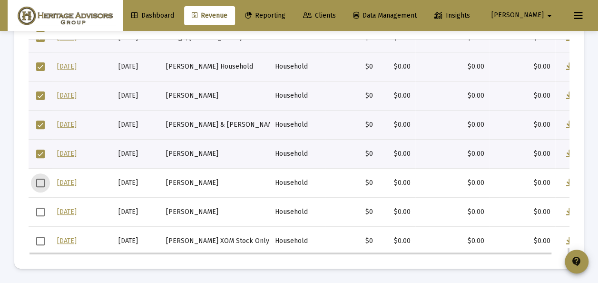
click at [41, 153] on span "Select row" at bounding box center [40, 153] width 9 height 9
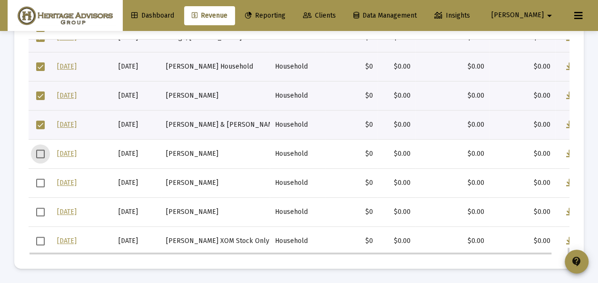
click at [40, 123] on span "Select row" at bounding box center [40, 124] width 9 height 9
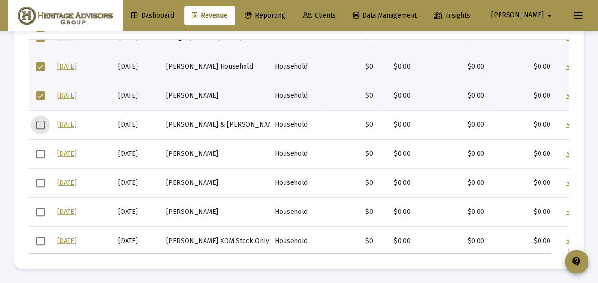
click at [43, 95] on span "Select row" at bounding box center [40, 95] width 9 height 9
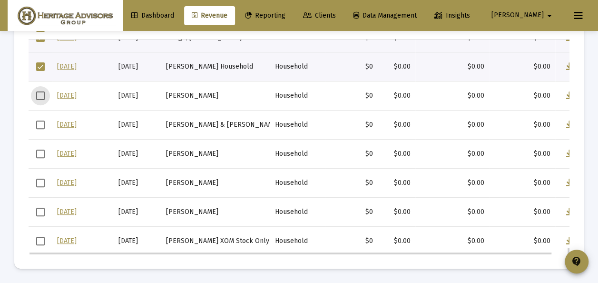
click at [40, 64] on span "Select row" at bounding box center [40, 66] width 9 height 9
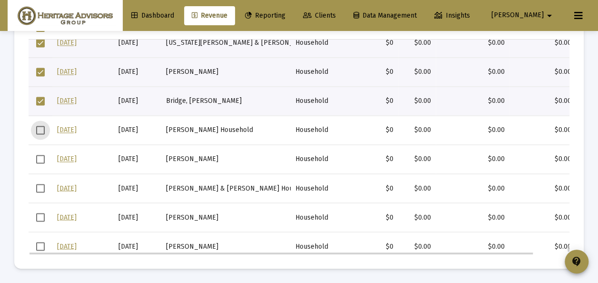
scroll to position [5317, 0]
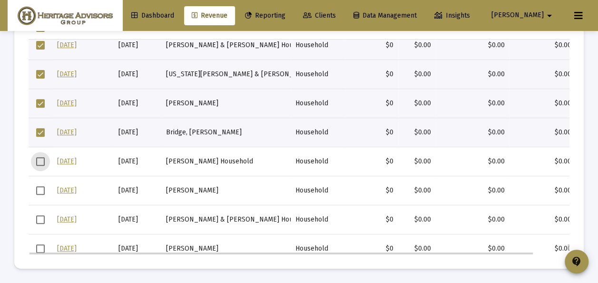
click at [40, 160] on span "Select row" at bounding box center [40, 161] width 9 height 9
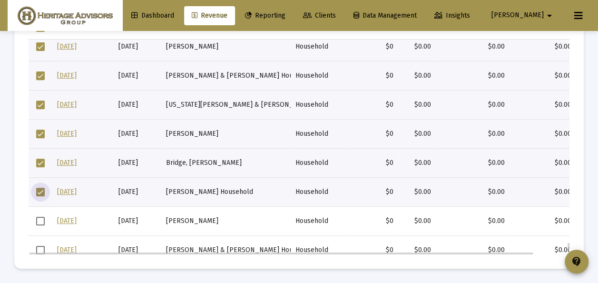
scroll to position [5287, 0]
click at [45, 158] on td "Data grid" at bounding box center [41, 162] width 24 height 29
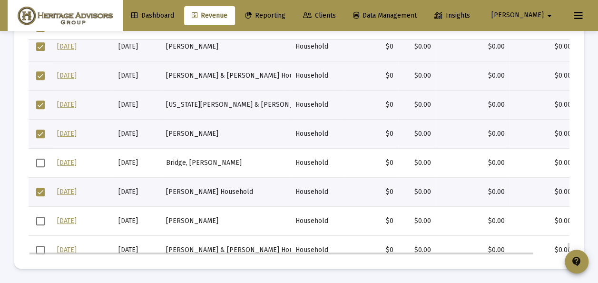
click at [39, 134] on span "Select row" at bounding box center [40, 133] width 9 height 9
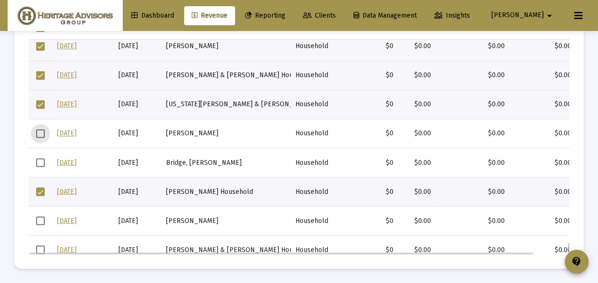
click at [43, 103] on span "Select row" at bounding box center [40, 104] width 9 height 9
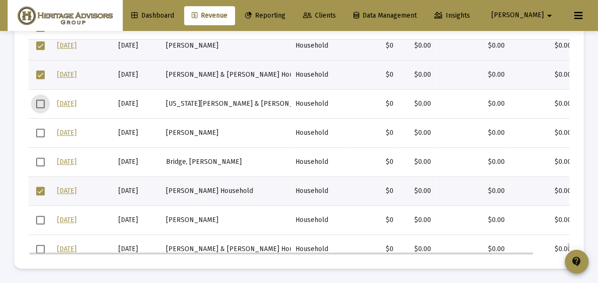
click at [34, 73] on td "Data grid" at bounding box center [41, 74] width 24 height 29
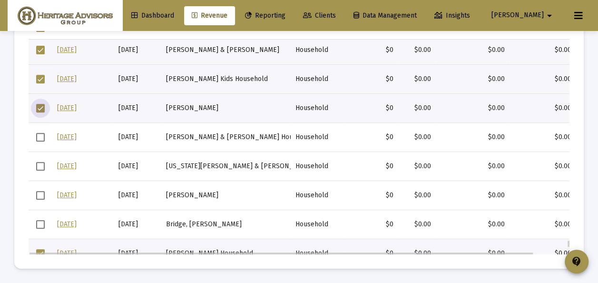
scroll to position [5226, 0]
click at [41, 108] on span "Select row" at bounding box center [40, 107] width 9 height 9
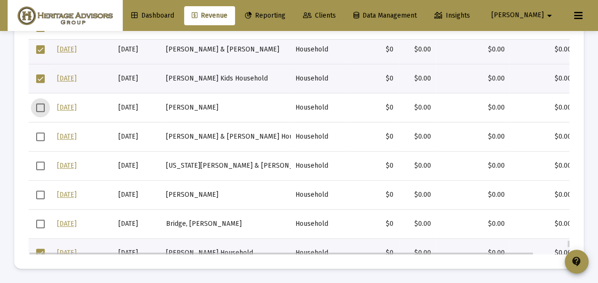
click at [38, 76] on span "Select row" at bounding box center [40, 78] width 9 height 9
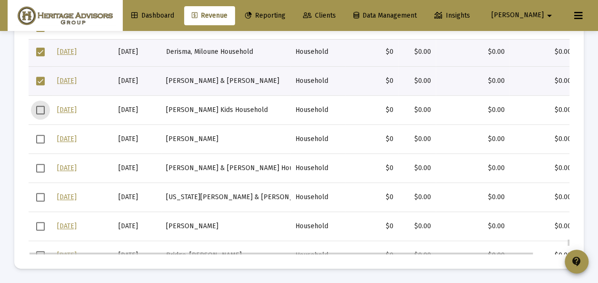
scroll to position [5196, 0]
click at [43, 81] on span "Select row" at bounding box center [40, 80] width 9 height 9
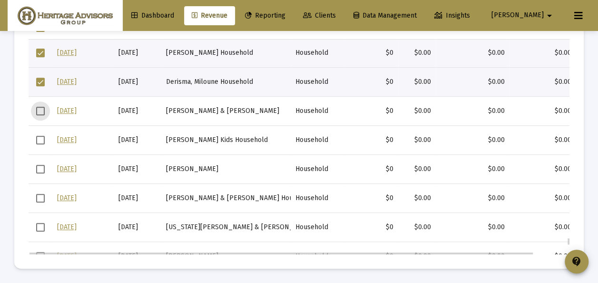
click at [38, 79] on span "Select row" at bounding box center [40, 82] width 9 height 9
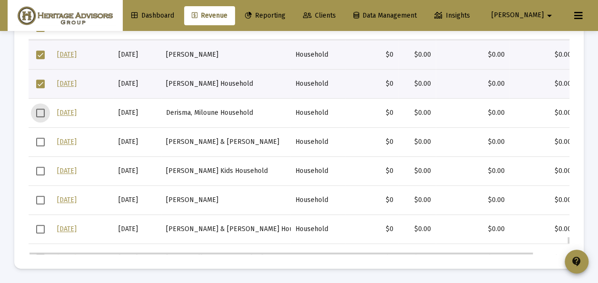
click at [42, 84] on span "Select row" at bounding box center [40, 83] width 9 height 9
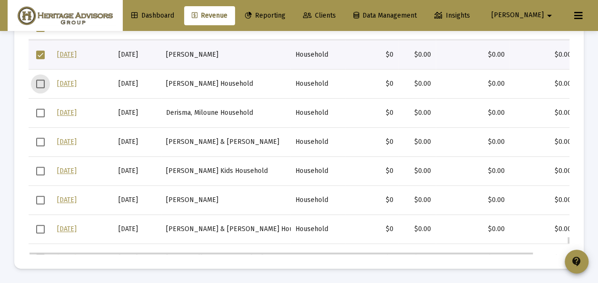
click at [39, 54] on span "Select row" at bounding box center [40, 54] width 9 height 9
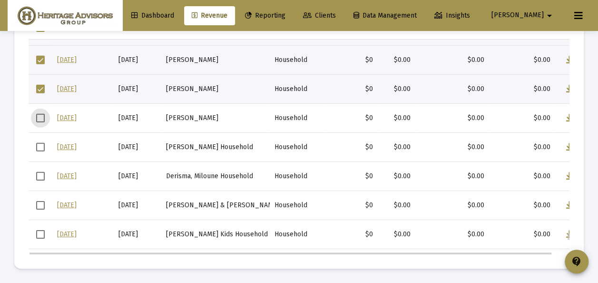
scroll to position [5041, 0]
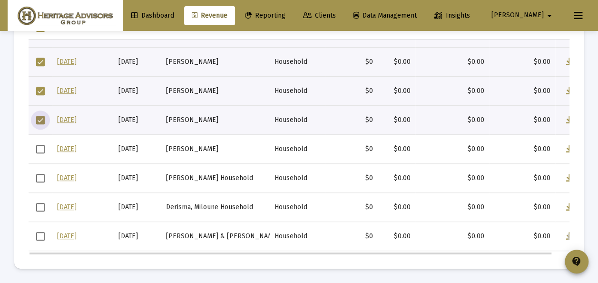
click at [41, 120] on span "Select row" at bounding box center [40, 120] width 9 height 9
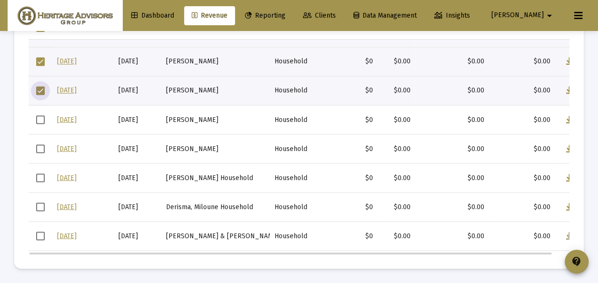
click at [40, 91] on span "Select row" at bounding box center [40, 90] width 9 height 9
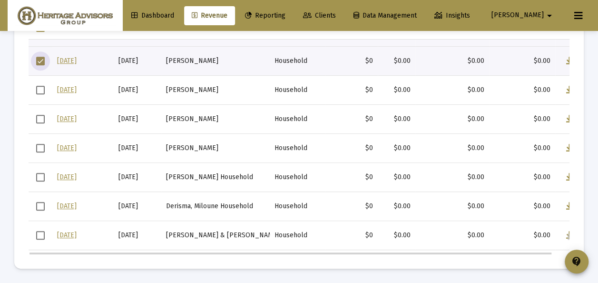
click at [39, 60] on span "Select row" at bounding box center [40, 61] width 9 height 9
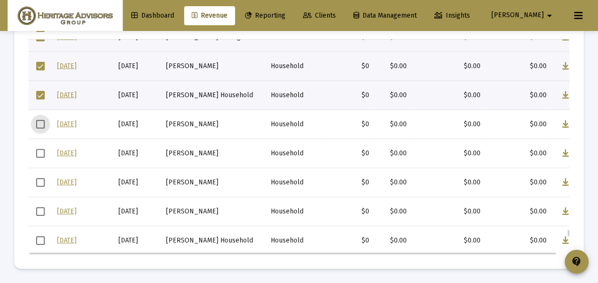
scroll to position [4948, 0]
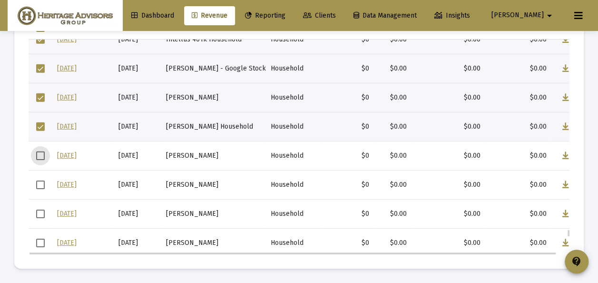
click at [40, 123] on span "Select row" at bounding box center [40, 126] width 9 height 9
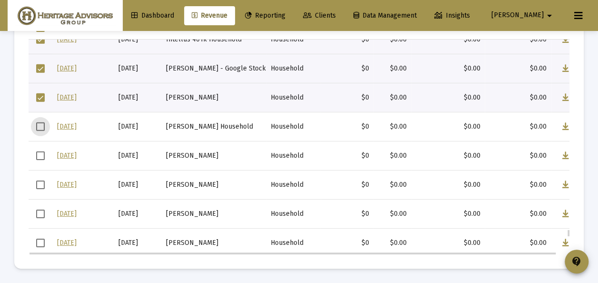
click at [38, 96] on span "Select row" at bounding box center [40, 97] width 9 height 9
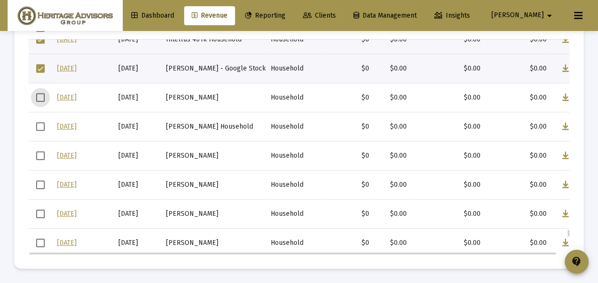
click at [40, 68] on span "Select row" at bounding box center [40, 68] width 9 height 9
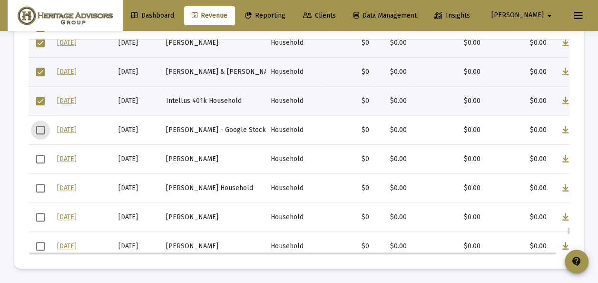
click at [40, 100] on span "Select row" at bounding box center [40, 101] width 9 height 9
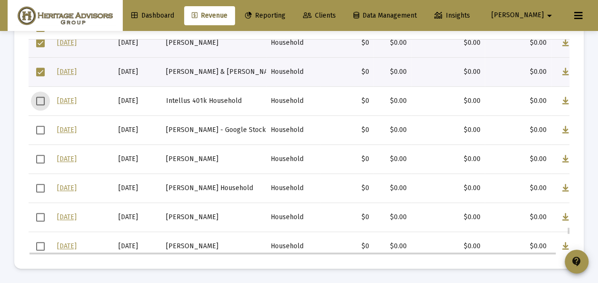
scroll to position [4886, 0]
click at [40, 70] on span "Select row" at bounding box center [40, 72] width 9 height 9
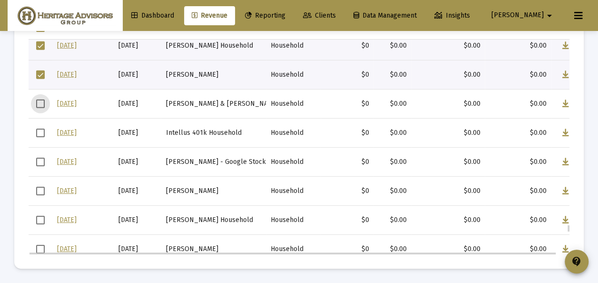
scroll to position [4825, 0]
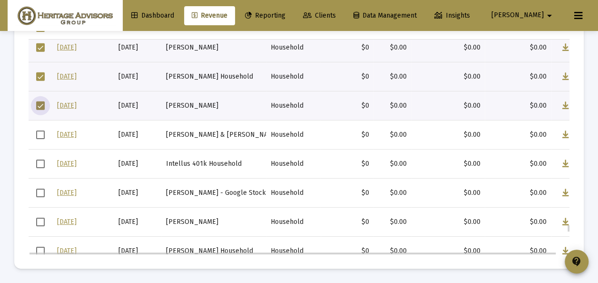
click at [38, 102] on span "Select row" at bounding box center [40, 105] width 9 height 9
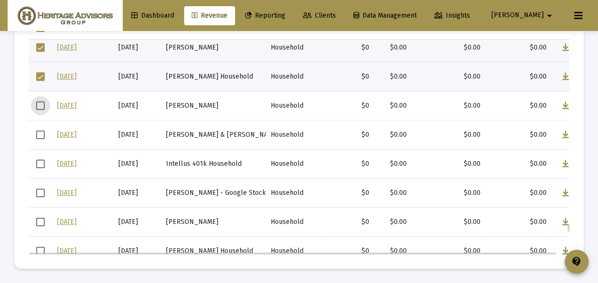
click at [38, 75] on span "Select row" at bounding box center [40, 76] width 9 height 9
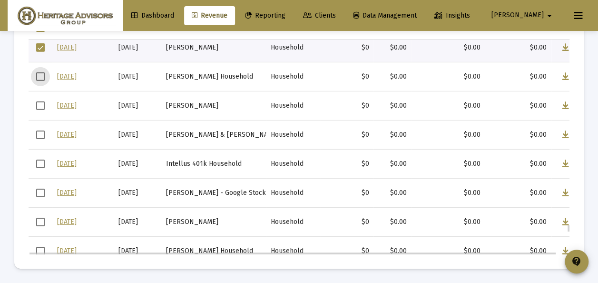
click at [42, 48] on span "Select row" at bounding box center [40, 47] width 9 height 9
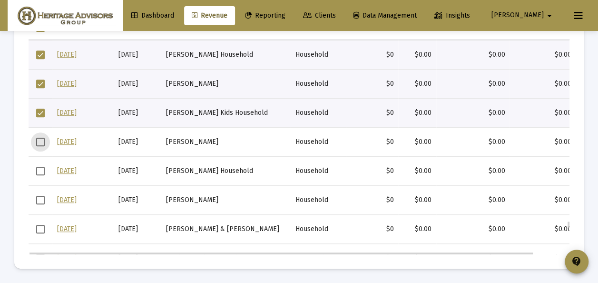
click at [45, 113] on span "Select row" at bounding box center [40, 112] width 9 height 9
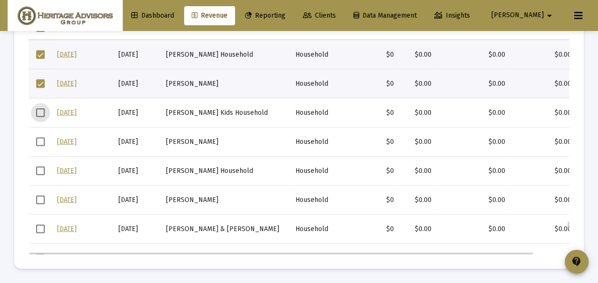
scroll to position [4731, 0]
click at [43, 88] on td "Data grid" at bounding box center [41, 82] width 24 height 29
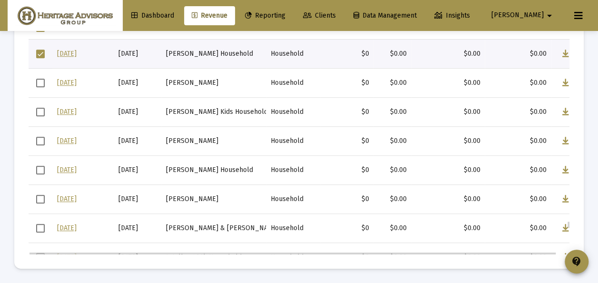
click at [40, 60] on td "Data grid" at bounding box center [41, 53] width 24 height 29
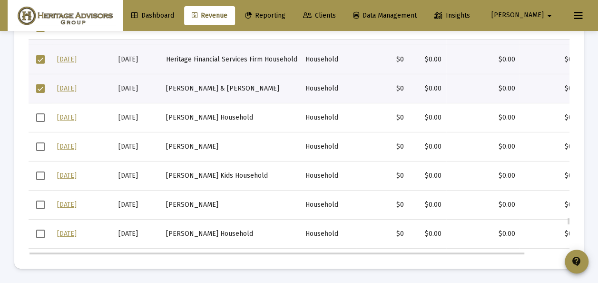
scroll to position [4638, 0]
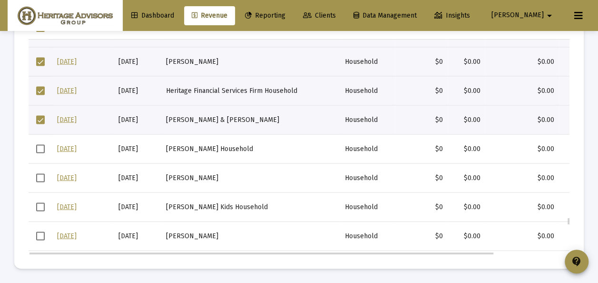
click at [39, 119] on span "Select row" at bounding box center [40, 119] width 9 height 9
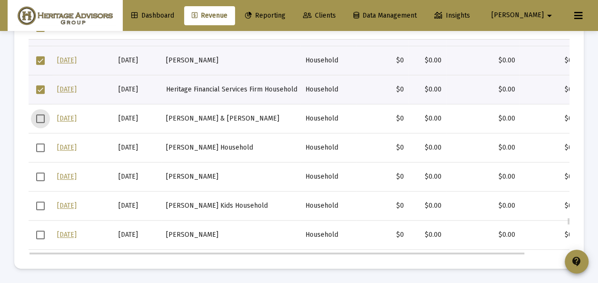
click at [43, 90] on span "Select row" at bounding box center [40, 89] width 9 height 9
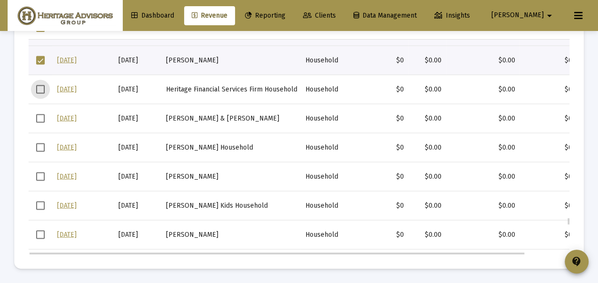
drag, startPoint x: 39, startPoint y: 58, endPoint x: 46, endPoint y: 67, distance: 10.6
click at [39, 58] on span "Select row" at bounding box center [40, 60] width 9 height 9
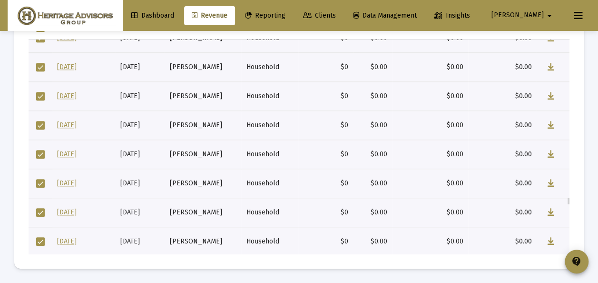
scroll to position [4113, 0]
click at [38, 179] on span "Select row" at bounding box center [40, 182] width 9 height 9
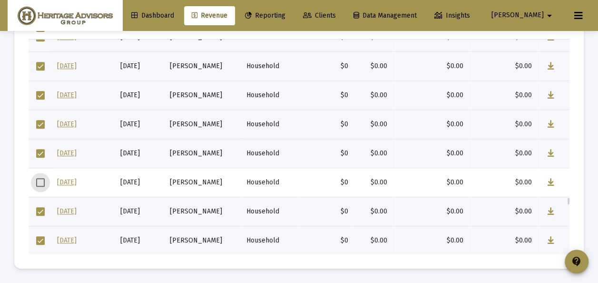
click at [37, 151] on span "Select row" at bounding box center [40, 153] width 9 height 9
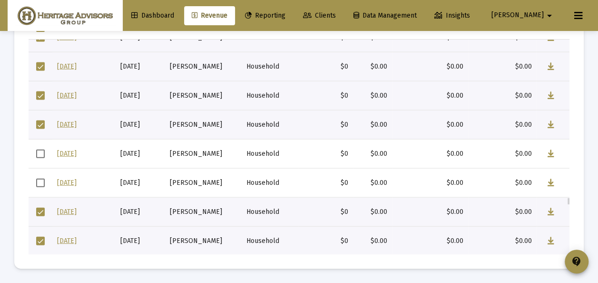
click at [35, 124] on td "Data grid" at bounding box center [41, 124] width 24 height 29
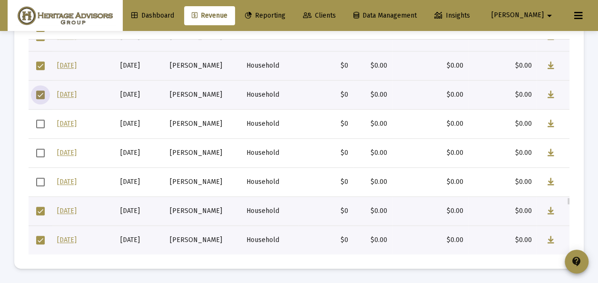
scroll to position [4114, 0]
click at [42, 94] on span "Select row" at bounding box center [40, 94] width 9 height 9
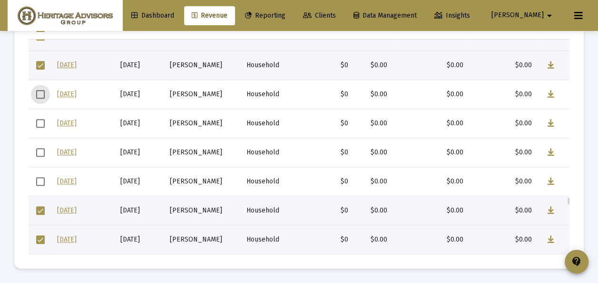
click at [42, 65] on span "Select row" at bounding box center [40, 65] width 9 height 9
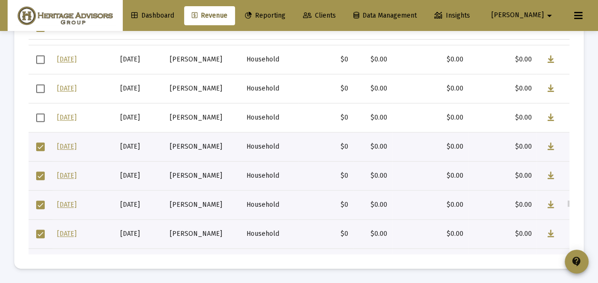
scroll to position [4178, 0]
click at [44, 145] on span "Select row" at bounding box center [40, 146] width 9 height 9
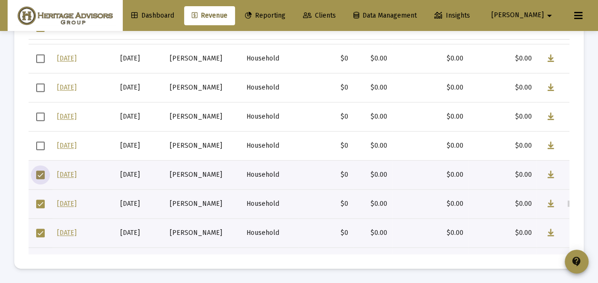
scroll to position [4179, 0]
click at [43, 175] on span "Select row" at bounding box center [40, 174] width 9 height 9
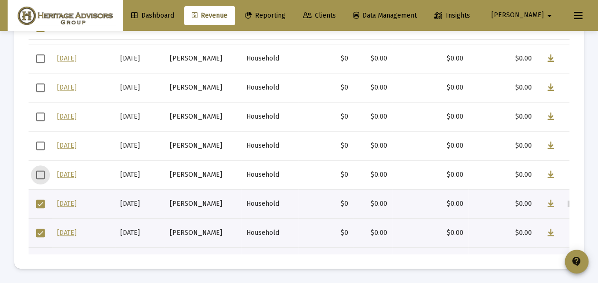
click at [44, 202] on span "Select row" at bounding box center [40, 203] width 9 height 9
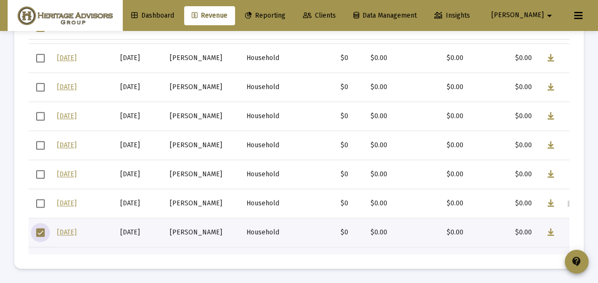
click at [42, 230] on span "Select row" at bounding box center [40, 232] width 9 height 9
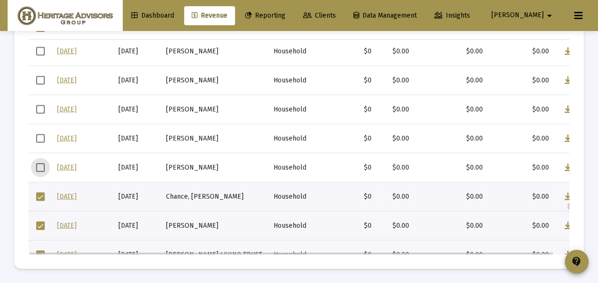
scroll to position [4244, 0]
click at [41, 195] on span "Select row" at bounding box center [40, 195] width 9 height 9
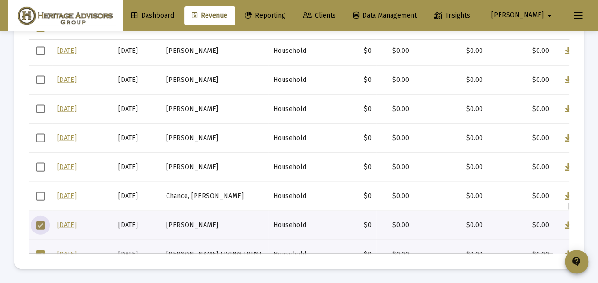
click at [40, 220] on span "Select row" at bounding box center [40, 224] width 9 height 9
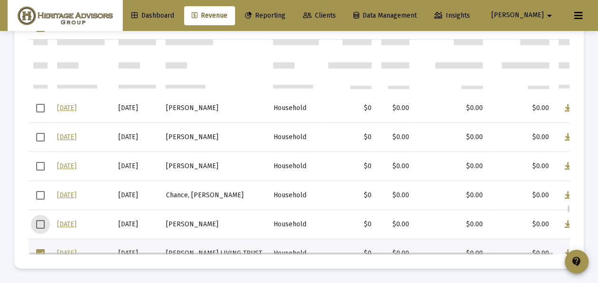
scroll to position [4309, 0]
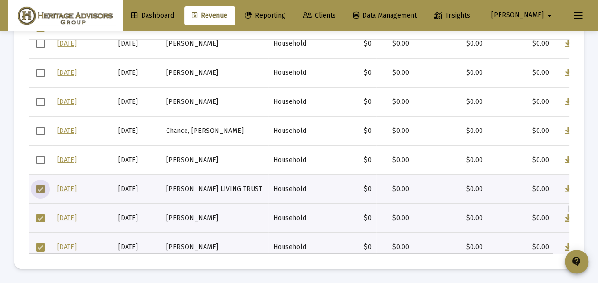
click at [39, 187] on span "Select row" at bounding box center [40, 189] width 9 height 9
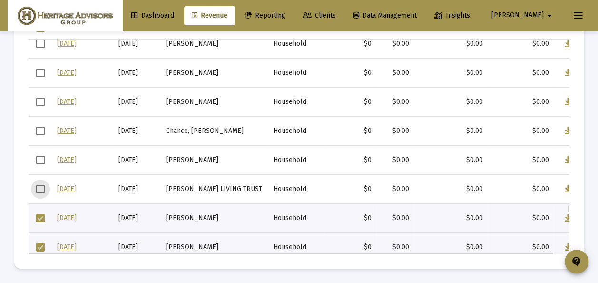
click at [41, 214] on span "Select row" at bounding box center [40, 218] width 9 height 9
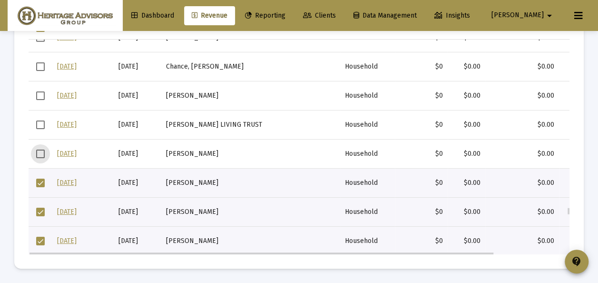
scroll to position [4373, 0]
click at [37, 177] on span "Select row" at bounding box center [40, 181] width 9 height 9
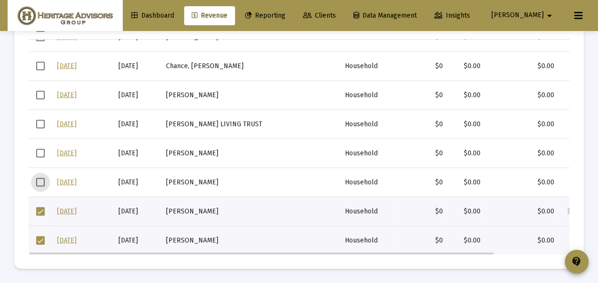
click at [43, 208] on span "Select row" at bounding box center [40, 210] width 9 height 9
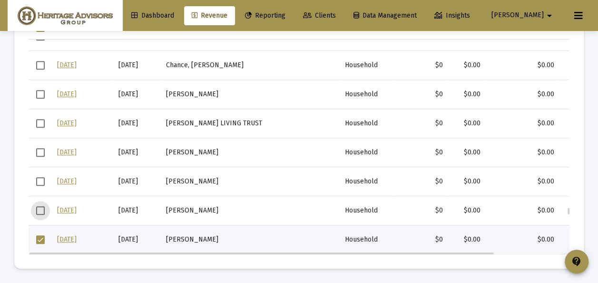
click at [42, 237] on span "Select row" at bounding box center [40, 239] width 9 height 9
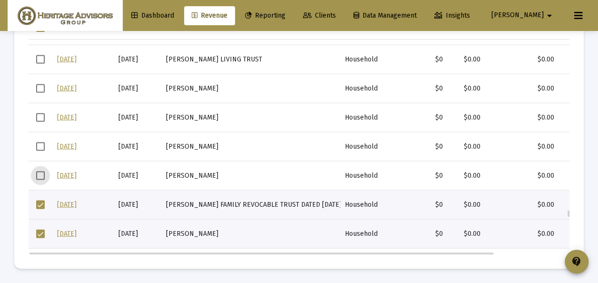
click at [40, 202] on span "Select row" at bounding box center [40, 204] width 9 height 9
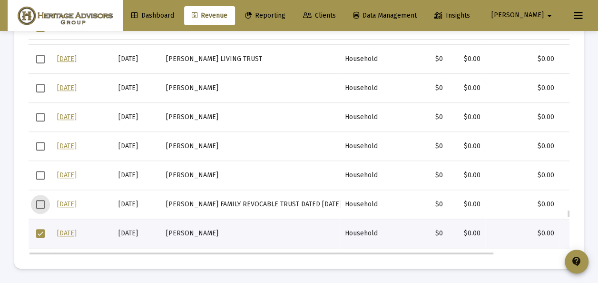
scroll to position [4438, 0]
click at [41, 231] on span "Select row" at bounding box center [40, 232] width 9 height 9
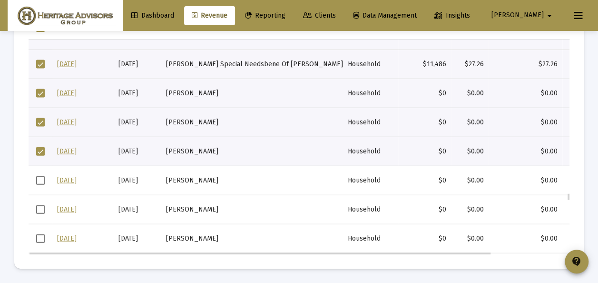
scroll to position [3969, 0]
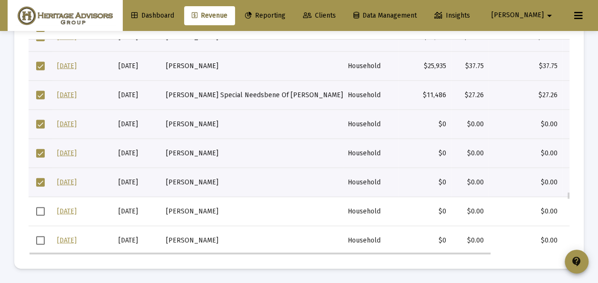
click at [41, 182] on span "Select row" at bounding box center [40, 181] width 9 height 9
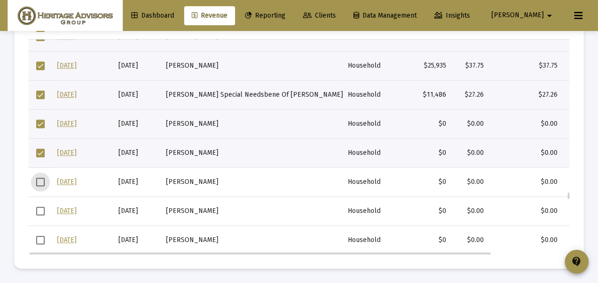
drag, startPoint x: 40, startPoint y: 150, endPoint x: 41, endPoint y: 139, distance: 11.0
click at [40, 150] on span "Select row" at bounding box center [40, 152] width 9 height 9
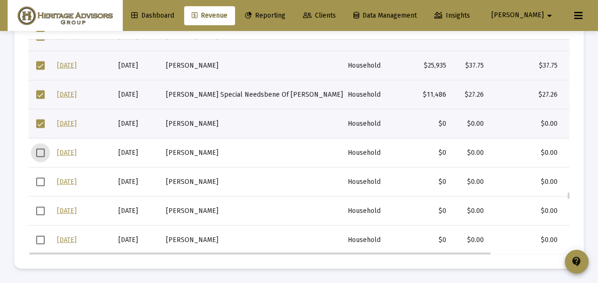
click at [40, 120] on span "Select row" at bounding box center [40, 123] width 9 height 9
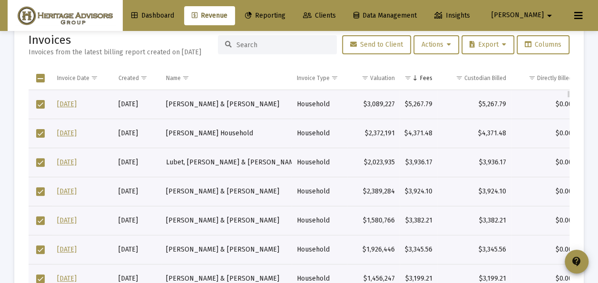
scroll to position [0, 0]
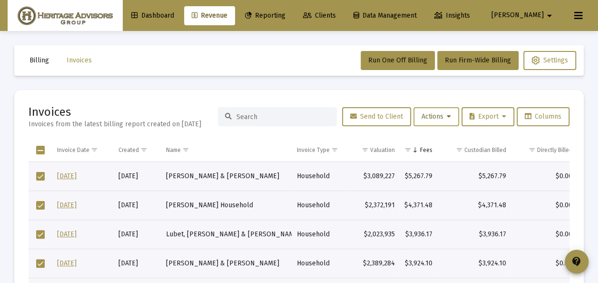
click at [447, 115] on icon at bounding box center [449, 116] width 4 height 7
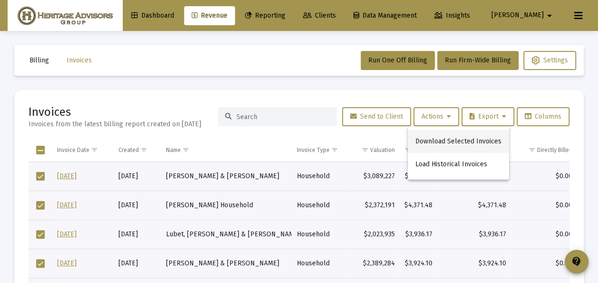
click at [440, 137] on button "Download Selected Invoices" at bounding box center [458, 141] width 101 height 23
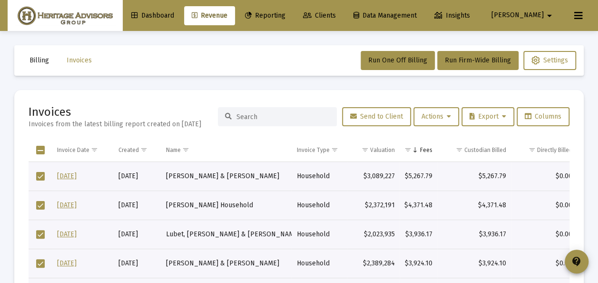
click at [166, 100] on mat-card "Invoices Invoices from the latest billing report created on [DATE] Send to Clie…" at bounding box center [298, 240] width 569 height 301
click at [336, 17] on span "Clients" at bounding box center [319, 15] width 33 height 8
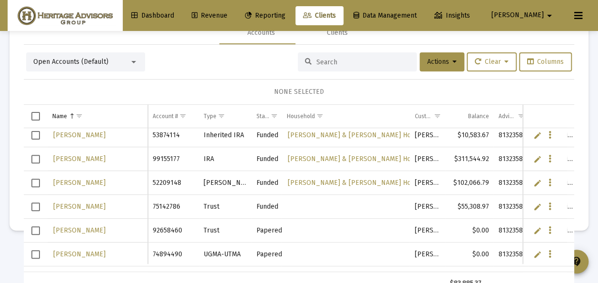
scroll to position [713, 0]
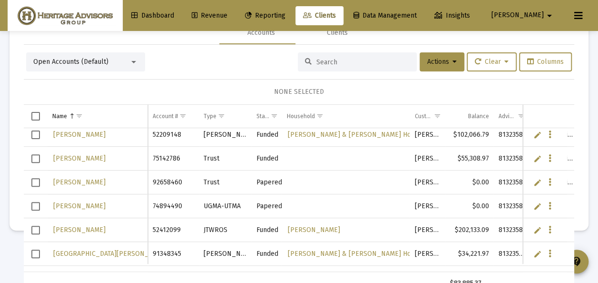
click at [533, 205] on link "Edit" at bounding box center [537, 206] width 9 height 9
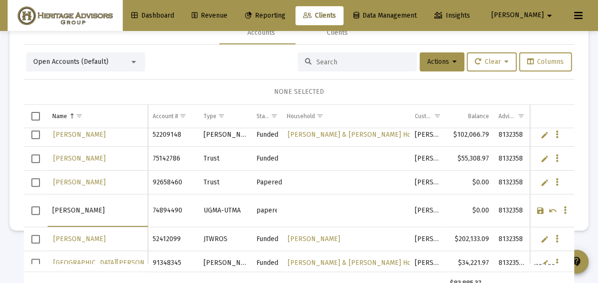
click at [53, 207] on input "[PERSON_NAME]" at bounding box center [97, 210] width 90 height 23
click at [136, 209] on input "[PERSON_NAME]" at bounding box center [97, 210] width 90 height 23
type input "[PERSON_NAME]"
click at [536, 206] on link "Save" at bounding box center [540, 210] width 9 height 9
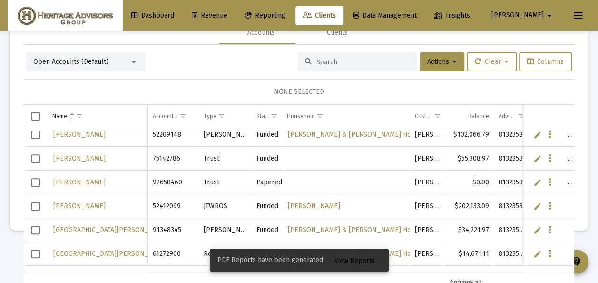
click at [533, 203] on link "Edit" at bounding box center [537, 206] width 9 height 9
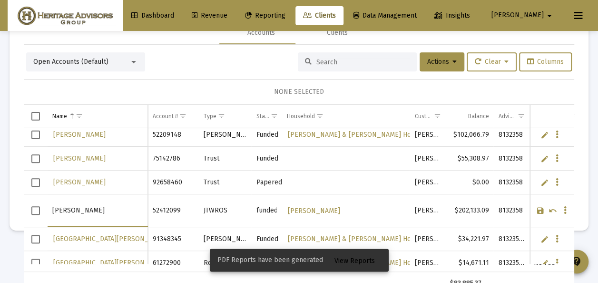
click at [80, 207] on input "[PERSON_NAME]" at bounding box center [97, 210] width 90 height 23
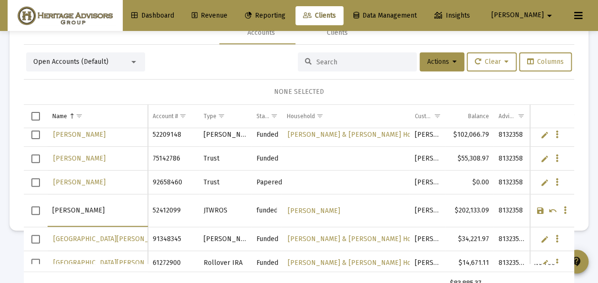
click at [77, 207] on input "[PERSON_NAME]" at bounding box center [97, 210] width 90 height 23
type input "[PERSON_NAME]"
click at [536, 206] on link "Save" at bounding box center [540, 210] width 9 height 9
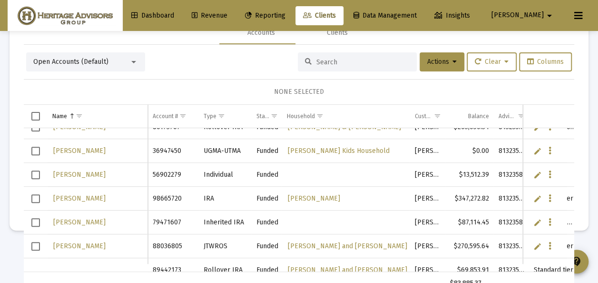
click at [533, 220] on link "Edit" at bounding box center [537, 222] width 9 height 9
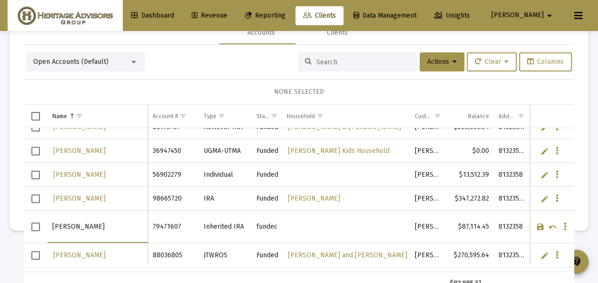
drag, startPoint x: 93, startPoint y: 223, endPoint x: 48, endPoint y: 224, distance: 45.2
click at [48, 224] on td "[PERSON_NAME]" at bounding box center [98, 226] width 100 height 33
type input "[PERSON_NAME]"
click at [536, 222] on link "Save" at bounding box center [540, 226] width 9 height 9
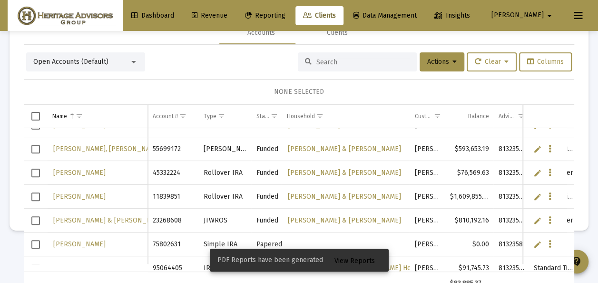
click at [533, 240] on link "Edit" at bounding box center [537, 244] width 9 height 9
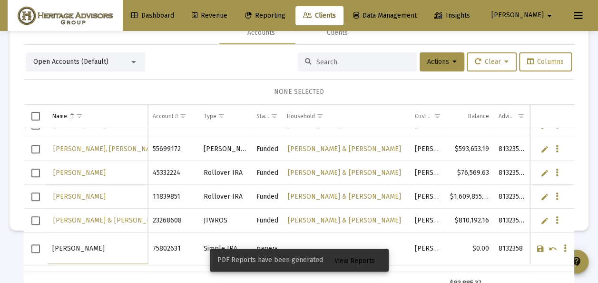
drag, startPoint x: 105, startPoint y: 246, endPoint x: 58, endPoint y: 235, distance: 47.9
click at [49, 246] on td "[PERSON_NAME]" at bounding box center [98, 248] width 100 height 33
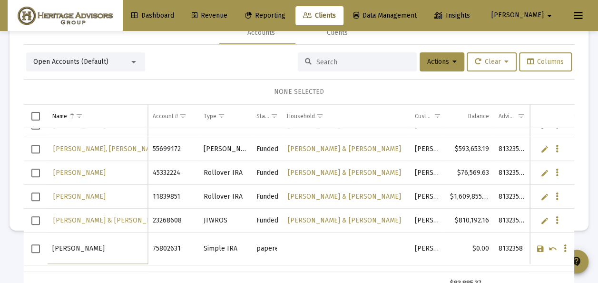
type input "[PERSON_NAME]"
click at [536, 245] on link "Save" at bounding box center [540, 248] width 9 height 9
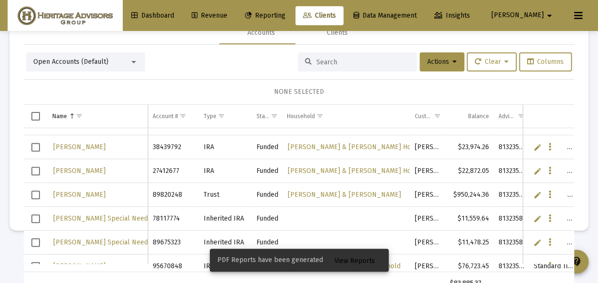
click at [533, 217] on link "Edit" at bounding box center [537, 218] width 9 height 9
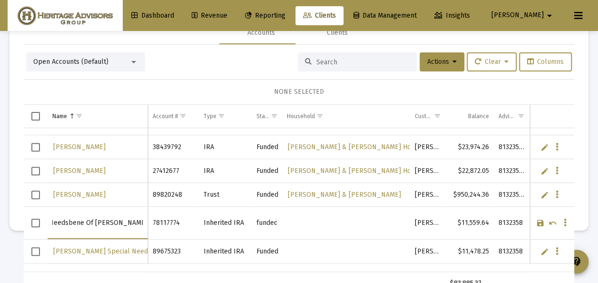
drag, startPoint x: 61, startPoint y: 222, endPoint x: 71, endPoint y: 223, distance: 10.1
click at [71, 223] on input "[PERSON_NAME] Special Needsbene Of [PERSON_NAME]" at bounding box center [97, 222] width 90 height 23
click at [72, 221] on input "[PERSON_NAME] Special Needsbene Of [PERSON_NAME]" at bounding box center [97, 222] width 90 height 23
click at [536, 219] on link "Save" at bounding box center [540, 222] width 9 height 9
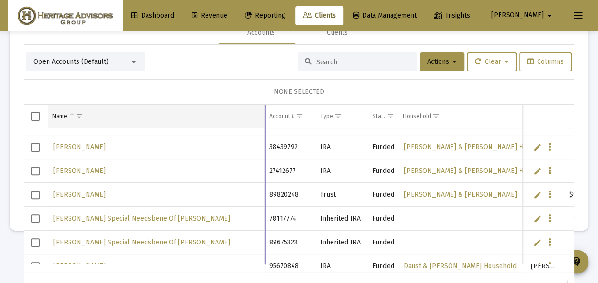
drag, startPoint x: 147, startPoint y: 106, endPoint x: 263, endPoint y: 117, distance: 116.6
click at [263, 117] on div "Name Name Account # Type Status Household Custodian Balance Advisor Code Fee St…" at bounding box center [299, 200] width 550 height 190
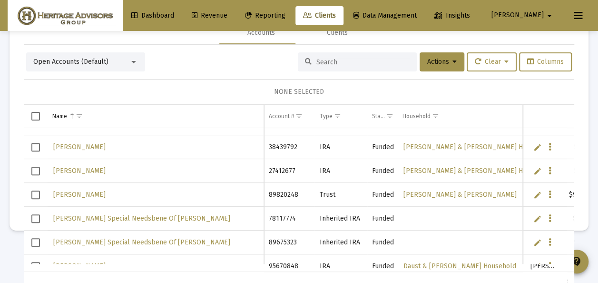
click at [533, 215] on link "Edit" at bounding box center [537, 218] width 9 height 9
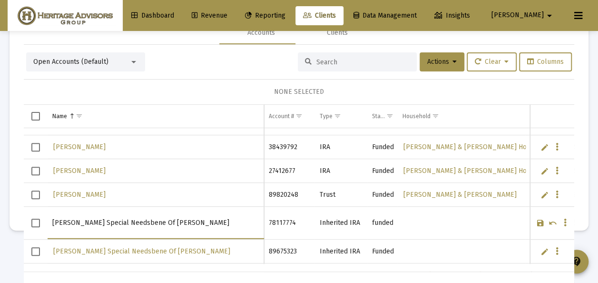
click at [76, 220] on input "[PERSON_NAME] Special Needsbene Of [PERSON_NAME]" at bounding box center [155, 222] width 206 height 23
drag, startPoint x: 80, startPoint y: 222, endPoint x: 94, endPoint y: 215, distance: 15.7
click at [80, 222] on input "[PERSON_NAME] Special Needsbene Of [PERSON_NAME]" at bounding box center [155, 222] width 206 height 23
click at [147, 221] on input "[PERSON_NAME] Special Needsbene Of [PERSON_NAME]" at bounding box center [155, 222] width 206 height 23
drag, startPoint x: 206, startPoint y: 221, endPoint x: 51, endPoint y: 224, distance: 155.5
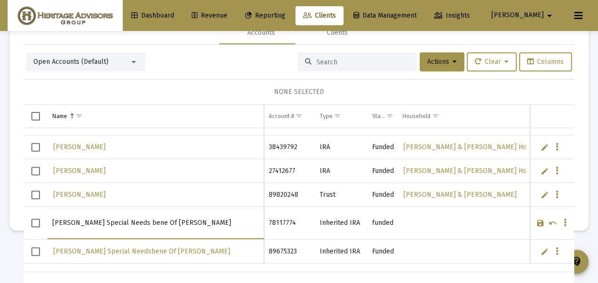
click at [51, 224] on td "[PERSON_NAME] Special Needs bene Of [PERSON_NAME]" at bounding box center [156, 222] width 216 height 33
click at [154, 217] on input "[PERSON_NAME] Special Needs bene Of [PERSON_NAME]" at bounding box center [155, 222] width 206 height 23
click at [152, 219] on input "[PERSON_NAME] Special Needs bene Of [PERSON_NAME]" at bounding box center [155, 222] width 206 height 23
type input "[PERSON_NAME] Special Needs Bene Of [PERSON_NAME]"
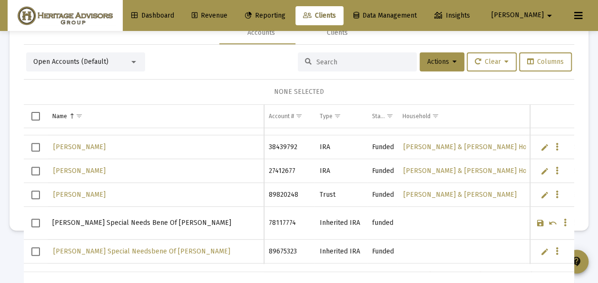
click at [536, 221] on link "Save" at bounding box center [540, 222] width 9 height 9
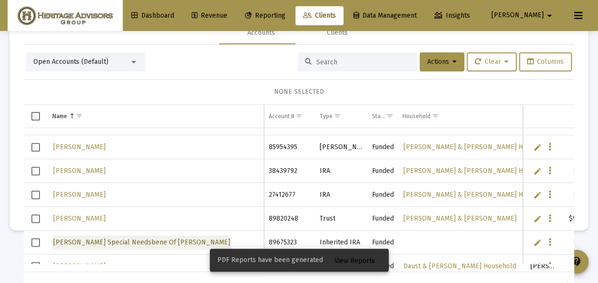
click at [154, 240] on span "[PERSON_NAME] Special Needsbene Of [PERSON_NAME]" at bounding box center [141, 242] width 177 height 8
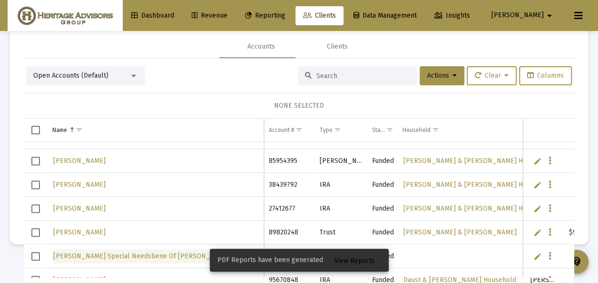
scroll to position [0, 0]
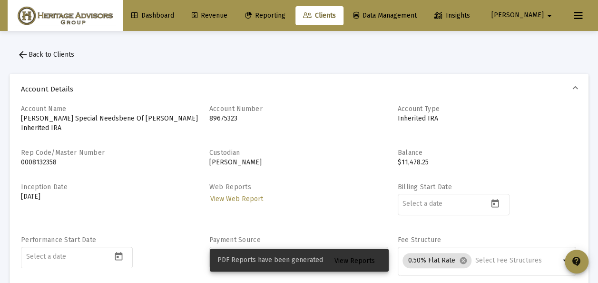
click at [22, 52] on mat-icon "arrow_back" at bounding box center [22, 54] width 11 height 11
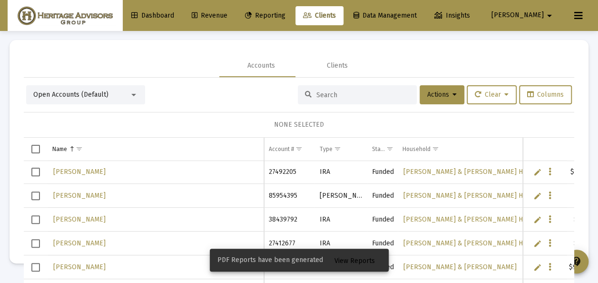
scroll to position [2505, 0]
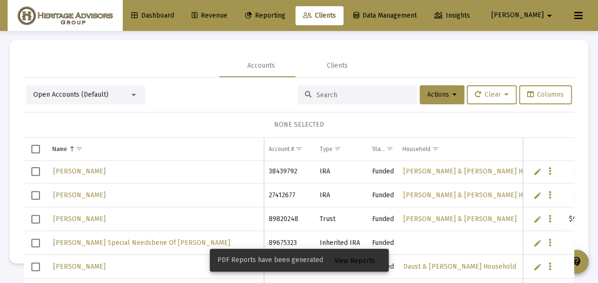
click at [533, 240] on link "Edit" at bounding box center [537, 242] width 9 height 9
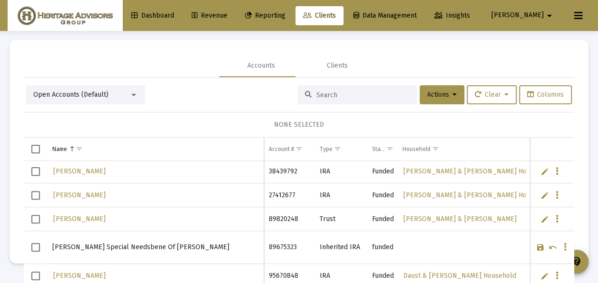
drag, startPoint x: 229, startPoint y: 242, endPoint x: 136, endPoint y: 238, distance: 93.3
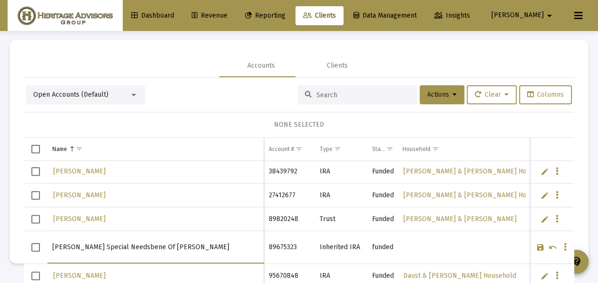
click at [147, 244] on input "[PERSON_NAME] Special Needsbene Of [PERSON_NAME]" at bounding box center [155, 246] width 206 height 23
click at [152, 244] on input "[PERSON_NAME] Special Needs bene Of [PERSON_NAME]" at bounding box center [155, 246] width 206 height 23
click at [76, 245] on input "[PERSON_NAME] Special Needs Bene Of [PERSON_NAME]" at bounding box center [155, 246] width 206 height 23
drag, startPoint x: 81, startPoint y: 243, endPoint x: 189, endPoint y: 199, distance: 115.9
click at [81, 242] on input "[PERSON_NAME] Special Needs Bene Of [PERSON_NAME]" at bounding box center [155, 246] width 206 height 23
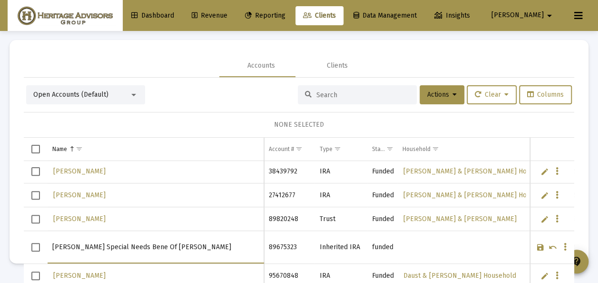
type input "[PERSON_NAME] Special Needs Bene Of [PERSON_NAME]"
click at [536, 244] on link "Save" at bounding box center [540, 247] width 9 height 9
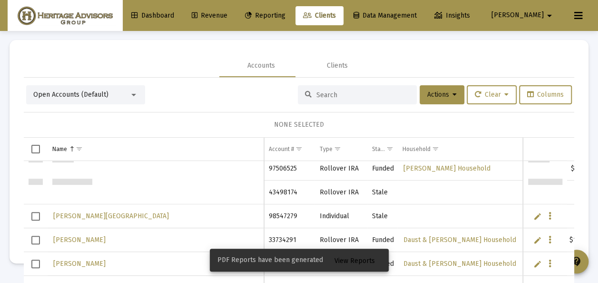
scroll to position [2933, 0]
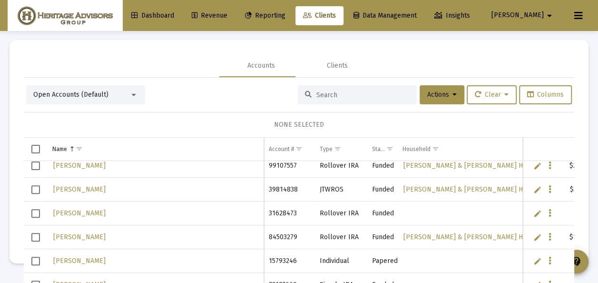
click at [533, 257] on link "Edit" at bounding box center [537, 260] width 9 height 9
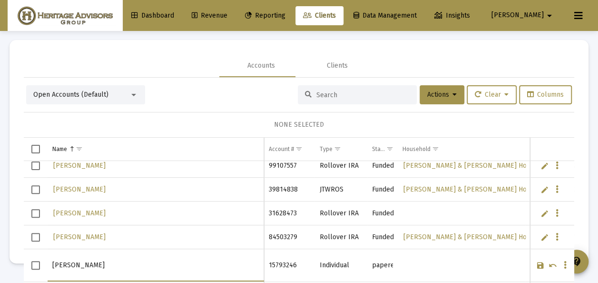
drag, startPoint x: 89, startPoint y: 263, endPoint x: 51, endPoint y: 263, distance: 38.1
click at [51, 263] on td "[PERSON_NAME]" at bounding box center [156, 265] width 216 height 33
type input "[PERSON_NAME]"
click at [536, 262] on link "Save" at bounding box center [540, 265] width 9 height 9
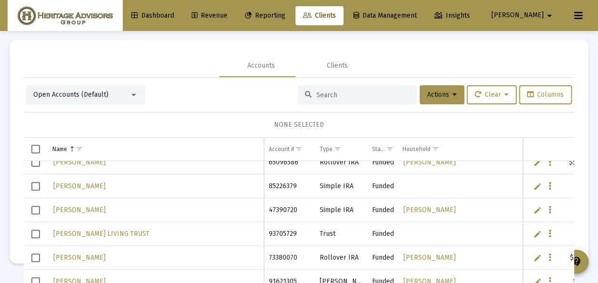
click at [533, 232] on link "Edit" at bounding box center [537, 233] width 9 height 9
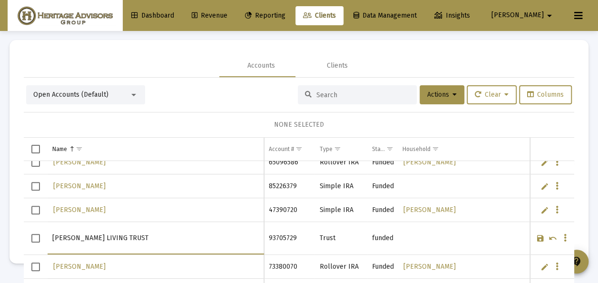
drag, startPoint x: 159, startPoint y: 235, endPoint x: 35, endPoint y: 234, distance: 124.1
click at [35, 234] on tr "[PERSON_NAME] LIVING TRUST" at bounding box center [299, 238] width 550 height 33
type input "[PERSON_NAME] Living Trust"
click at [536, 234] on link "Save" at bounding box center [540, 238] width 9 height 9
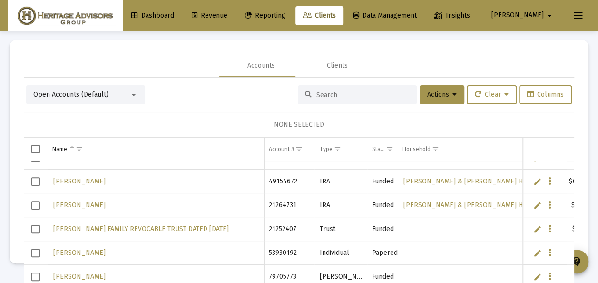
click at [533, 226] on link "Edit" at bounding box center [537, 228] width 9 height 9
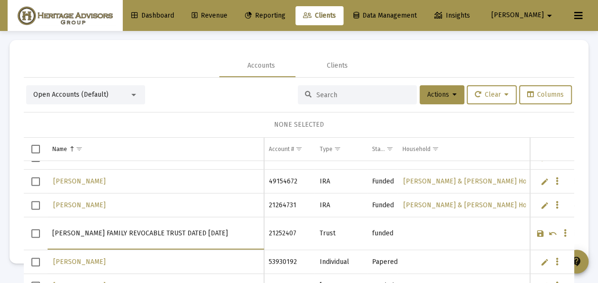
drag, startPoint x: 230, startPoint y: 232, endPoint x: 35, endPoint y: 236, distance: 194.6
click at [35, 236] on tr "[PERSON_NAME] FAMILY REVOCABLE TRUST DATED [DATE]" at bounding box center [299, 233] width 550 height 33
type input "[PERSON_NAME], T"
drag, startPoint x: 238, startPoint y: 233, endPoint x: 26, endPoint y: 233, distance: 212.6
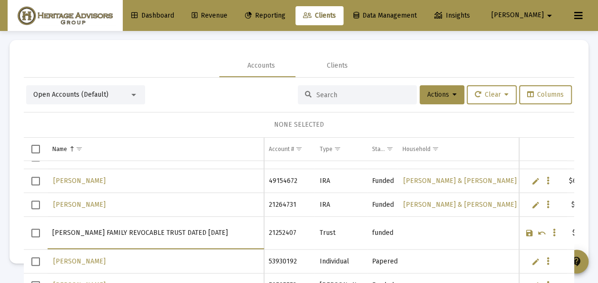
click at [26, 233] on tr "[PERSON_NAME] FAMILY REVOCABLE TRUST DATED [DATE]" at bounding box center [295, 232] width 543 height 33
type input "[PERSON_NAME]"
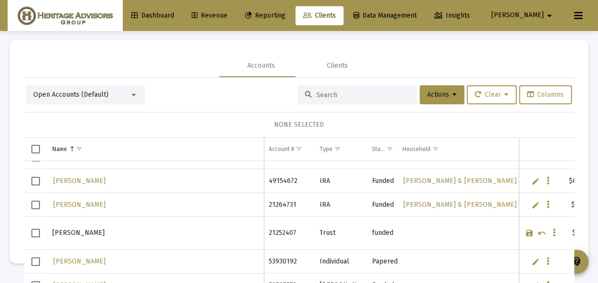
click at [525, 231] on link "Save" at bounding box center [529, 232] width 9 height 9
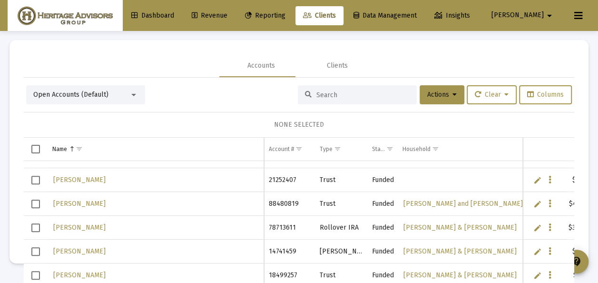
click at [533, 201] on link "Edit" at bounding box center [537, 203] width 9 height 9
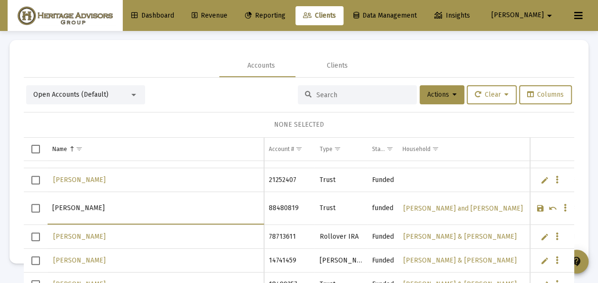
type input "[PERSON_NAME]"
click at [536, 206] on link "Save" at bounding box center [540, 208] width 9 height 9
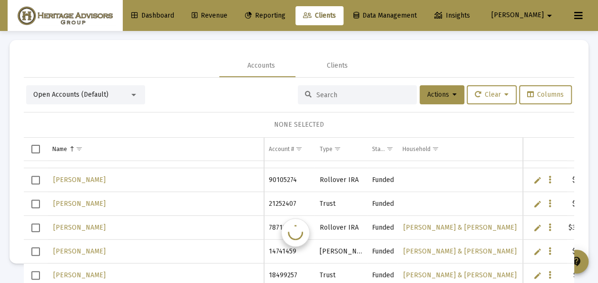
scroll to position [4836, 0]
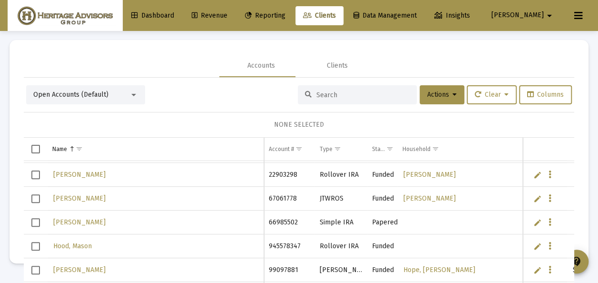
click at [533, 221] on link "Edit" at bounding box center [537, 222] width 9 height 9
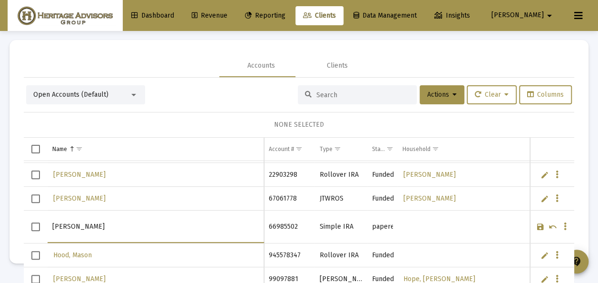
drag, startPoint x: 83, startPoint y: 223, endPoint x: 47, endPoint y: 224, distance: 36.2
click at [47, 224] on tr "[PERSON_NAME]" at bounding box center [299, 226] width 550 height 33
click at [71, 224] on input "[PERSON_NAME]" at bounding box center [155, 226] width 206 height 23
click at [68, 223] on input "[PERSON_NAME]" at bounding box center [155, 226] width 206 height 23
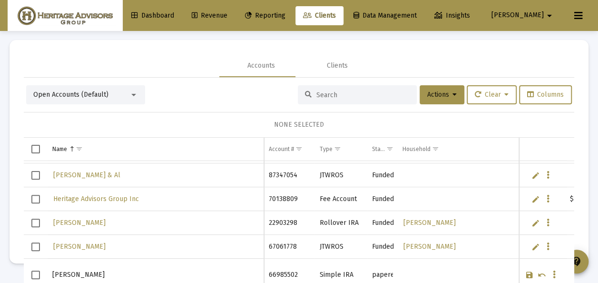
click at [98, 273] on input "[PERSON_NAME]" at bounding box center [155, 274] width 206 height 23
drag, startPoint x: 90, startPoint y: 271, endPoint x: 104, endPoint y: 255, distance: 20.9
click at [90, 270] on input "[PERSON_NAME]" at bounding box center [155, 274] width 206 height 23
click at [77, 271] on input "[PERSON_NAME]" at bounding box center [155, 274] width 206 height 23
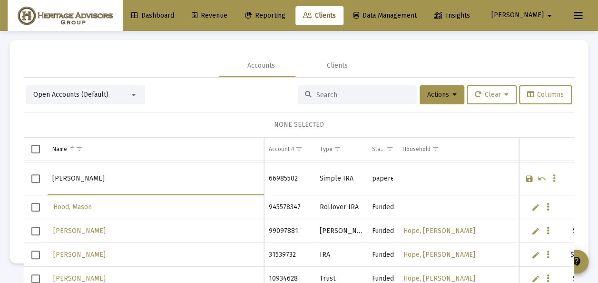
type input "[PERSON_NAME]"
click at [525, 176] on link "Save" at bounding box center [529, 178] width 9 height 9
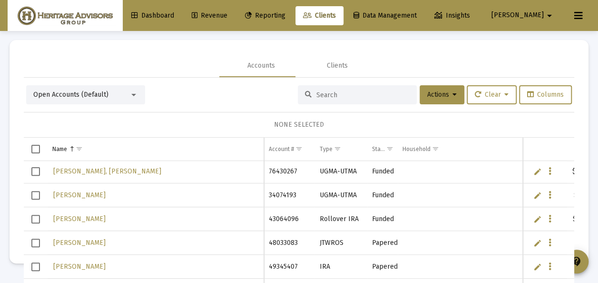
click at [533, 217] on link "Edit" at bounding box center [537, 218] width 9 height 9
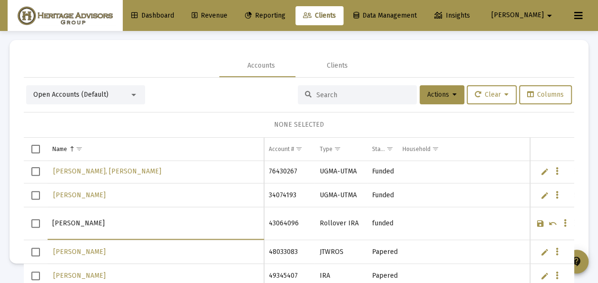
click at [68, 220] on input "[PERSON_NAME]" at bounding box center [155, 223] width 206 height 23
type input "[PERSON_NAME]"
click at [536, 221] on link "Save" at bounding box center [540, 223] width 9 height 9
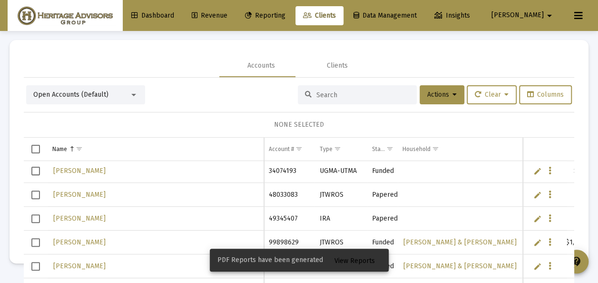
click at [533, 195] on link "Edit" at bounding box center [537, 194] width 9 height 9
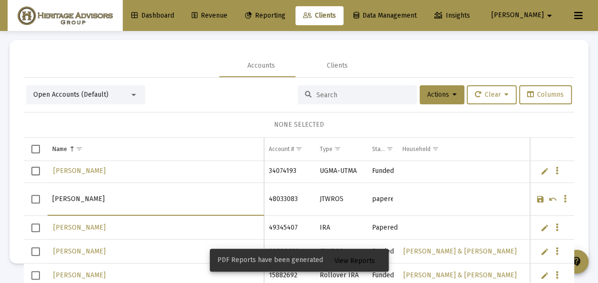
drag, startPoint x: 94, startPoint y: 199, endPoint x: 41, endPoint y: 200, distance: 53.3
click at [41, 200] on tr "[PERSON_NAME]" at bounding box center [299, 199] width 550 height 33
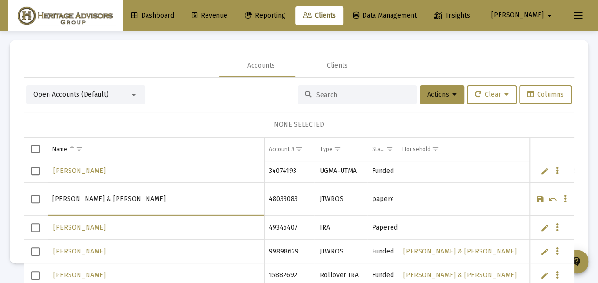
type input "[PERSON_NAME] & [PERSON_NAME]"
click at [536, 196] on link "Save" at bounding box center [540, 199] width 9 height 9
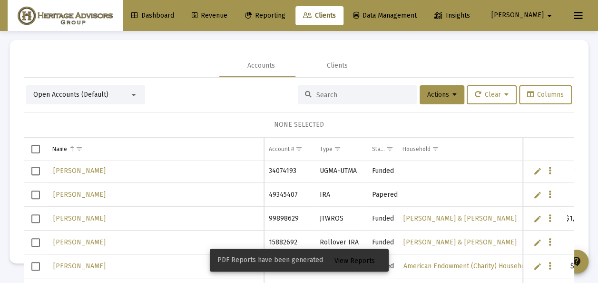
click at [533, 193] on link "Edit" at bounding box center [537, 194] width 9 height 9
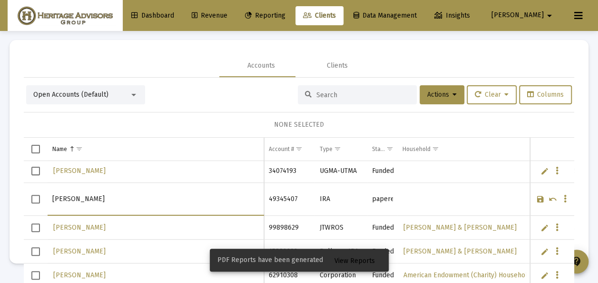
type input "J"
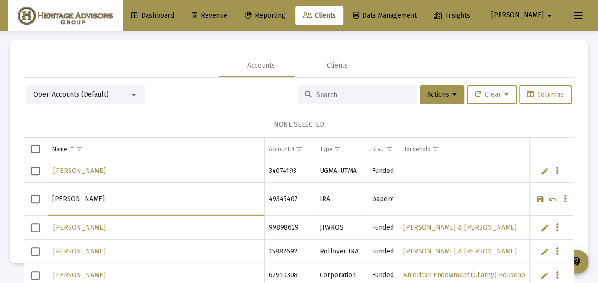
type input "[PERSON_NAME]"
click at [536, 197] on link "Save" at bounding box center [540, 199] width 9 height 9
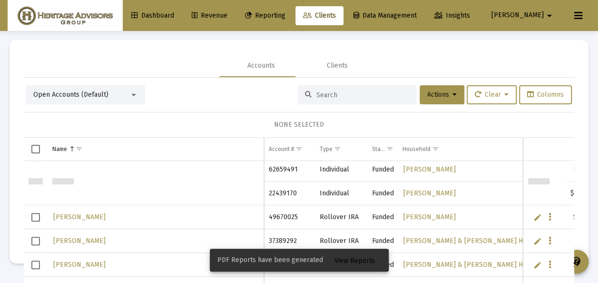
scroll to position [6263, 0]
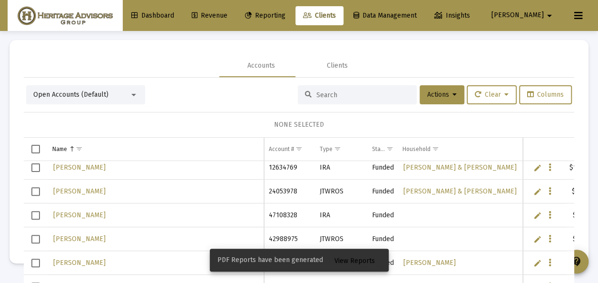
click at [533, 213] on link "Edit" at bounding box center [537, 215] width 9 height 9
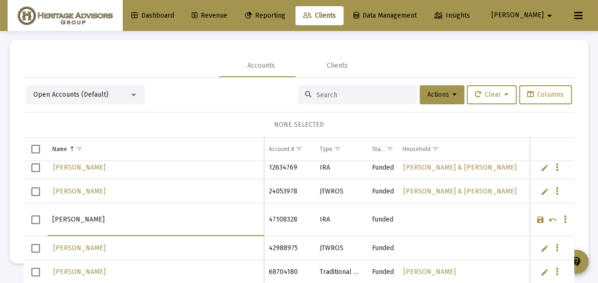
click at [72, 216] on input "[PERSON_NAME]" at bounding box center [155, 219] width 206 height 23
type input "[PERSON_NAME]"
click at [536, 217] on link "Save" at bounding box center [540, 219] width 9 height 9
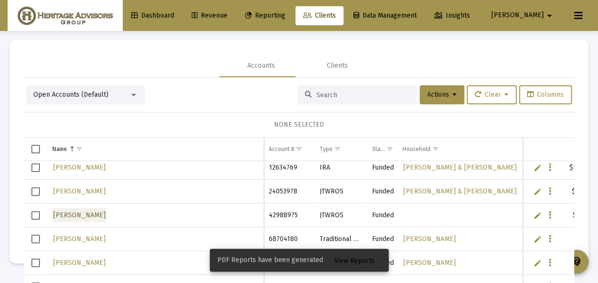
click at [88, 216] on span "[PERSON_NAME]" at bounding box center [79, 215] width 52 height 8
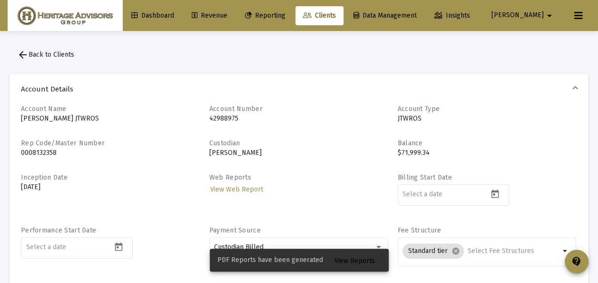
click at [29, 49] on button "arrow_back Back to Clients" at bounding box center [46, 54] width 72 height 19
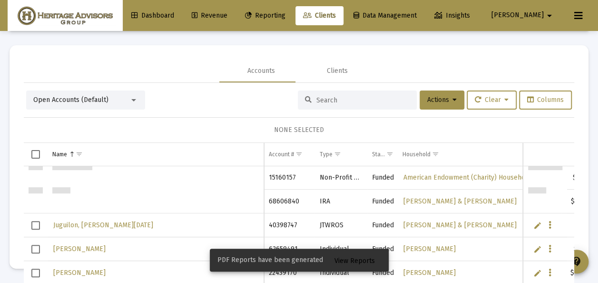
scroll to position [6189, 0]
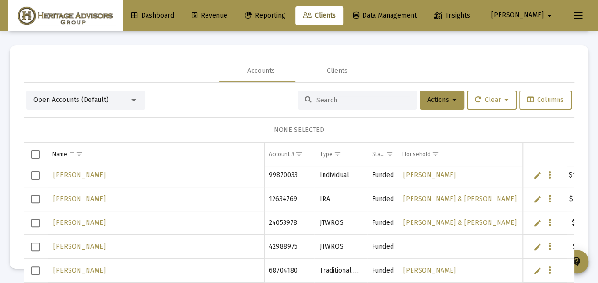
click at [533, 245] on link "Edit" at bounding box center [537, 246] width 9 height 9
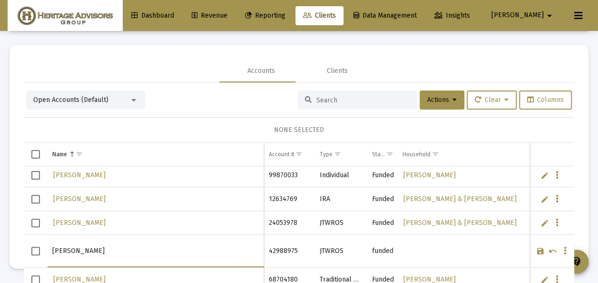
click at [71, 247] on input "[PERSON_NAME]" at bounding box center [155, 250] width 206 height 23
type input "[PERSON_NAME]"
click at [536, 248] on link "Save" at bounding box center [540, 250] width 9 height 9
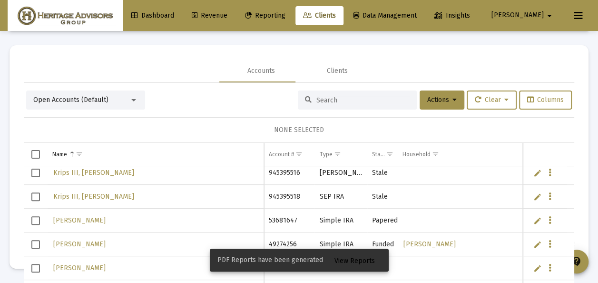
click at [533, 218] on link "Edit" at bounding box center [537, 220] width 9 height 9
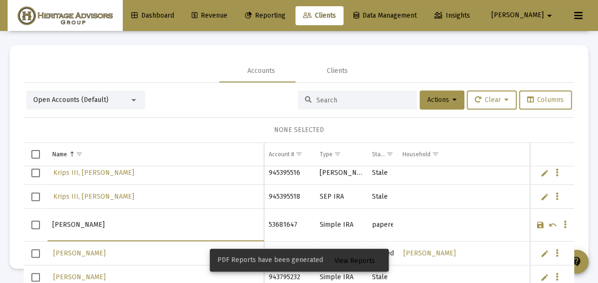
drag, startPoint x: 127, startPoint y: 222, endPoint x: 39, endPoint y: 224, distance: 88.0
click at [39, 224] on tr "[PERSON_NAME]" at bounding box center [299, 224] width 550 height 33
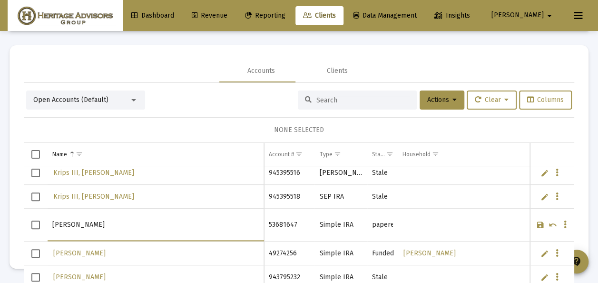
type input "[PERSON_NAME]"
click at [536, 222] on link "Save" at bounding box center [540, 224] width 9 height 9
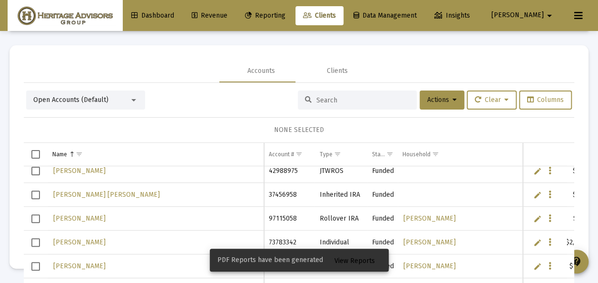
click at [533, 193] on link "Edit" at bounding box center [537, 194] width 9 height 9
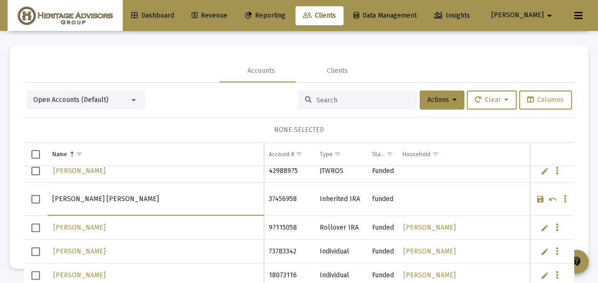
click at [79, 195] on input "[PERSON_NAME] [PERSON_NAME]" at bounding box center [155, 198] width 206 height 23
click at [111, 197] on input "[PERSON_NAME]" at bounding box center [155, 198] width 206 height 23
click at [78, 195] on input "[PERSON_NAME], [PERSON_NAME]" at bounding box center [155, 198] width 206 height 23
click at [87, 196] on input "[PERSON_NAME], [PERSON_NAME]" at bounding box center [155, 198] width 206 height 23
click at [94, 196] on input "[PERSON_NAME], [PERSON_NAME]" at bounding box center [155, 198] width 206 height 23
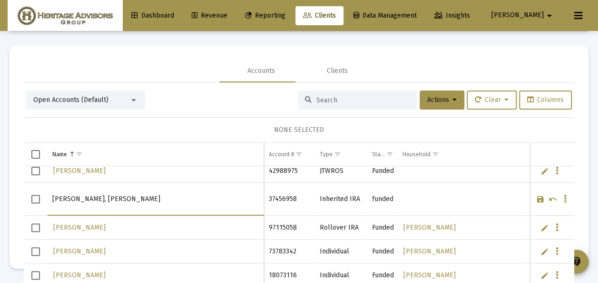
click at [103, 198] on input "[PERSON_NAME], [PERSON_NAME]" at bounding box center [155, 198] width 206 height 23
type input "[PERSON_NAME], [PERSON_NAME]"
click at [536, 195] on link "Save" at bounding box center [540, 199] width 9 height 9
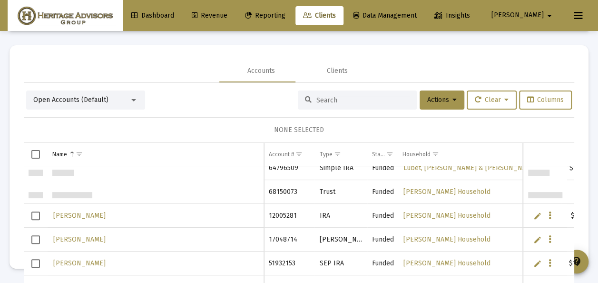
scroll to position [7663, 0]
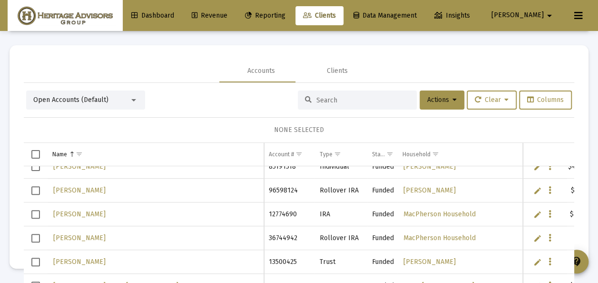
click at [533, 213] on link "Edit" at bounding box center [537, 214] width 9 height 9
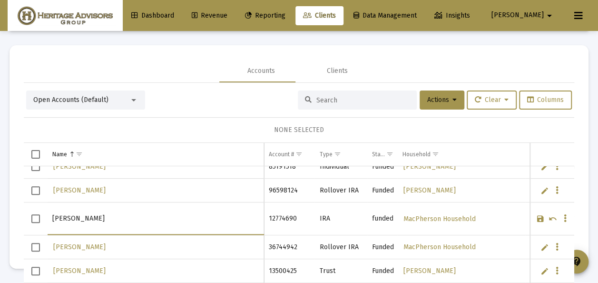
click at [68, 216] on input "[PERSON_NAME]" at bounding box center [155, 218] width 206 height 23
type input "[PERSON_NAME]"
click at [536, 215] on link "Save" at bounding box center [540, 218] width 9 height 9
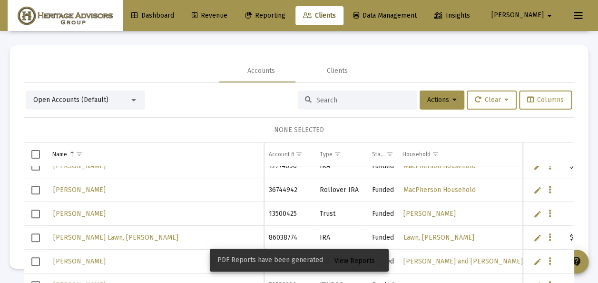
click at [533, 212] on link "Edit" at bounding box center [537, 213] width 9 height 9
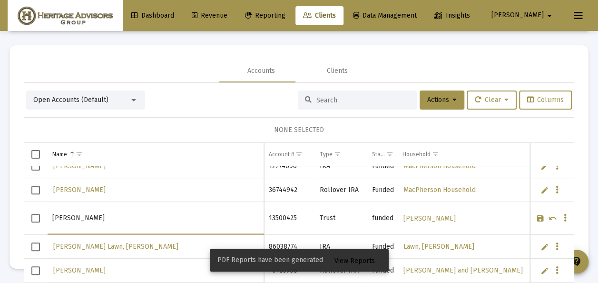
click at [80, 214] on input "[PERSON_NAME]" at bounding box center [155, 217] width 206 height 23
click at [95, 213] on input "[PERSON_NAME]" at bounding box center [155, 217] width 206 height 23
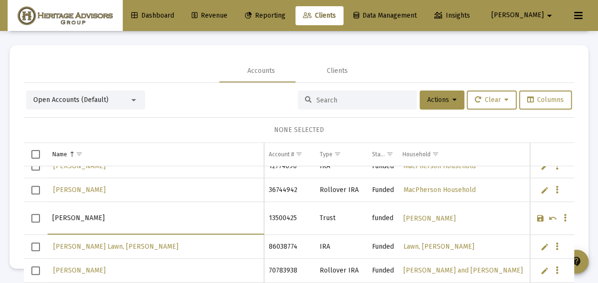
type input "[PERSON_NAME]"
click at [536, 215] on link "Save" at bounding box center [540, 218] width 9 height 9
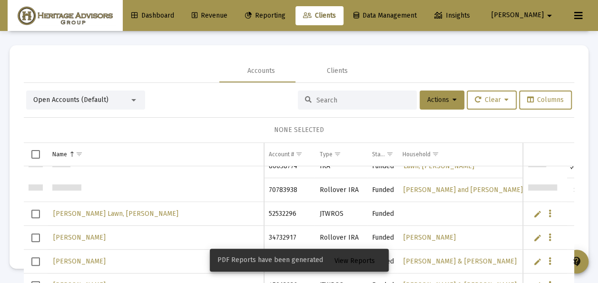
scroll to position [7949, 0]
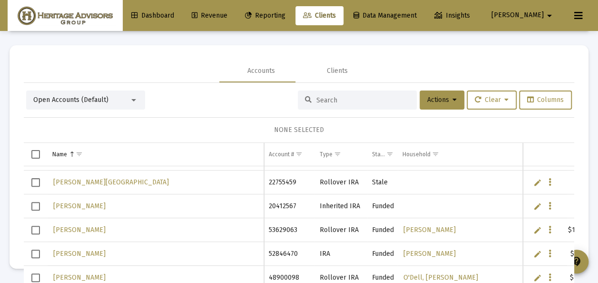
click at [533, 205] on link "Edit" at bounding box center [537, 206] width 9 height 9
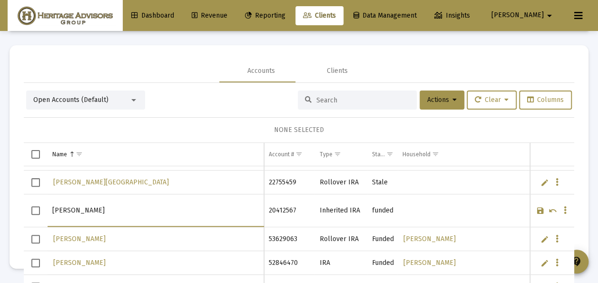
click at [86, 206] on input "[PERSON_NAME]" at bounding box center [155, 210] width 206 height 23
click at [85, 207] on input "[PERSON_NAME]" at bounding box center [155, 210] width 206 height 23
click at [107, 206] on input "[PERSON_NAME]" at bounding box center [155, 210] width 206 height 23
click at [117, 205] on input "[PERSON_NAME]" at bounding box center [155, 210] width 206 height 23
click at [77, 207] on input "[PERSON_NAME], [PERSON_NAME]" at bounding box center [155, 210] width 206 height 23
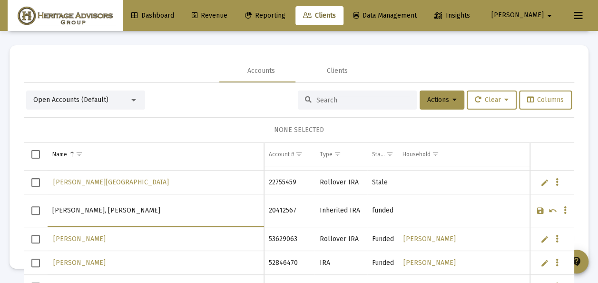
click at [89, 208] on input "[PERSON_NAME], [PERSON_NAME]" at bounding box center [155, 210] width 206 height 23
click at [102, 208] on input "[PERSON_NAME], [PERSON_NAME]" at bounding box center [155, 210] width 206 height 23
type input "[PERSON_NAME], [PERSON_NAME]"
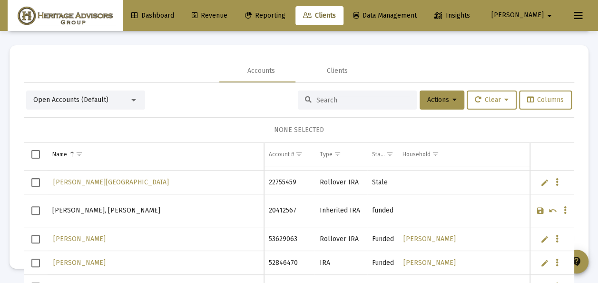
drag, startPoint x: 532, startPoint y: 208, endPoint x: 506, endPoint y: 209, distance: 25.7
click at [536, 208] on link "Save" at bounding box center [540, 210] width 9 height 9
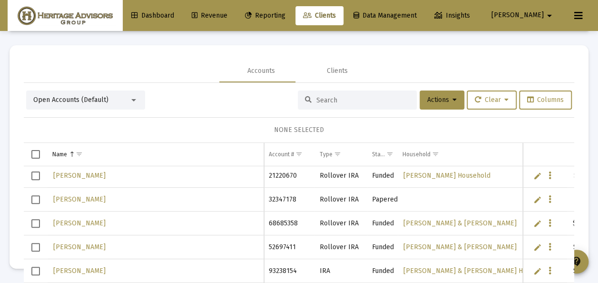
click at [533, 196] on link "Edit" at bounding box center [537, 199] width 9 height 9
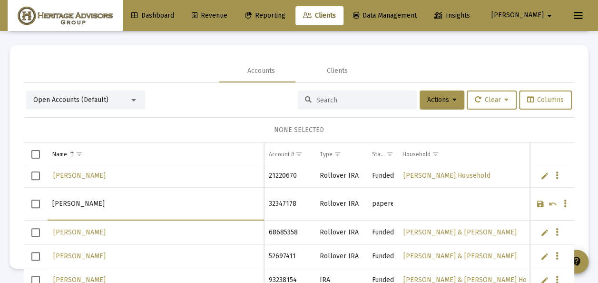
drag, startPoint x: 120, startPoint y: 205, endPoint x: 51, endPoint y: 206, distance: 69.0
click at [51, 206] on td "[PERSON_NAME]" at bounding box center [156, 203] width 216 height 33
type input "[PERSON_NAME]"
click at [536, 199] on link "Save" at bounding box center [540, 203] width 9 height 9
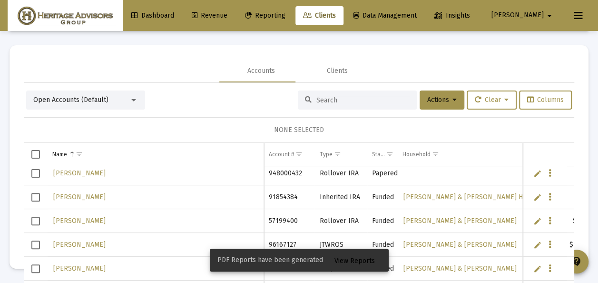
click at [533, 194] on link "Edit" at bounding box center [537, 197] width 9 height 9
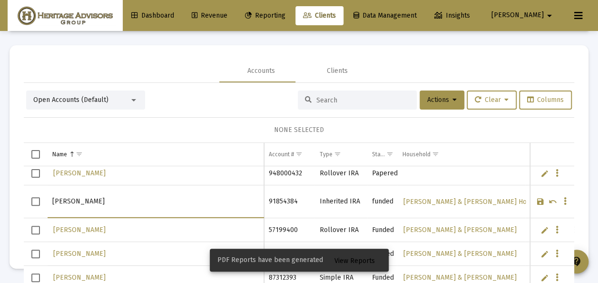
click at [80, 199] on input "[PERSON_NAME]" at bounding box center [155, 201] width 206 height 23
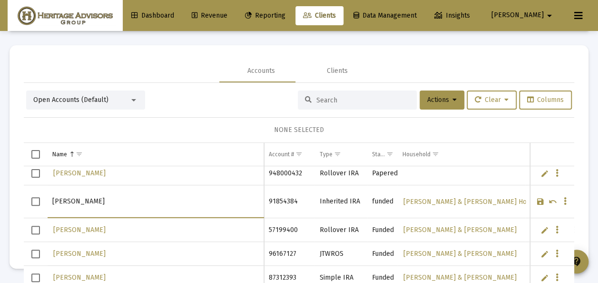
click at [96, 200] on input "[PERSON_NAME]" at bounding box center [155, 201] width 206 height 23
type input "[PERSON_NAME]"
click at [536, 200] on link "Save" at bounding box center [540, 201] width 9 height 9
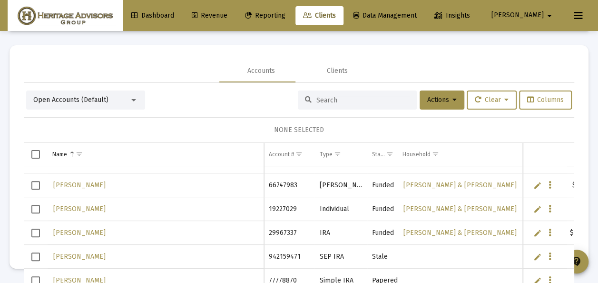
scroll to position [12229, 0]
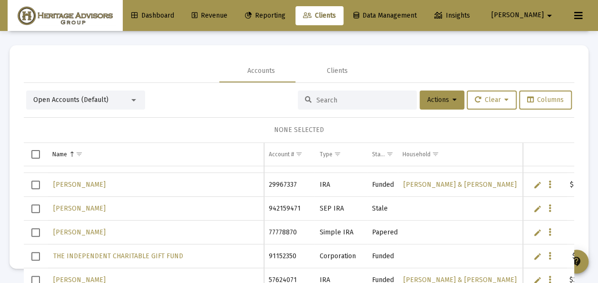
click at [533, 231] on link "Edit" at bounding box center [537, 232] width 9 height 9
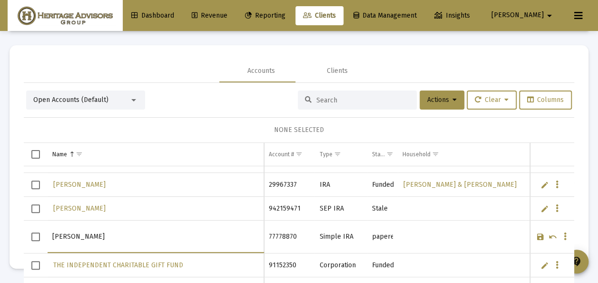
drag, startPoint x: 94, startPoint y: 233, endPoint x: 44, endPoint y: 234, distance: 49.9
click at [44, 234] on tr "[PERSON_NAME]" at bounding box center [299, 236] width 550 height 33
click at [81, 233] on input "NGUYEN" at bounding box center [155, 236] width 206 height 23
click at [118, 232] on input "NGUYEN, THANH-THUY" at bounding box center [155, 236] width 206 height 23
click at [119, 233] on input "NGUYEN, THANH-THUY" at bounding box center [155, 236] width 206 height 23
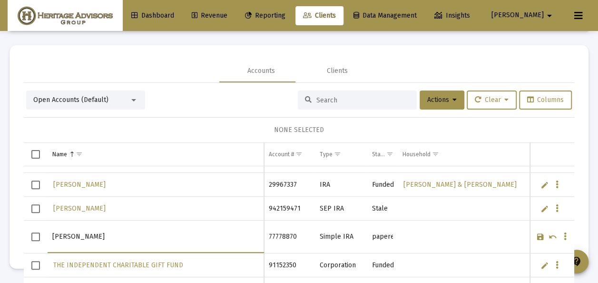
click at [100, 235] on input "NGUYEN, THANH-Thuy" at bounding box center [155, 236] width 206 height 23
click at [77, 234] on input "NGUYEN, Thanh-Thuy" at bounding box center [155, 236] width 206 height 23
click at [64, 235] on input "NGUyen, Thanh-Thuy" at bounding box center [155, 236] width 206 height 23
type input "Nguyen, Thanh-Thuy"
drag, startPoint x: 535, startPoint y: 232, endPoint x: 518, endPoint y: 231, distance: 16.2
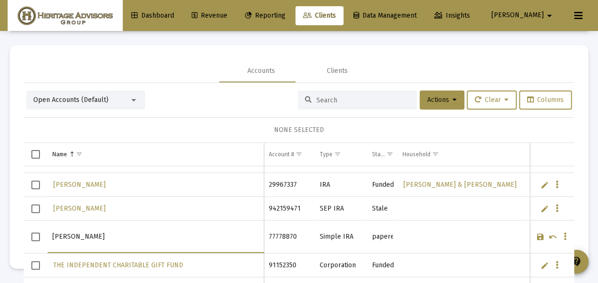
click at [536, 232] on link "Save" at bounding box center [540, 236] width 9 height 9
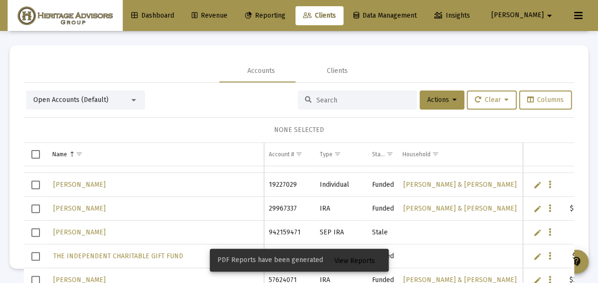
scroll to position [12277, 0]
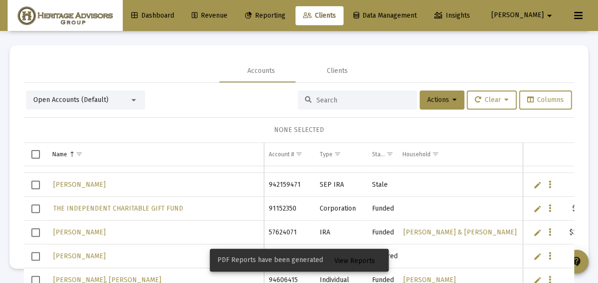
click at [533, 205] on link "Edit" at bounding box center [537, 208] width 9 height 9
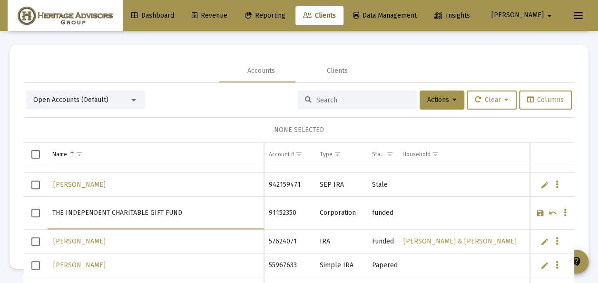
click at [65, 210] on input "THE INDEPENDENT CHARITABLE GIFT FUND" at bounding box center [155, 212] width 206 height 23
click at [93, 210] on input "INDEPENDENT CHARITABLE GIFT FUND" at bounding box center [155, 212] width 206 height 23
click at [129, 210] on input "Independent CHARITABLE GIFT FUND" at bounding box center [155, 212] width 206 height 23
click at [139, 211] on input "Independent Charitable GIFT FUND" at bounding box center [155, 212] width 206 height 23
click at [154, 208] on input "Independent Charitable Gift FUND" at bounding box center [155, 212] width 206 height 23
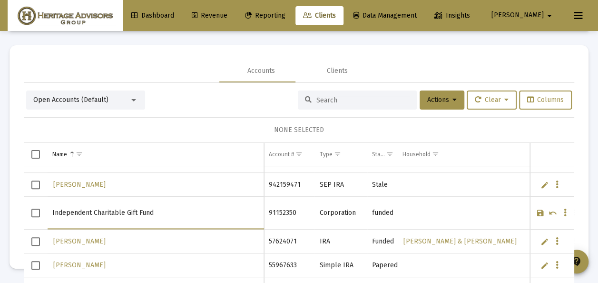
type input "Independent Charitable Gift Fund"
click at [536, 210] on link "Save" at bounding box center [540, 212] width 9 height 9
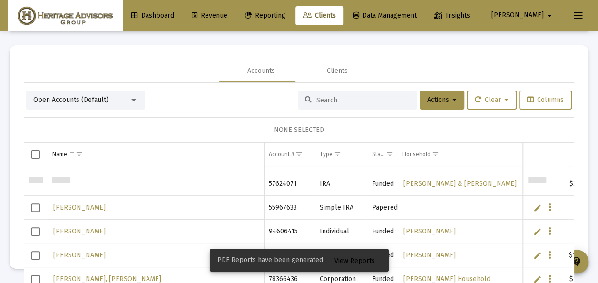
scroll to position [12325, 0]
click at [533, 207] on link "Edit" at bounding box center [537, 207] width 9 height 9
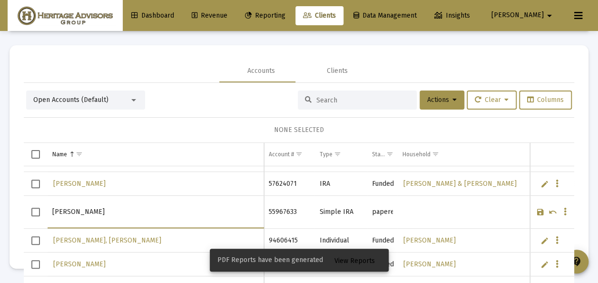
drag, startPoint x: 124, startPoint y: 210, endPoint x: 47, endPoint y: 210, distance: 77.0
click at [47, 210] on tr "[PERSON_NAME]" at bounding box center [299, 211] width 550 height 33
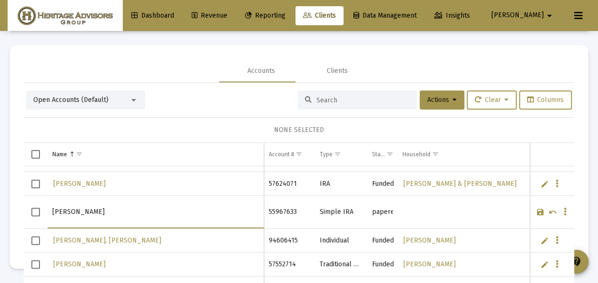
type input "Anderson, Tim"
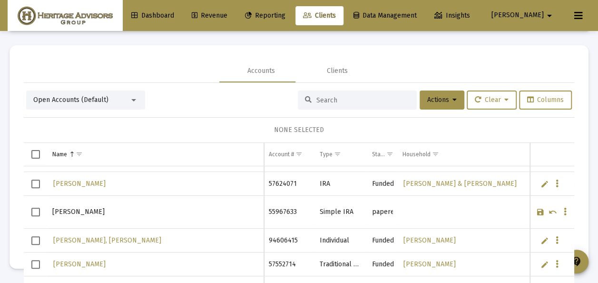
click at [536, 209] on link "Save" at bounding box center [540, 211] width 9 height 9
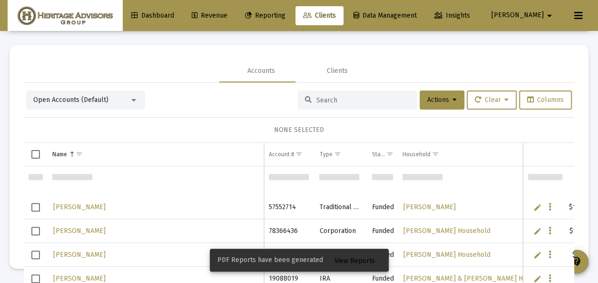
scroll to position [12420, 0]
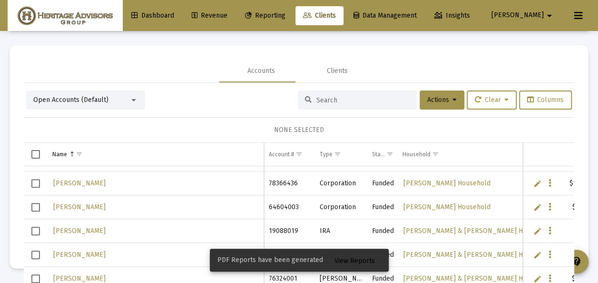
click at [533, 206] on link "Edit" at bounding box center [537, 207] width 9 height 9
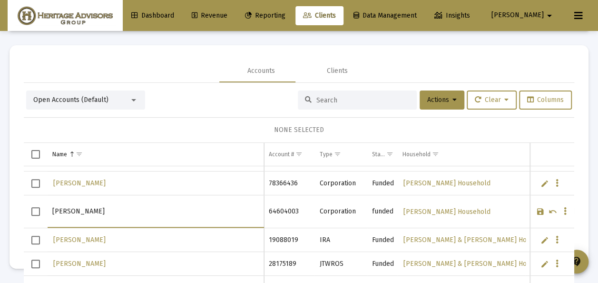
drag, startPoint x: 113, startPoint y: 213, endPoint x: 53, endPoint y: 211, distance: 60.0
click at [53, 211] on input "[PERSON_NAME]" at bounding box center [155, 211] width 206 height 23
type input "Independent Charitable Gift Fund"
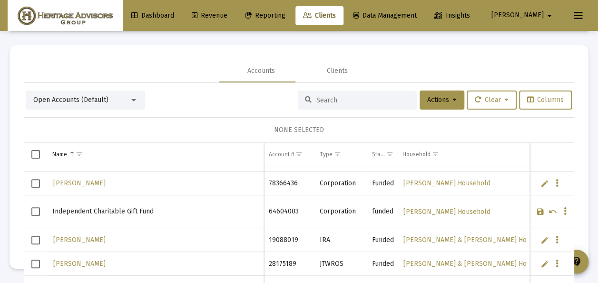
click at [536, 207] on link "Save" at bounding box center [540, 211] width 9 height 9
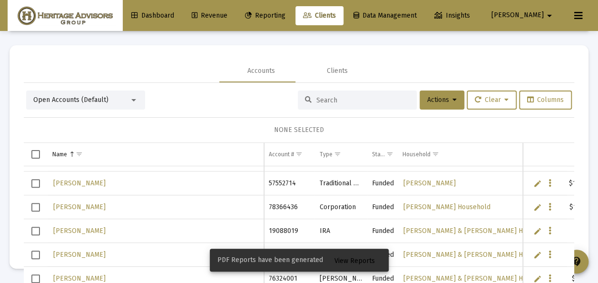
click at [533, 206] on link "Edit" at bounding box center [537, 207] width 9 height 9
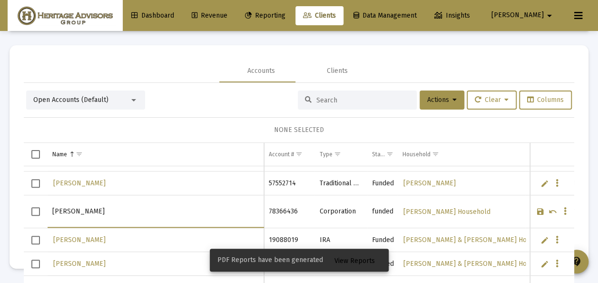
drag, startPoint x: 95, startPoint y: 210, endPoint x: 50, endPoint y: 208, distance: 45.2
click at [50, 208] on td "[PERSON_NAME]" at bounding box center [156, 211] width 216 height 33
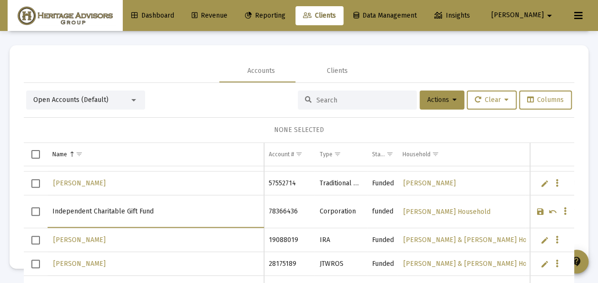
type input "Independent Charitable Gift Fund"
drag, startPoint x: 531, startPoint y: 206, endPoint x: 523, endPoint y: 210, distance: 9.1
click at [536, 207] on link "Save" at bounding box center [540, 211] width 9 height 9
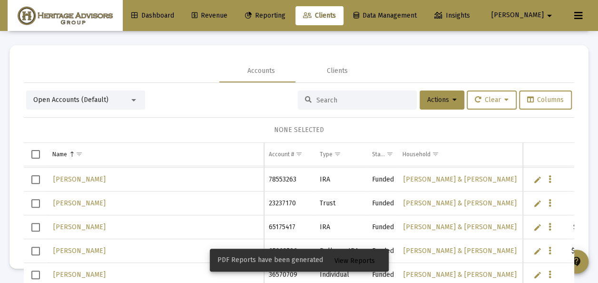
scroll to position [0, 0]
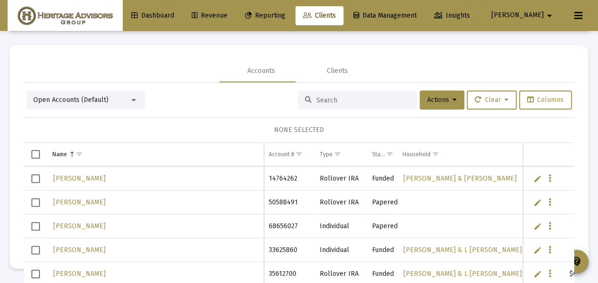
click at [533, 201] on link "Edit" at bounding box center [537, 202] width 9 height 9
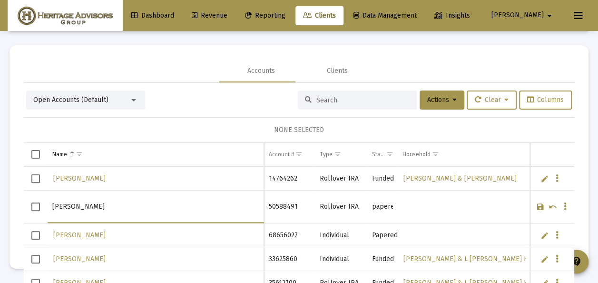
drag, startPoint x: 123, startPoint y: 209, endPoint x: 60, endPoint y: 196, distance: 64.5
click at [41, 209] on tr "[PERSON_NAME]" at bounding box center [299, 206] width 550 height 33
type input "[PERSON_NAME]"
click at [536, 205] on link "Save" at bounding box center [540, 206] width 9 height 9
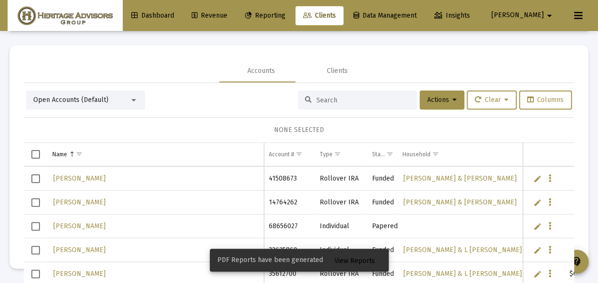
click at [533, 224] on link "Edit" at bounding box center [537, 226] width 9 height 9
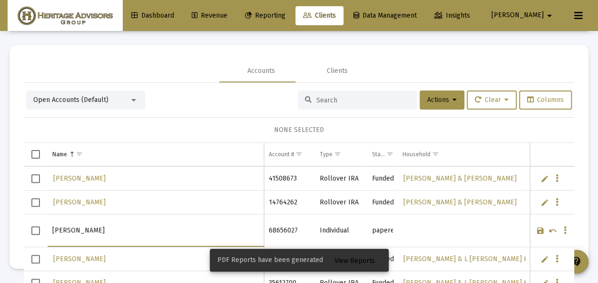
drag, startPoint x: 134, startPoint y: 227, endPoint x: 24, endPoint y: 225, distance: 109.4
click at [24, 225] on div "Name Name Account # Type Status Household Custodian Balance Advisor Code Fee St…" at bounding box center [299, 238] width 550 height 190
type input "[PERSON_NAME]"
click at [536, 226] on link "Save" at bounding box center [540, 230] width 9 height 9
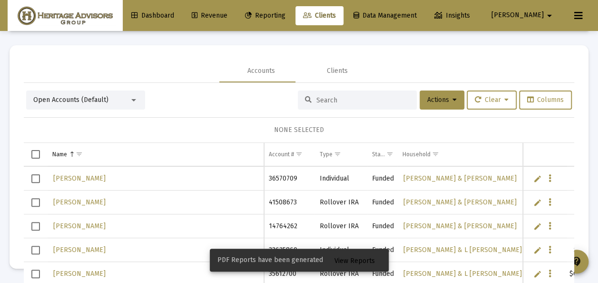
scroll to position [13133, 0]
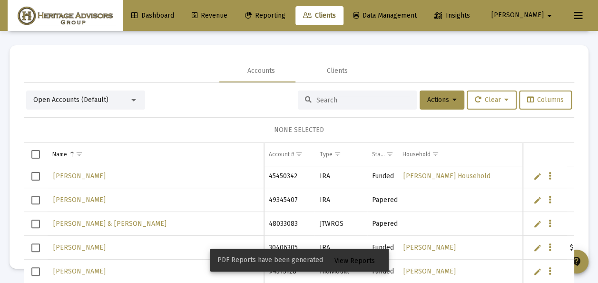
click at [533, 223] on link "Edit" at bounding box center [537, 223] width 9 height 9
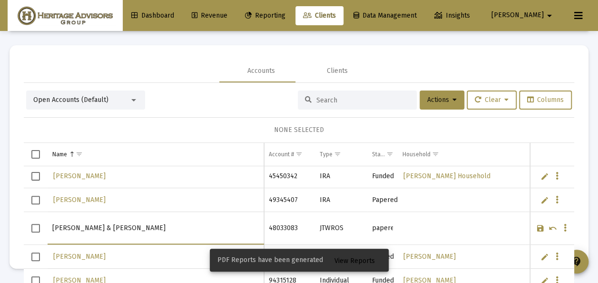
click at [135, 230] on input "[PERSON_NAME] & [PERSON_NAME]" at bounding box center [155, 227] width 206 height 23
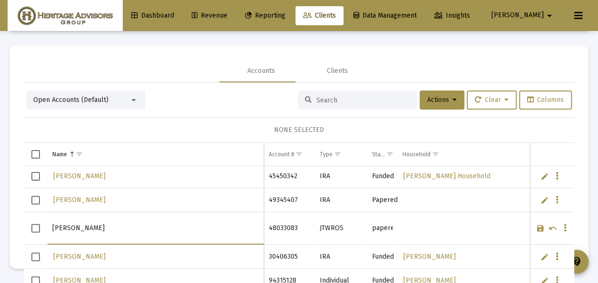
type input "[PERSON_NAME]"
click at [536, 224] on link "Save" at bounding box center [540, 228] width 9 height 9
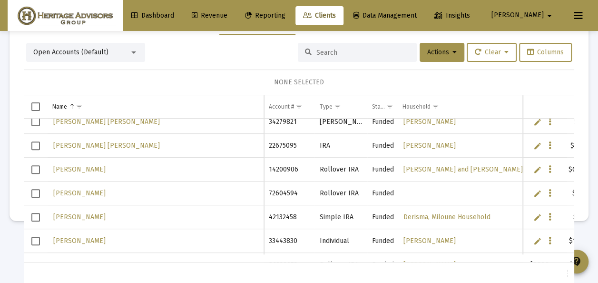
click at [533, 193] on link "Edit" at bounding box center [537, 193] width 9 height 9
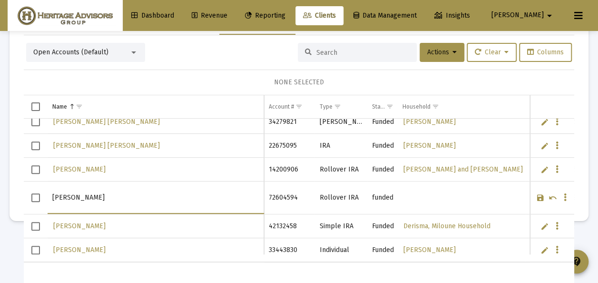
drag, startPoint x: 62, startPoint y: 196, endPoint x: 114, endPoint y: 185, distance: 52.6
click at [62, 195] on input "[PERSON_NAME]" at bounding box center [155, 197] width 206 height 23
type input "[PERSON_NAME]"
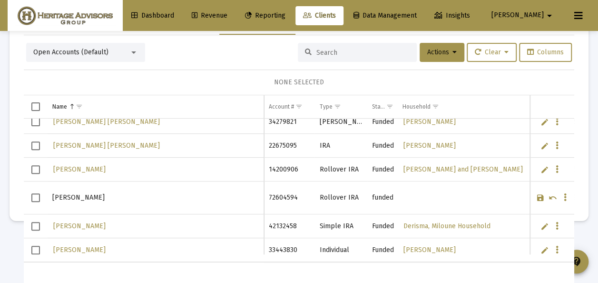
click at [536, 196] on link "Save" at bounding box center [540, 197] width 9 height 9
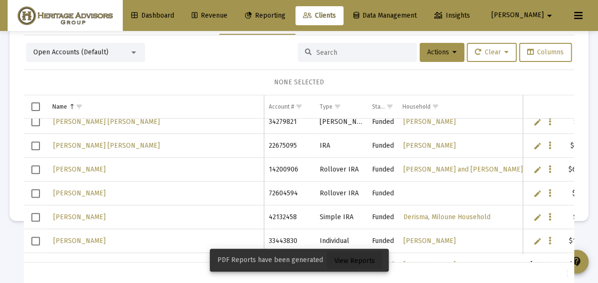
click at [335, 260] on span "View Reports" at bounding box center [354, 260] width 40 height 8
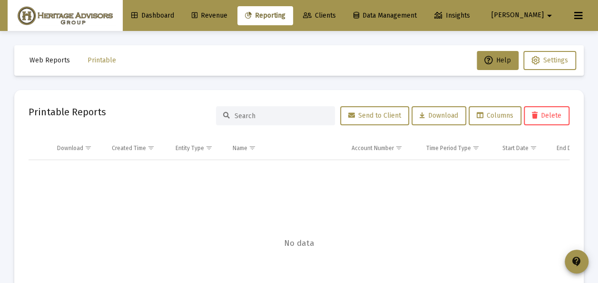
click at [336, 12] on span "Clients" at bounding box center [319, 15] width 33 height 8
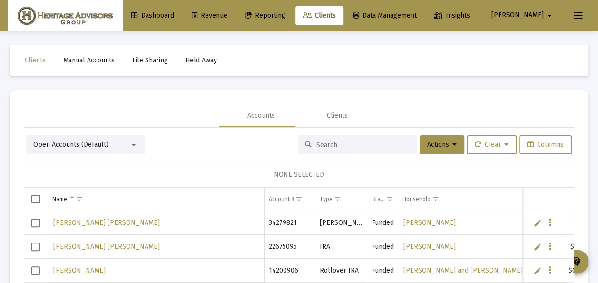
click at [132, 145] on div at bounding box center [133, 145] width 5 height 2
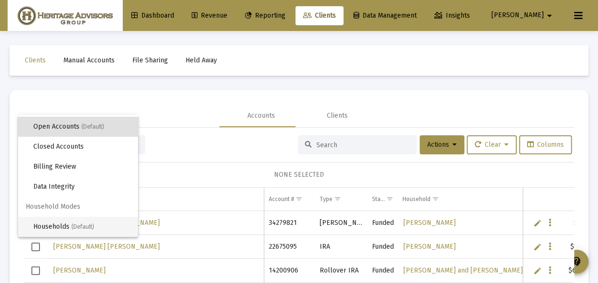
click at [75, 223] on span "Households (Default)" at bounding box center [81, 226] width 97 height 20
